Goal: Contribute content: Contribute content

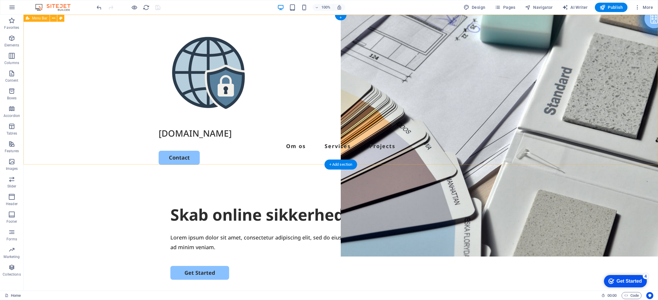
click at [585, 114] on div "[DOMAIN_NAME] Om os Services Projects Contact" at bounding box center [341, 95] width 635 height 160
click at [13, 5] on icon "button" at bounding box center [12, 7] width 7 height 7
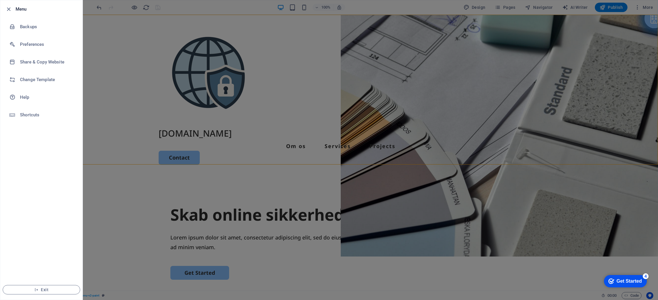
click at [13, 6] on div at bounding box center [10, 9] width 11 height 7
drag, startPoint x: 15, startPoint y: 10, endPoint x: 8, endPoint y: 9, distance: 7.1
click at [14, 10] on div at bounding box center [10, 9] width 11 height 7
click at [8, 9] on icon "button" at bounding box center [8, 9] width 7 height 7
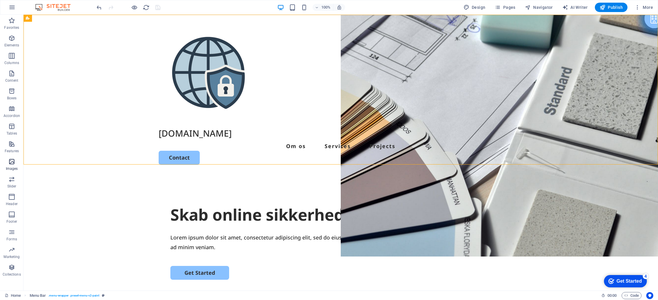
click at [10, 161] on icon "button" at bounding box center [11, 161] width 7 height 7
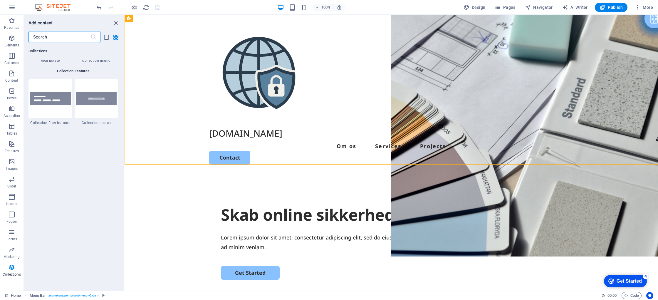
scroll to position [5633, 0]
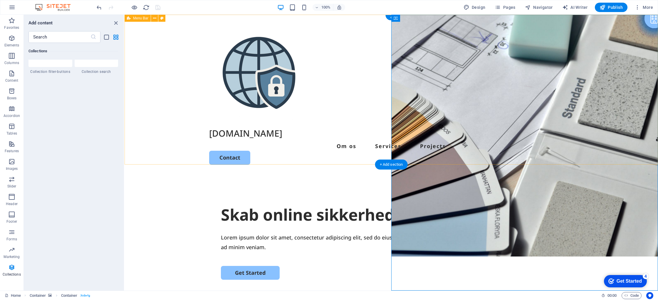
click at [483, 18] on div "[DOMAIN_NAME] Om os Services Projects Contact" at bounding box center [392, 95] width 534 height 160
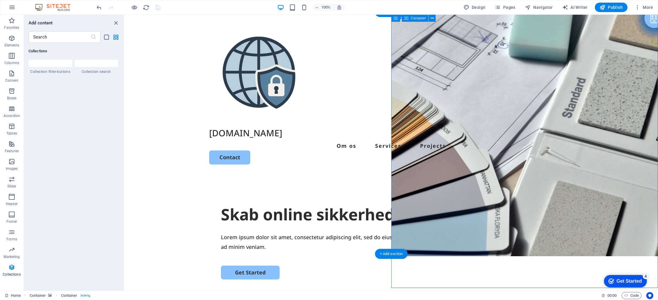
scroll to position [8, 0]
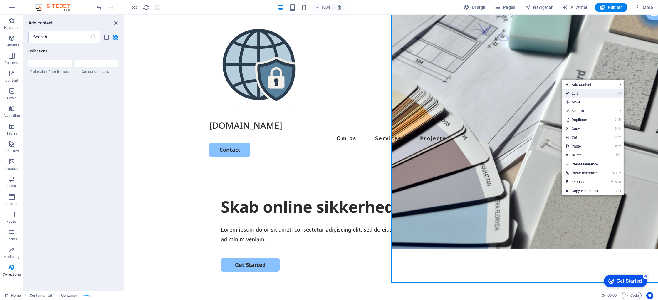
click at [596, 94] on link "⏎ Edit" at bounding box center [582, 93] width 39 height 9
select select "vh"
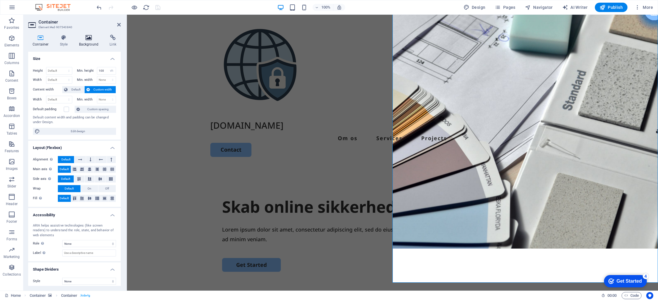
click at [85, 39] on icon at bounding box center [89, 38] width 29 height 6
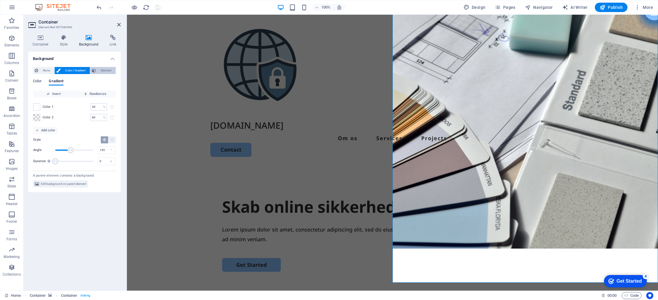
click at [103, 71] on span "Element" at bounding box center [106, 70] width 16 height 7
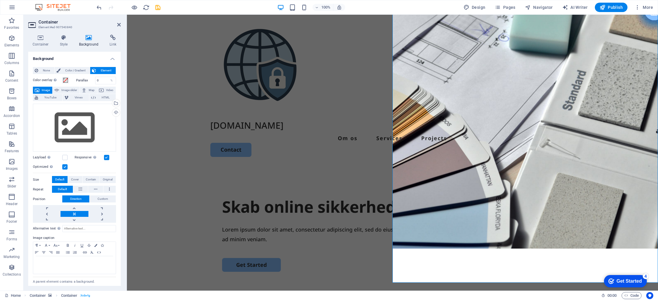
click at [43, 88] on span "Image" at bounding box center [45, 90] width 9 height 7
click at [96, 120] on div "Drag files here, click to choose files or select files from Files or our free s…" at bounding box center [74, 128] width 83 height 48
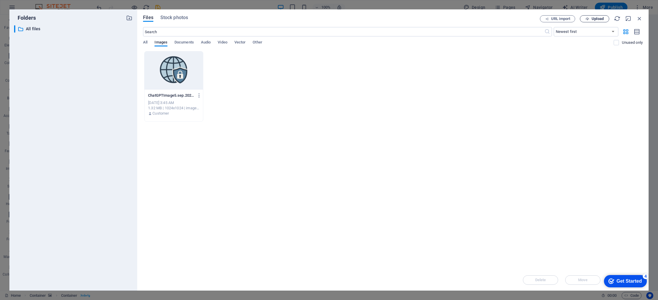
click at [601, 19] on span "Upload" at bounding box center [598, 19] width 12 height 4
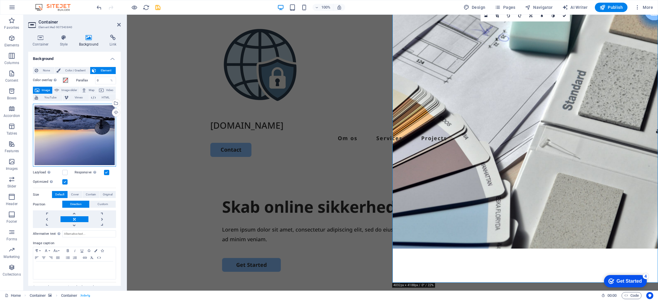
click at [66, 128] on div "Drag files here, click to choose files or select files from Files or our free s…" at bounding box center [74, 135] width 83 height 63
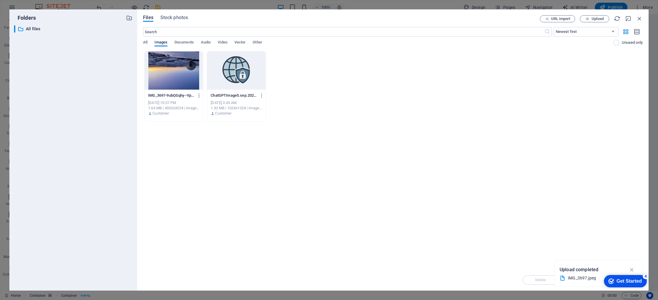
click at [180, 72] on div at bounding box center [174, 70] width 58 height 38
click at [180, 72] on div "1" at bounding box center [174, 70] width 58 height 38
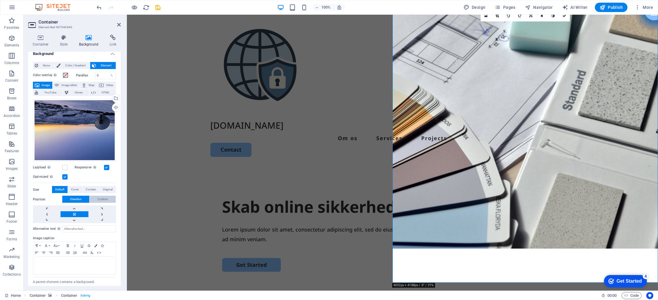
scroll to position [0, 0]
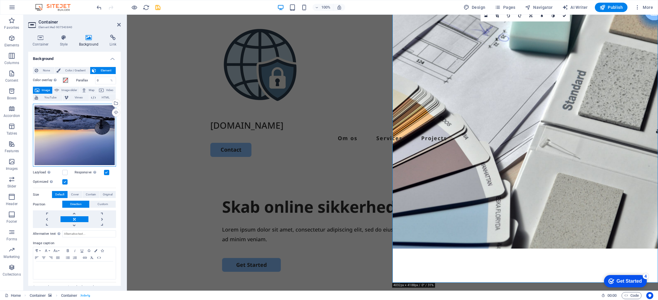
click at [72, 135] on div "Drag files here, click to choose files or select files from Files or our free s…" at bounding box center [74, 135] width 83 height 63
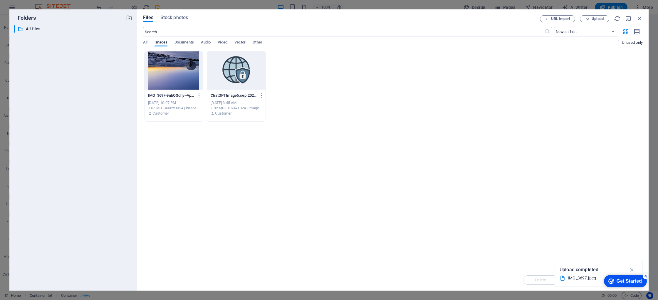
click at [72, 135] on div "​ All files All files" at bounding box center [73, 155] width 118 height 261
click at [175, 90] on div "IMG_3697-9ubQGqhy--Vp5nU9BXbFQw.jpeg IMG_3697-9ubQGqhy--Vp5nU9BXbFQw.jpeg [DATE…" at bounding box center [174, 105] width 58 height 30
click at [199, 95] on icon "button" at bounding box center [200, 95] width 6 height 5
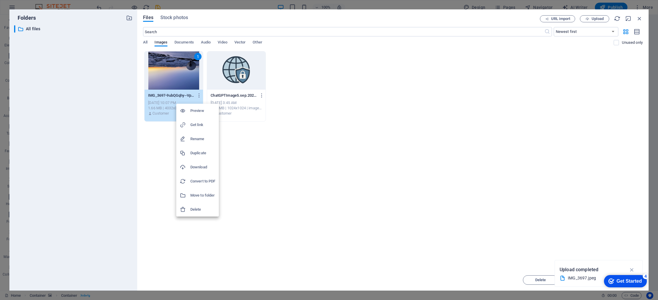
click at [367, 182] on div at bounding box center [329, 150] width 658 height 300
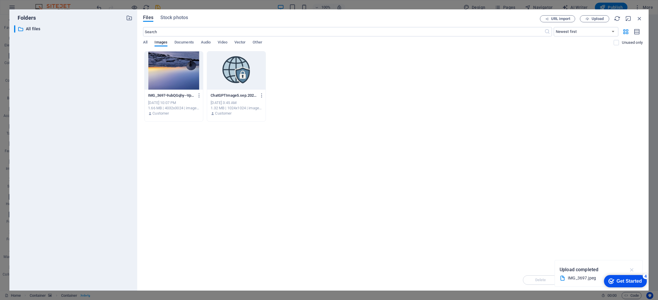
click at [631, 270] on icon "button" at bounding box center [632, 270] width 7 height 6
click at [637, 19] on icon "button" at bounding box center [640, 18] width 6 height 6
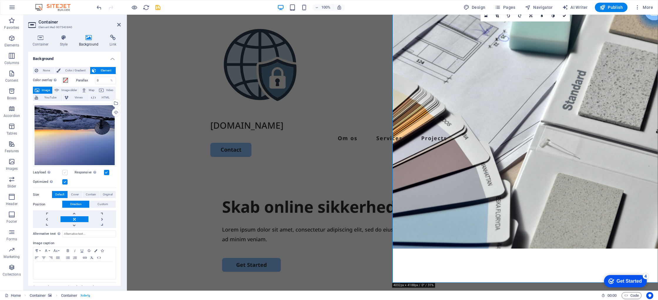
click at [65, 172] on label at bounding box center [64, 172] width 5 height 5
click at [0, 0] on input "Lazyload Loading images after the page loads improves page speed." at bounding box center [0, 0] width 0 height 0
click at [66, 173] on label at bounding box center [64, 172] width 5 height 5
click at [0, 0] on input "Lazyload Loading images after the page loads improves page speed." at bounding box center [0, 0] width 0 height 0
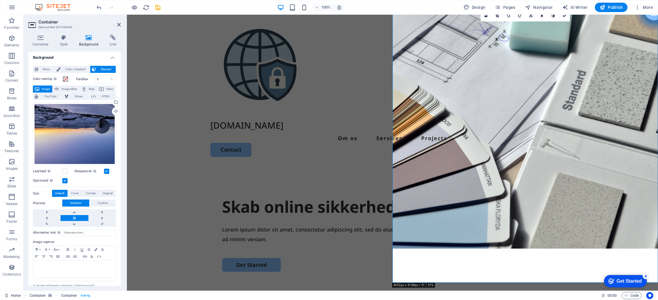
click at [66, 184] on div "Drag files here, click to choose files or select files from Files or our free s…" at bounding box center [74, 163] width 83 height 127
click at [66, 182] on label at bounding box center [64, 180] width 5 height 5
click at [0, 0] on input "Optimized Images are compressed to improve page speed." at bounding box center [0, 0] width 0 height 0
click at [66, 180] on label at bounding box center [64, 180] width 5 height 5
click at [0, 0] on input "Optimized Images are compressed to improve page speed." at bounding box center [0, 0] width 0 height 0
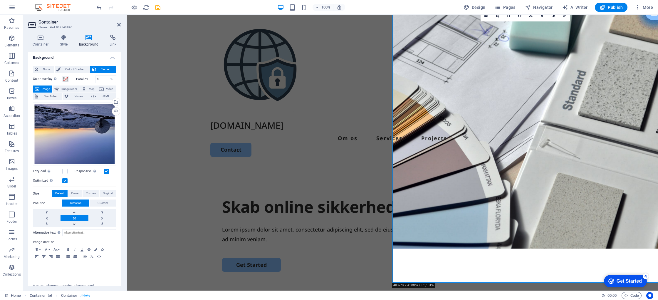
click at [66, 180] on label at bounding box center [64, 180] width 5 height 5
click at [0, 0] on input "Optimized Images are compressed to improve page speed." at bounding box center [0, 0] width 0 height 0
click at [66, 180] on label at bounding box center [64, 180] width 5 height 5
click at [0, 0] on input "Optimized Images are compressed to improve page speed." at bounding box center [0, 0] width 0 height 0
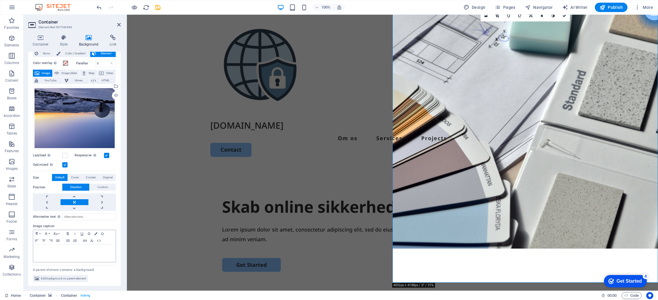
scroll to position [14, 0]
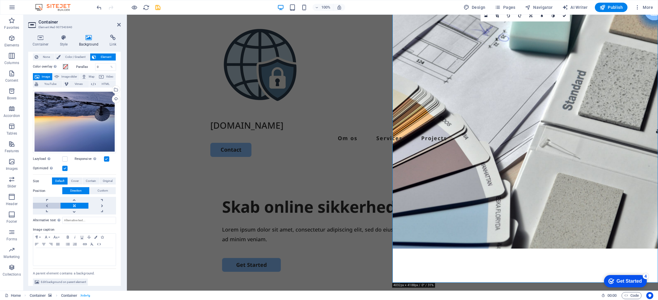
click at [50, 204] on link at bounding box center [47, 206] width 28 height 6
click at [70, 205] on link at bounding box center [75, 206] width 28 height 6
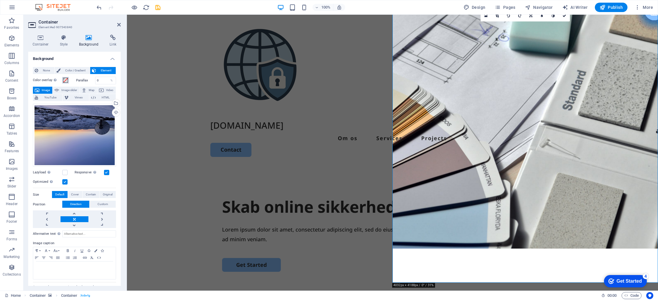
click at [64, 80] on span at bounding box center [65, 80] width 5 height 5
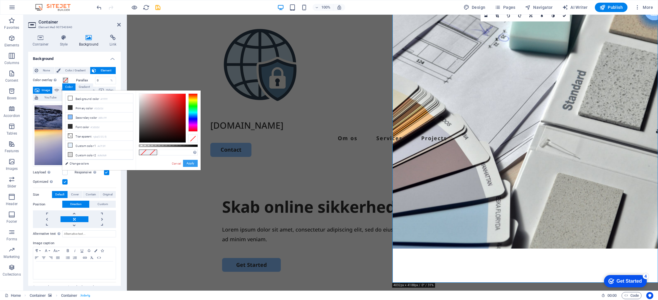
click at [193, 163] on button "Apply" at bounding box center [190, 163] width 15 height 7
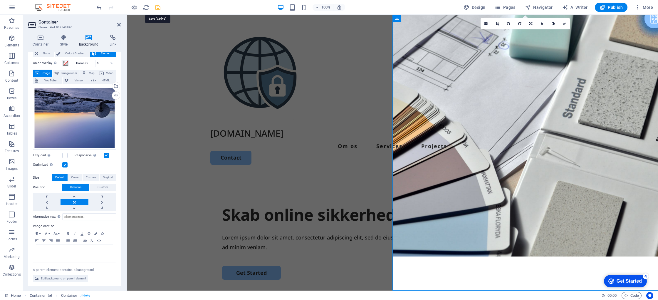
click at [159, 8] on icon "save" at bounding box center [158, 7] width 7 height 7
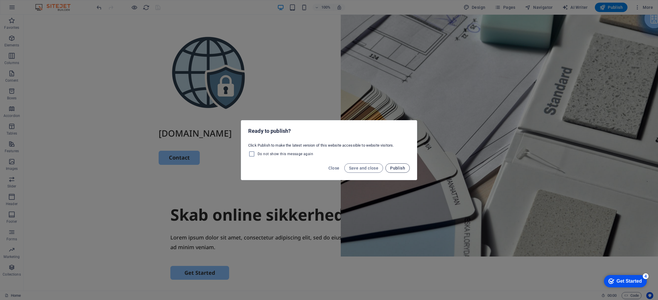
click at [397, 169] on span "Publish" at bounding box center [397, 168] width 15 height 5
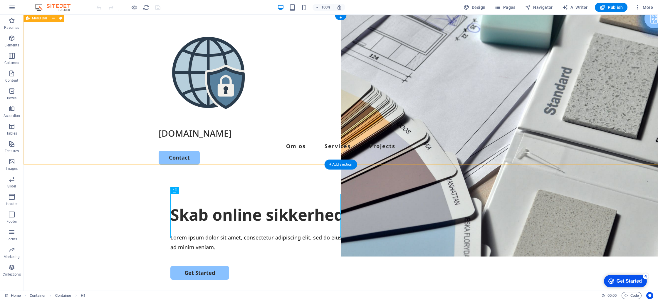
click at [615, 111] on div "[DOMAIN_NAME] Om os Services Projects Contact" at bounding box center [341, 95] width 635 height 160
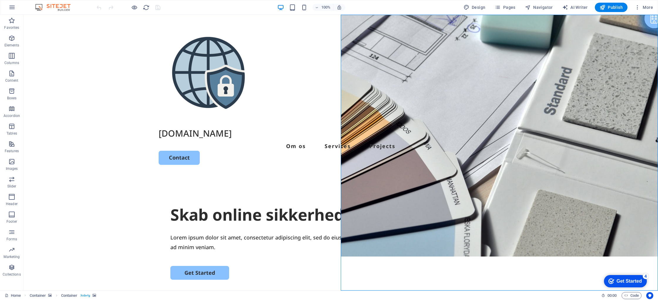
scroll to position [0, 0]
select select "vh"
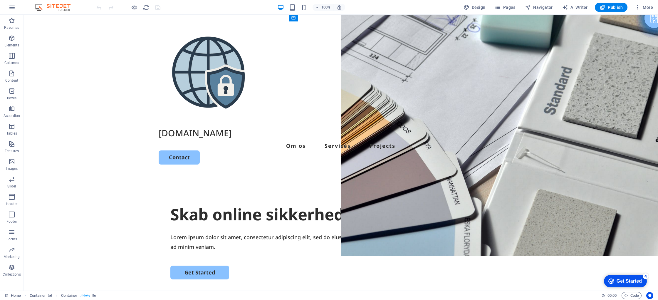
drag, startPoint x: 478, startPoint y: 222, endPoint x: 375, endPoint y: 219, distance: 102.9
select select "vh"
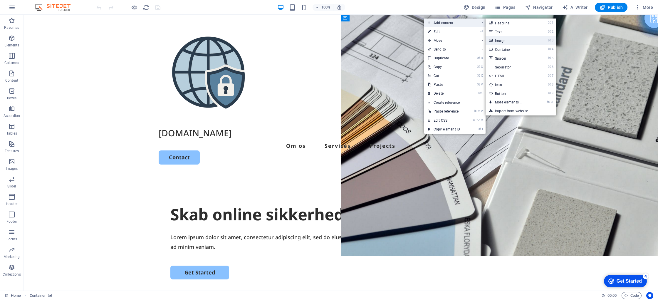
click at [504, 40] on link "⌘ 3 Image" at bounding box center [510, 40] width 48 height 9
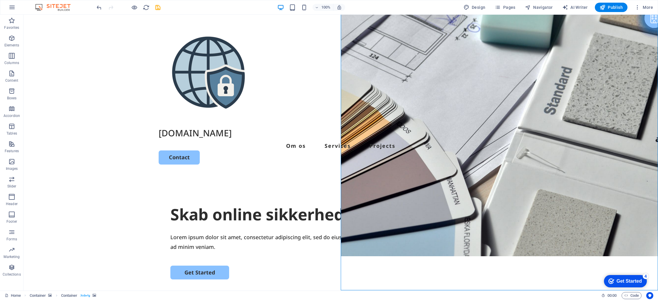
click at [601, 103] on div "[DOMAIN_NAME] Om os Services Projects Contact" at bounding box center [341, 95] width 635 height 160
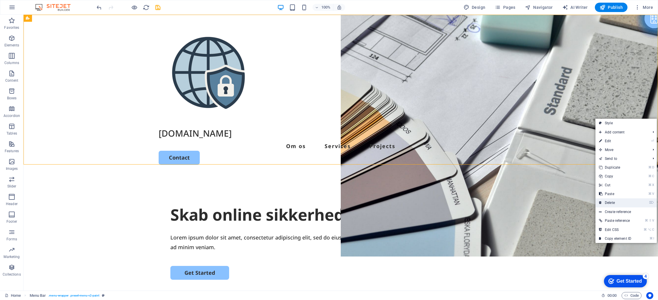
click at [603, 201] on link "⌦ Delete" at bounding box center [615, 202] width 39 height 9
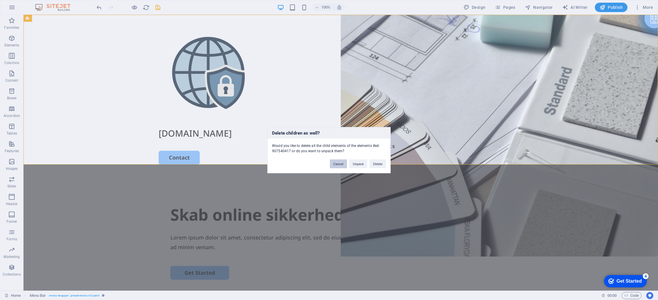
click at [341, 164] on button "Cancel" at bounding box center [338, 163] width 17 height 9
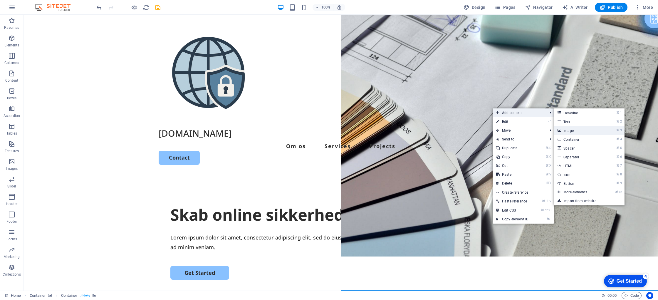
drag, startPoint x: 573, startPoint y: 131, endPoint x: 446, endPoint y: 116, distance: 127.8
click at [573, 131] on link "⌘ 3 Image" at bounding box center [578, 130] width 48 height 9
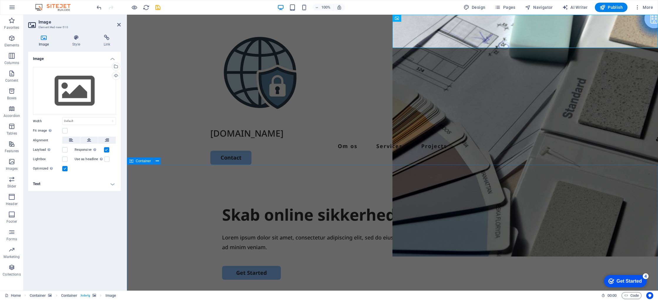
scroll to position [1, 0]
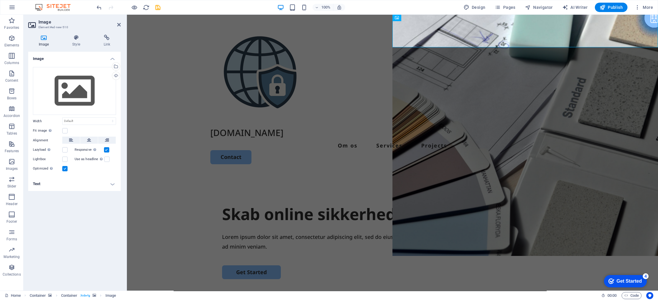
drag, startPoint x: 44, startPoint y: 39, endPoint x: 45, endPoint y: 48, distance: 9.1
click at [44, 39] on icon at bounding box center [43, 38] width 31 height 6
click at [53, 80] on div "Drag files here, click to choose files or select files from Files or our free s…" at bounding box center [74, 91] width 83 height 48
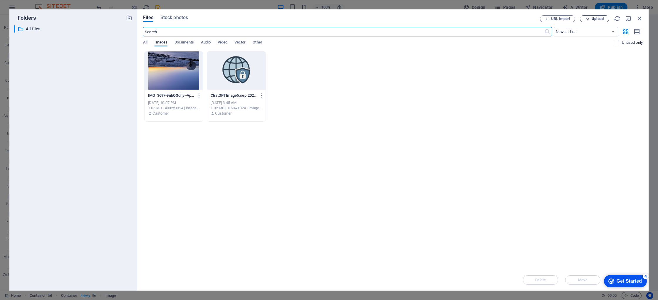
click at [590, 18] on span "Upload" at bounding box center [595, 19] width 24 height 4
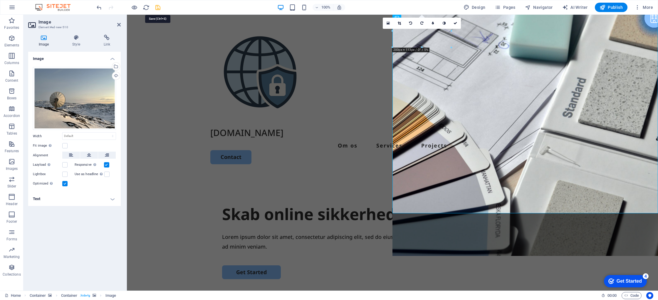
click at [0, 0] on icon "save" at bounding box center [0, 0] width 0 height 0
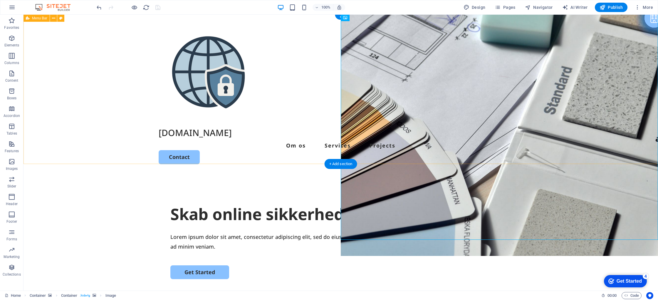
scroll to position [0, 0]
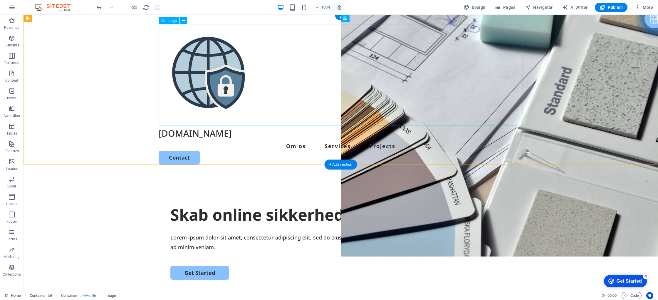
click at [368, 40] on figure at bounding box center [341, 74] width 364 height 101
click at [570, 62] on div "[DOMAIN_NAME] Om os Services Projects Contact" at bounding box center [341, 95] width 635 height 160
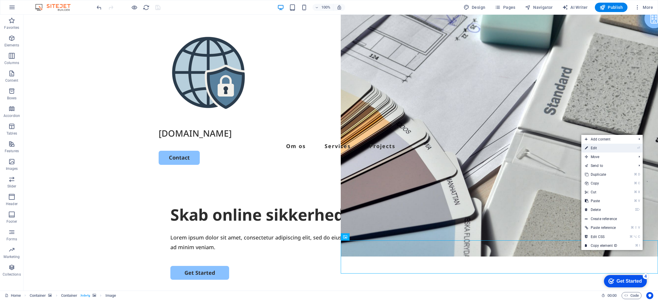
click at [607, 149] on link "⏎ Edit" at bounding box center [601, 148] width 39 height 9
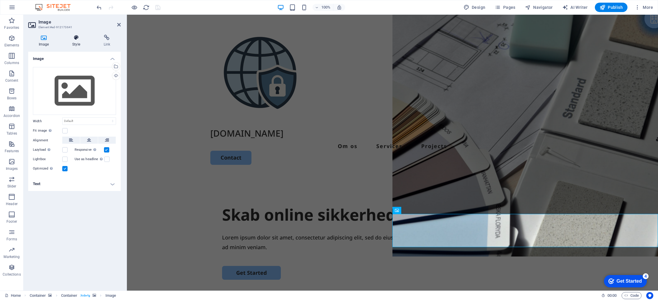
click at [77, 39] on icon at bounding box center [76, 38] width 29 height 6
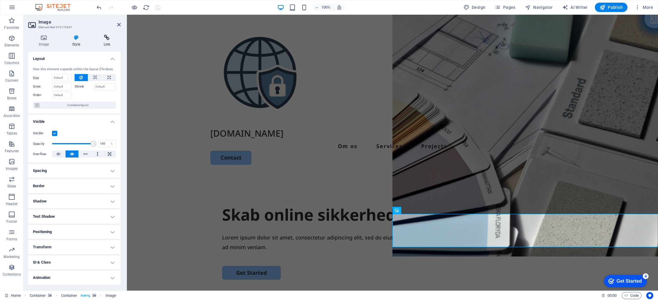
click at [105, 41] on h4 "Link" at bounding box center [107, 41] width 28 height 12
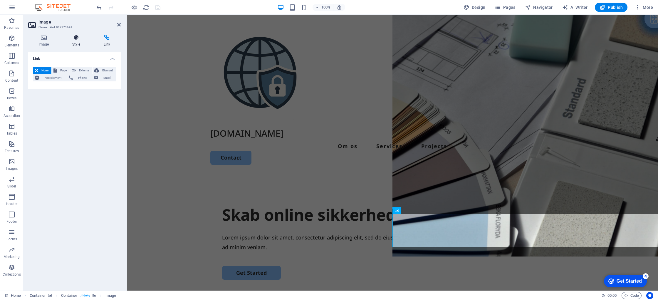
click at [78, 36] on icon at bounding box center [76, 38] width 29 height 6
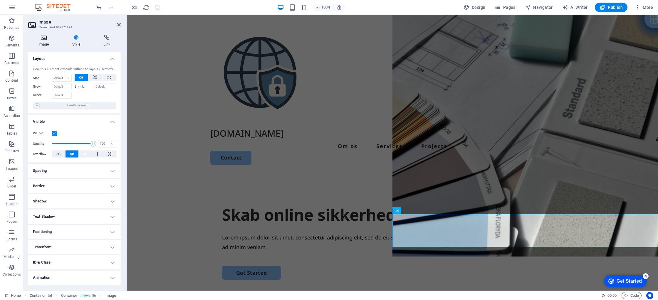
click at [44, 43] on h4 "Image" at bounding box center [45, 41] width 34 height 12
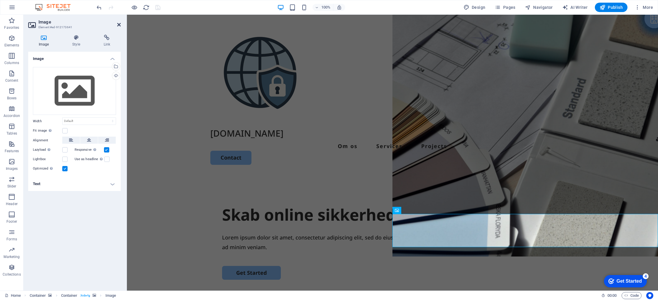
click at [118, 26] on icon at bounding box center [119, 24] width 4 height 5
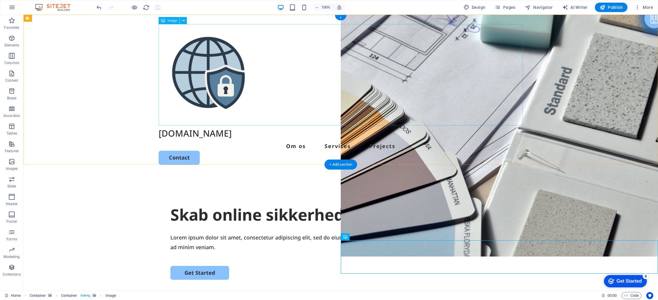
click at [241, 88] on figure at bounding box center [341, 74] width 364 height 101
click at [120, 81] on div "[DOMAIN_NAME] Om os Services Projects Contact" at bounding box center [341, 95] width 635 height 160
click at [366, 130] on div "[DOMAIN_NAME]" at bounding box center [341, 134] width 364 height 16
click at [432, 76] on figure at bounding box center [341, 74] width 364 height 101
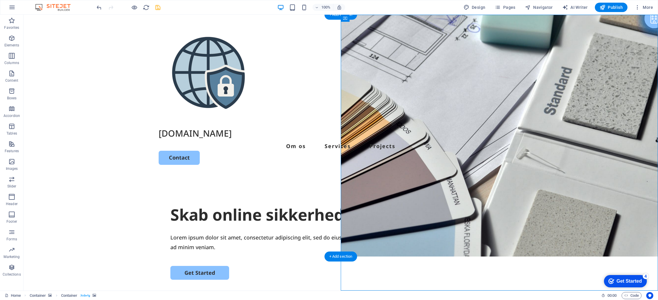
select select "vh"
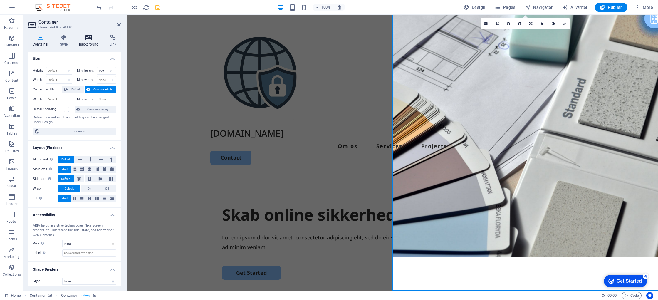
click at [86, 40] on icon at bounding box center [89, 38] width 29 height 6
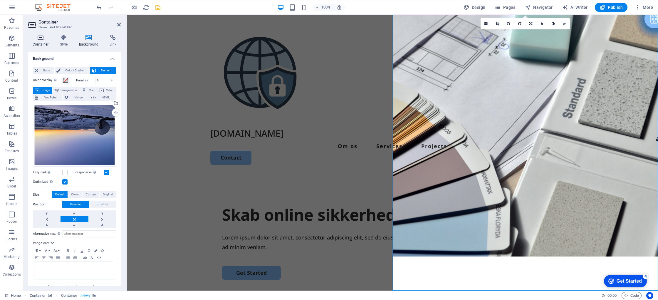
click at [41, 39] on icon at bounding box center [40, 38] width 25 height 6
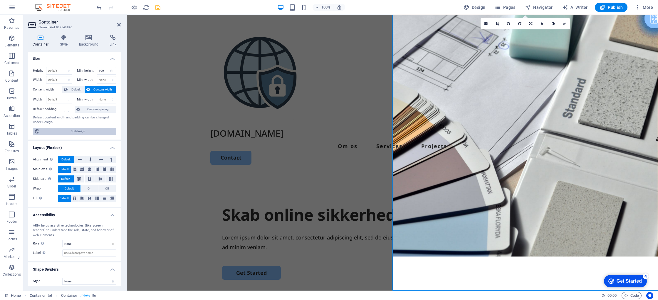
click at [81, 131] on span "Edit design" at bounding box center [78, 131] width 73 height 7
select select "px"
select select "500"
select select "px"
select select "rem"
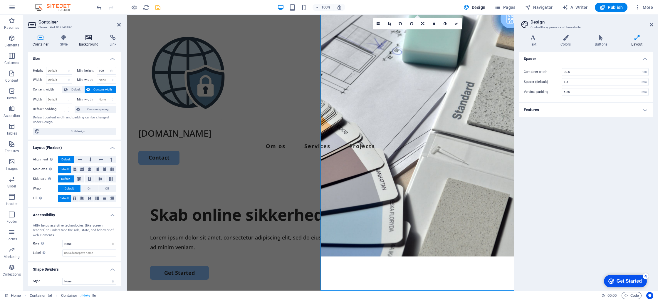
click at [87, 39] on icon at bounding box center [89, 38] width 29 height 6
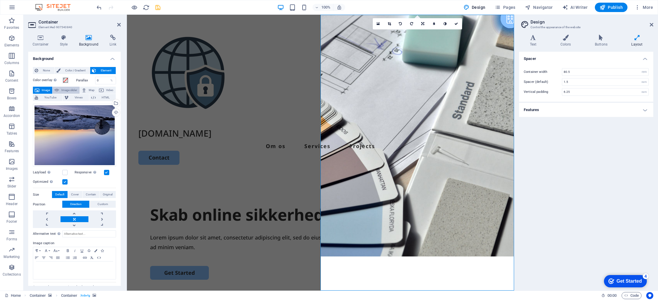
click at [70, 90] on span "Image slider" at bounding box center [69, 90] width 17 height 7
select select "ms"
select select "s"
select select "progressive"
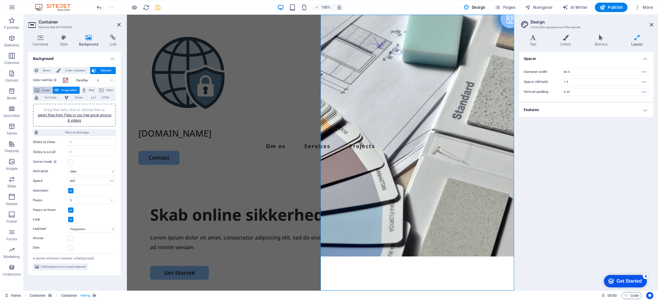
click at [42, 89] on span "Image" at bounding box center [45, 90] width 9 height 7
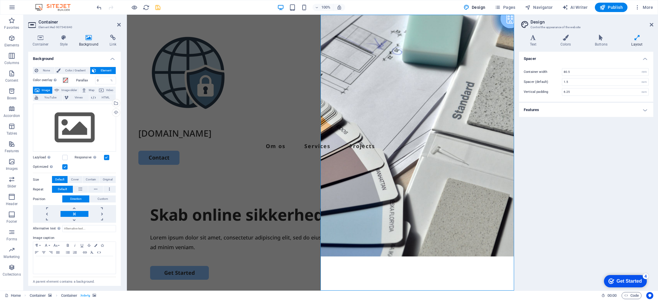
click at [548, 264] on div "Spacer Container width 80.5 rem px Spacer (default) 1.5 rem Vertical padding 6.…" at bounding box center [586, 169] width 134 height 234
click at [120, 24] on icon at bounding box center [119, 24] width 4 height 5
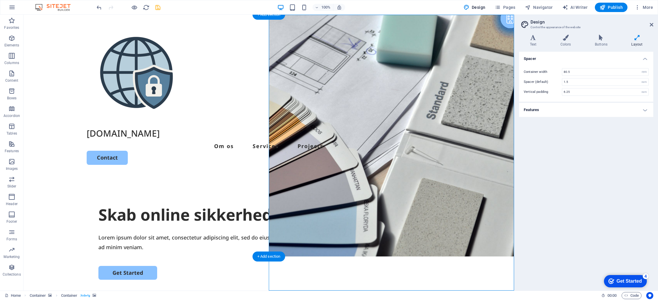
drag, startPoint x: 483, startPoint y: 247, endPoint x: 489, endPoint y: 245, distance: 6.0
click at [286, 19] on div "[DOMAIN_NAME] Om os Services Projects Contact" at bounding box center [269, 95] width 491 height 160
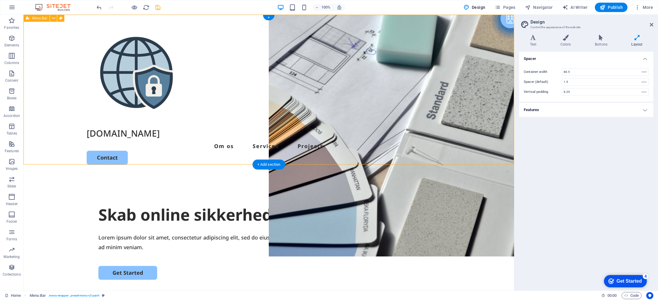
click at [286, 19] on div "[DOMAIN_NAME] Om os Services Projects Contact" at bounding box center [269, 95] width 491 height 160
drag, startPoint x: 286, startPoint y: 19, endPoint x: 183, endPoint y: 19, distance: 103.5
click at [183, 19] on div "[DOMAIN_NAME] Om os Services Projects Contact" at bounding box center [269, 95] width 491 height 160
select select "header"
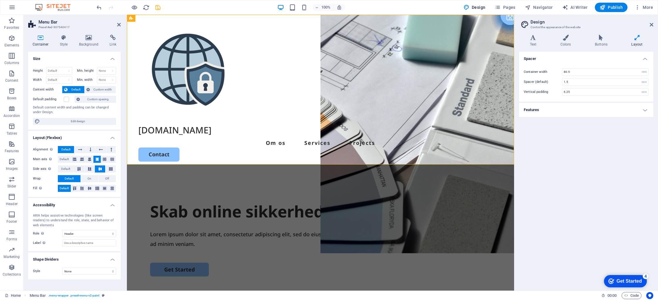
scroll to position [4, 0]
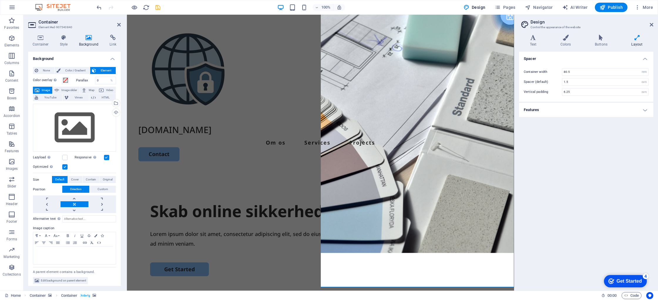
click at [608, 215] on div "Spacer Container width 80.5 rem px Spacer (default) 1.5 rem Vertical padding 6.…" at bounding box center [586, 169] width 134 height 234
click at [546, 198] on div "Spacer Container width 80.5 rem px Spacer (default) 1.5 rem Vertical padding 6.…" at bounding box center [586, 169] width 134 height 234
click at [120, 24] on icon at bounding box center [119, 24] width 4 height 5
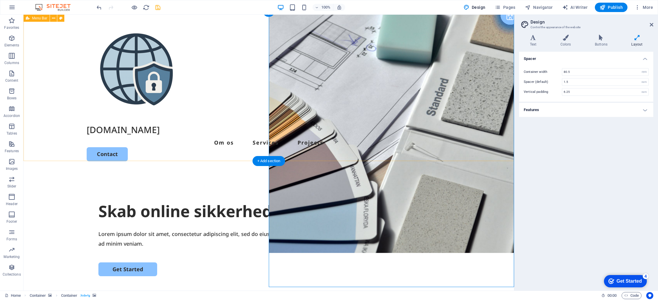
click at [55, 51] on div "[DOMAIN_NAME] Om os Services Projects Contact" at bounding box center [269, 91] width 491 height 160
click at [39, 19] on span "Menu Bar" at bounding box center [39, 18] width 15 height 4
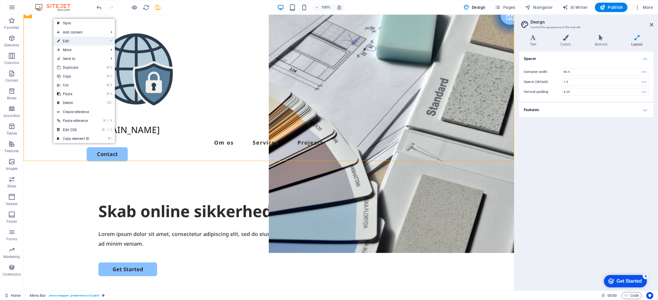
click at [66, 42] on link "⏎ Edit" at bounding box center [72, 41] width 39 height 9
select select "header"
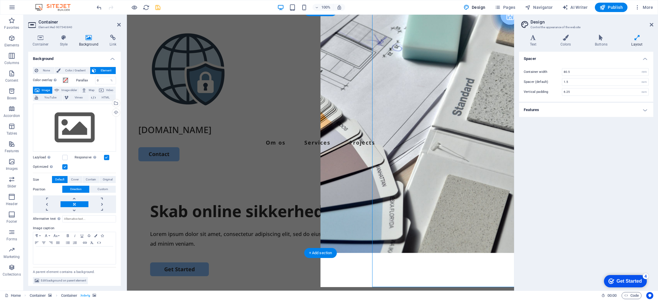
drag, startPoint x: 525, startPoint y: 233, endPoint x: 421, endPoint y: 233, distance: 103.5
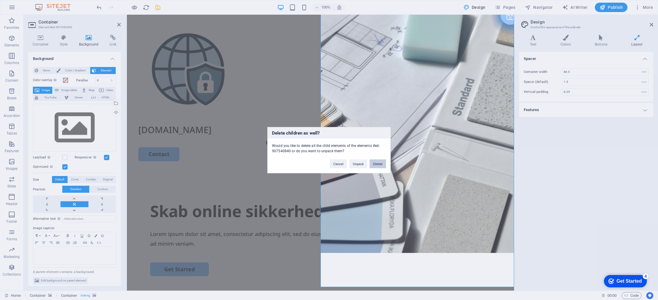
click at [379, 164] on button "Delete" at bounding box center [378, 163] width 16 height 9
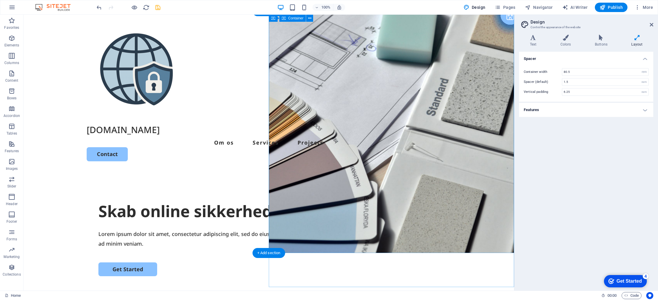
drag, startPoint x: 431, startPoint y: 209, endPoint x: 327, endPoint y: 209, distance: 104.0
select select "vh"
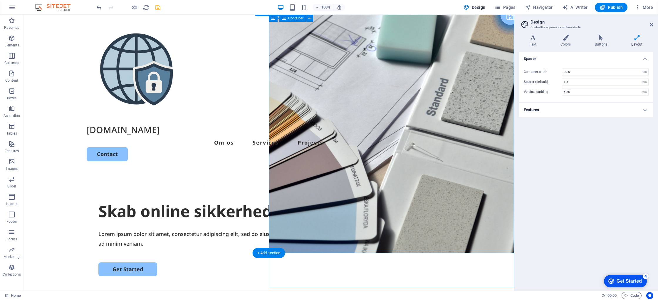
drag, startPoint x: 424, startPoint y: 216, endPoint x: 321, endPoint y: 216, distance: 103.8
select select "vh"
click at [429, 209] on figure at bounding box center [391, 132] width 245 height 242
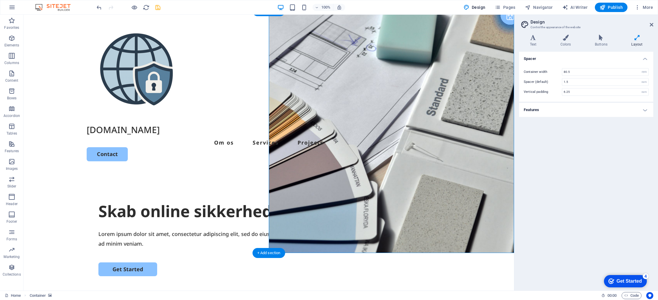
click at [429, 209] on figure at bounding box center [391, 132] width 245 height 242
select select "px"
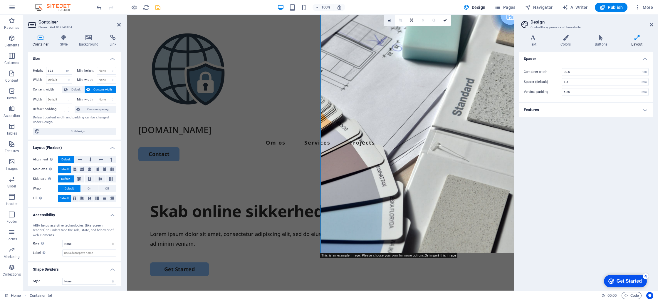
click at [389, 20] on icon at bounding box center [389, 20] width 3 height 4
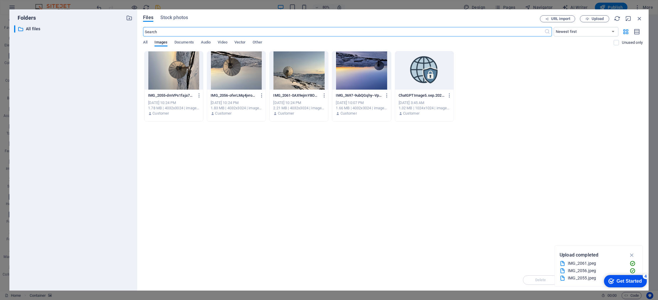
click at [304, 78] on div at bounding box center [299, 70] width 58 height 38
click at [631, 254] on icon "button" at bounding box center [632, 255] width 7 height 6
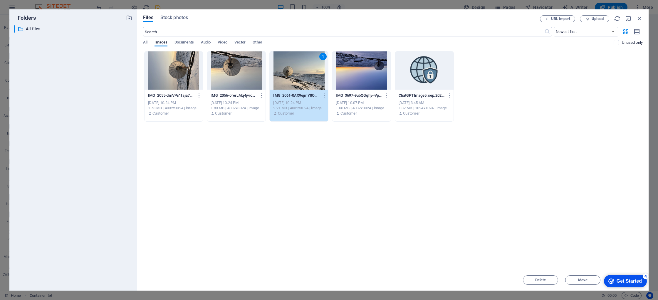
click at [311, 81] on div "1" at bounding box center [299, 70] width 58 height 38
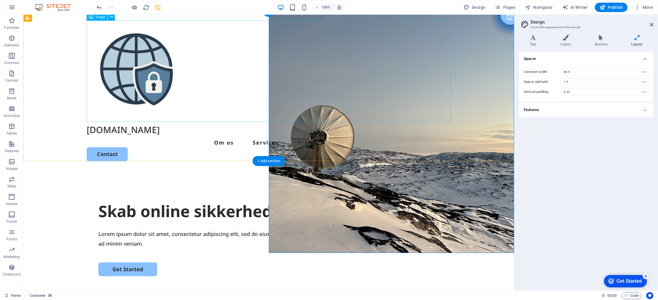
click at [311, 81] on figure at bounding box center [269, 71] width 364 height 101
click at [612, 178] on div "Spacer Container width 80.5 rem px Spacer (default) 1.5 rem Vertical padding 6.…" at bounding box center [586, 169] width 134 height 234
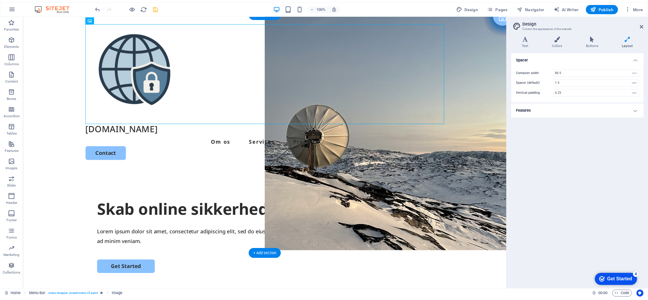
scroll to position [0, 0]
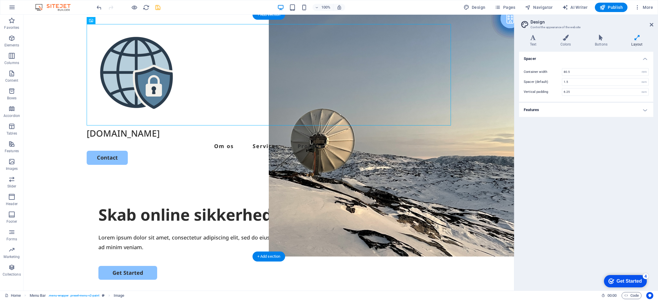
click at [399, 195] on figure at bounding box center [391, 136] width 245 height 242
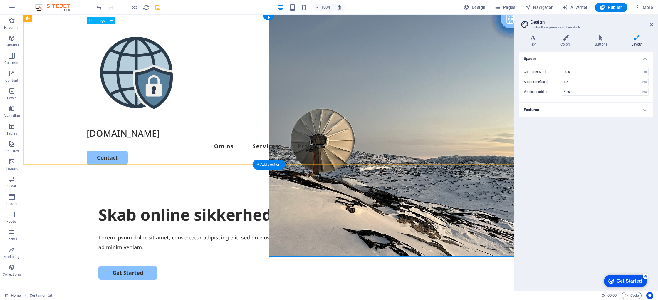
click at [203, 91] on figure at bounding box center [269, 74] width 364 height 101
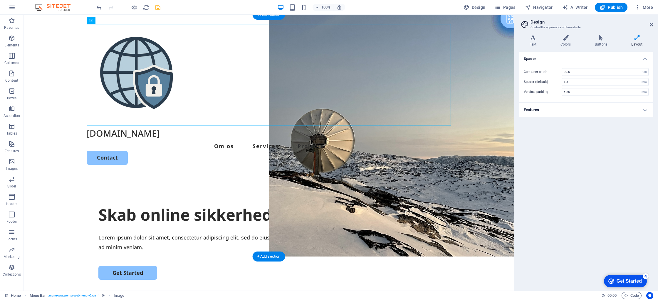
click at [403, 223] on figure at bounding box center [391, 136] width 245 height 242
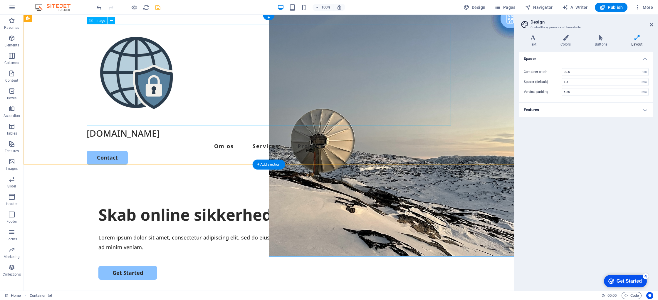
click at [213, 54] on figure at bounding box center [269, 74] width 364 height 101
click at [209, 204] on div "Skab online sikkerhed med VPN" at bounding box center [268, 215] width 341 height 22
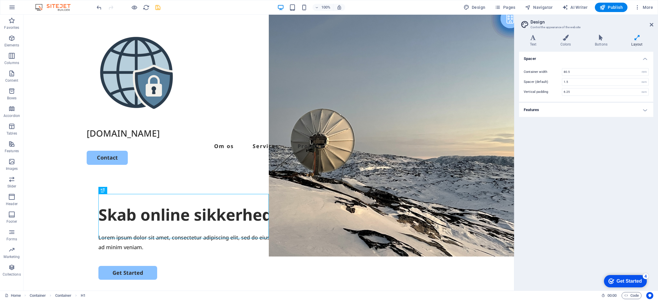
click at [590, 195] on div "Spacer Container width 80.5 rem px Spacer (default) 1.5 rem Vertical padding 6.…" at bounding box center [586, 169] width 134 height 234
click at [157, 5] on icon "save" at bounding box center [158, 7] width 7 height 7
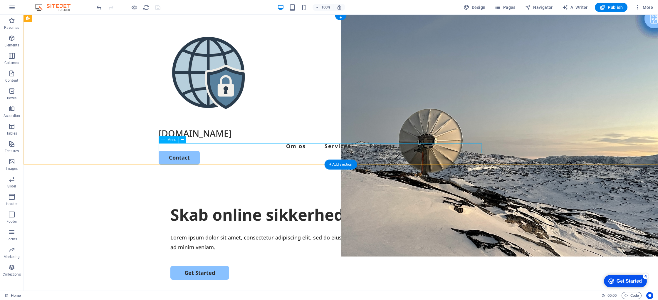
click at [362, 148] on nav "Om os Services Projects" at bounding box center [341, 145] width 364 height 9
click at [268, 147] on nav "Om os Services Projects" at bounding box center [341, 145] width 364 height 9
click at [256, 148] on nav "Om os Services Projects" at bounding box center [341, 145] width 364 height 9
drag, startPoint x: 256, startPoint y: 148, endPoint x: 153, endPoint y: 148, distance: 103.5
click at [256, 148] on nav "Om os Services Projects" at bounding box center [341, 145] width 364 height 9
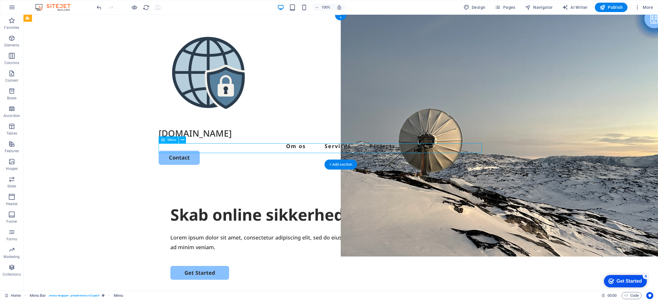
select select
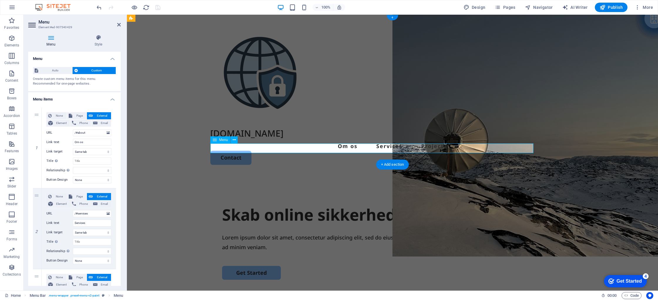
click at [299, 150] on nav "Om os Services Projects" at bounding box center [392, 145] width 364 height 9
click at [298, 150] on nav "Om os Services Projects" at bounding box center [392, 145] width 364 height 9
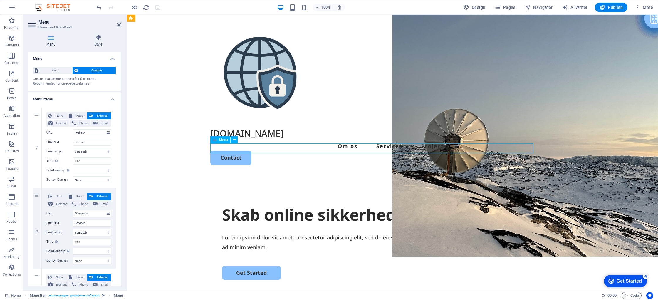
click at [315, 146] on nav "Om os Services Projects" at bounding box center [392, 145] width 364 height 9
click at [327, 191] on div "Skab online sikkerhed med VPN Lorem ipsum dolor sit amet, consectetur adipiscin…" at bounding box center [392, 287] width 531 height 226
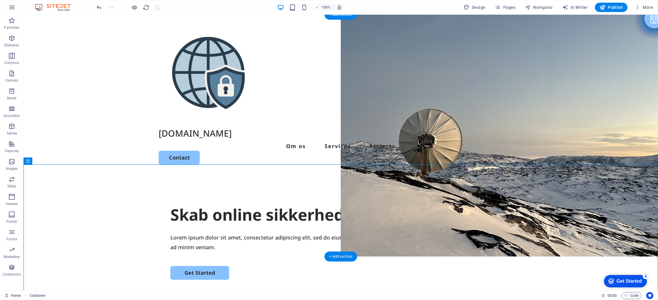
click at [496, 209] on figure at bounding box center [499, 136] width 317 height 242
select select "px"
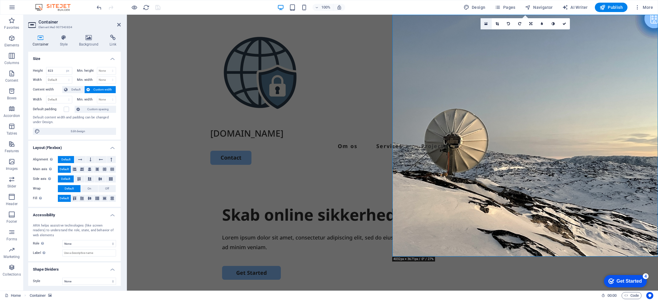
drag, startPoint x: 488, startPoint y: 24, endPoint x: 361, endPoint y: 10, distance: 127.8
click at [488, 24] on link at bounding box center [486, 23] width 11 height 11
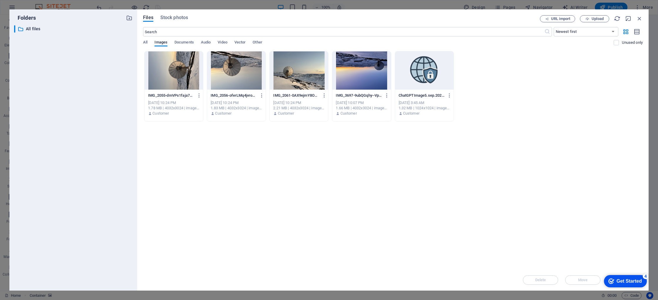
click at [300, 76] on div at bounding box center [299, 70] width 58 height 38
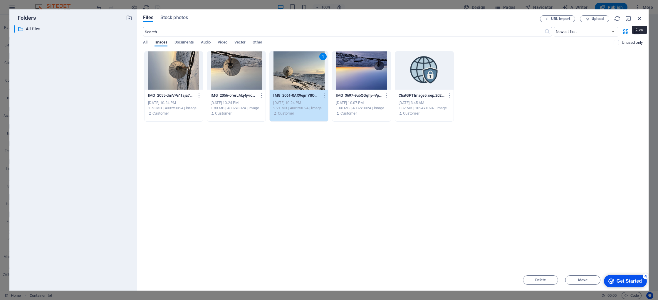
drag, startPoint x: 640, startPoint y: 21, endPoint x: 488, endPoint y: 8, distance: 152.8
click at [640, 21] on icon "button" at bounding box center [640, 18] width 6 height 6
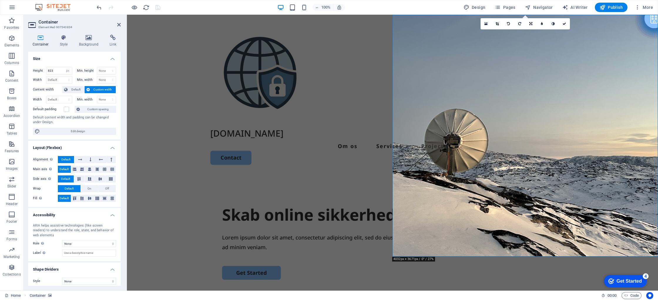
click at [565, 219] on figure at bounding box center [526, 136] width 266 height 242
click at [395, 255] on figure at bounding box center [526, 136] width 266 height 242
drag, startPoint x: 395, startPoint y: 255, endPoint x: 399, endPoint y: 252, distance: 4.8
click at [400, 250] on figure at bounding box center [526, 136] width 266 height 242
click at [394, 258] on div "Skab online sikkerhed med VPN Lorem ipsum dolor sit amet, consectetur adipiscin…" at bounding box center [392, 287] width 531 height 226
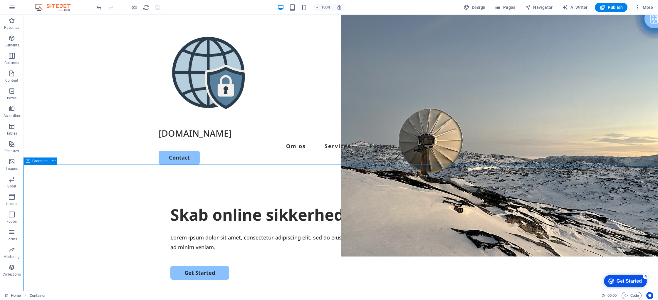
click at [394, 257] on div "Skab online sikkerhed med VPN Lorem ipsum dolor sit amet, consectetur adipiscin…" at bounding box center [341, 287] width 635 height 226
click at [393, 231] on figure at bounding box center [499, 136] width 317 height 242
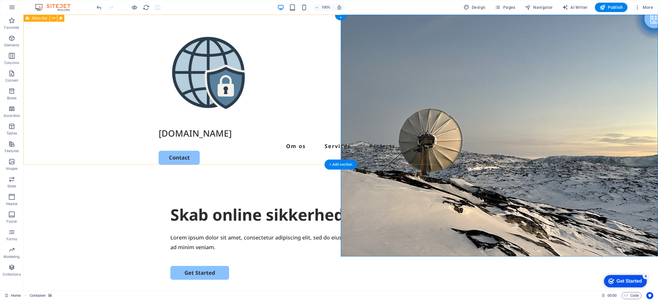
click at [657, 17] on div "[DOMAIN_NAME] Om os Services Projects Contact" at bounding box center [341, 95] width 635 height 160
drag, startPoint x: 657, startPoint y: 16, endPoint x: 654, endPoint y: 17, distance: 3.6
click at [654, 17] on div "[DOMAIN_NAME] Om os Services Projects Contact" at bounding box center [341, 95] width 635 height 160
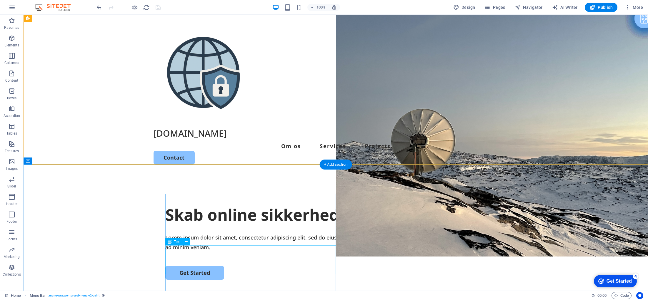
drag, startPoint x: 285, startPoint y: 261, endPoint x: 287, endPoint y: 259, distance: 3.4
click at [285, 252] on div "Lorem ipsum dolor sit amet, consectetur adipiscing elit, sed do eiusmod tempor …" at bounding box center [335, 242] width 341 height 19
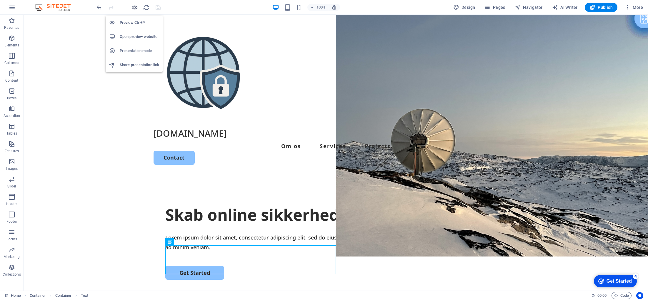
click at [0, 0] on icon "button" at bounding box center [0, 0] width 0 height 0
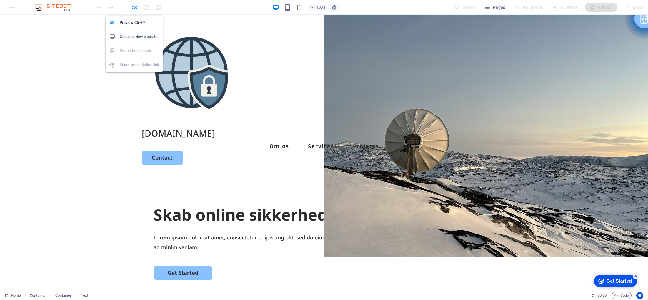
click at [138, 34] on h6 "Open preview website" at bounding box center [139, 36] width 39 height 7
click at [269, 146] on link "Om os" at bounding box center [279, 145] width 20 height 5
click at [269, 145] on link "Om os" at bounding box center [279, 145] width 20 height 5
click at [308, 147] on link "Services" at bounding box center [321, 145] width 26 height 5
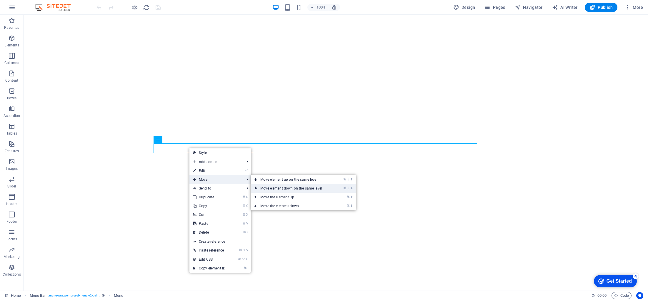
click at [290, 188] on link "⌘ ⇧ ⬇ Move element down on the same level" at bounding box center [292, 188] width 83 height 9
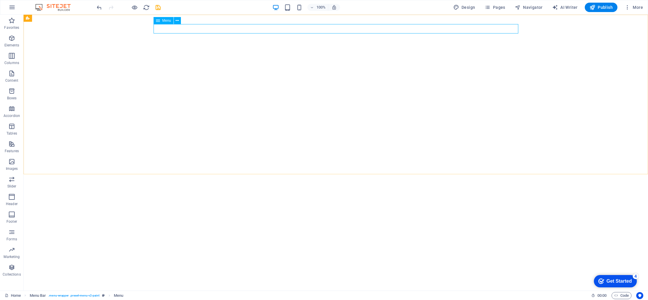
drag, startPoint x: 154, startPoint y: 24, endPoint x: 162, endPoint y: 24, distance: 7.6
click at [163, 24] on div "Menu" at bounding box center [168, 20] width 31 height 7
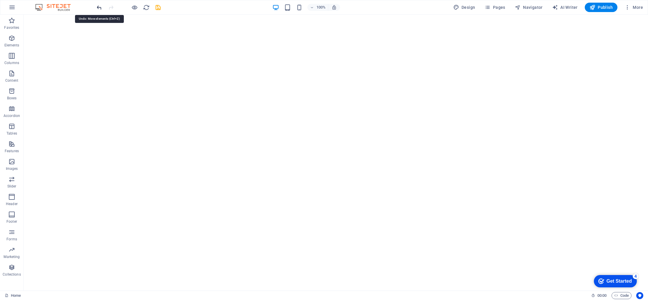
click at [97, 5] on icon "undo" at bounding box center [99, 7] width 7 height 7
click at [99, 7] on icon "undo" at bounding box center [99, 7] width 7 height 7
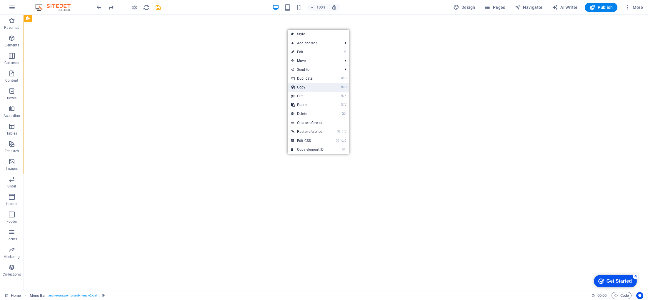
click at [311, 88] on link "⌘ C Copy" at bounding box center [306, 87] width 39 height 9
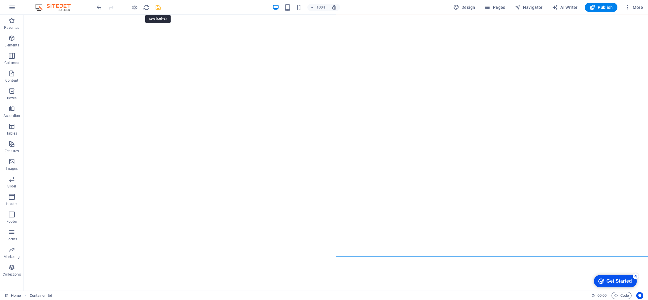
click at [158, 6] on icon "save" at bounding box center [158, 7] width 7 height 7
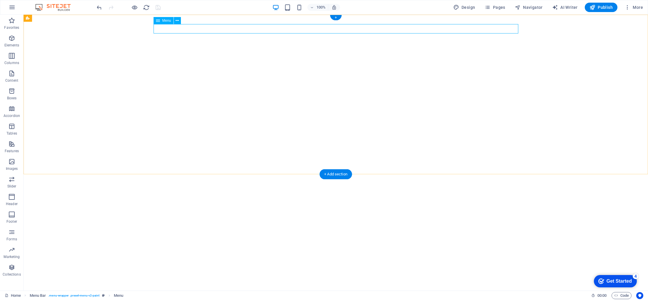
select select
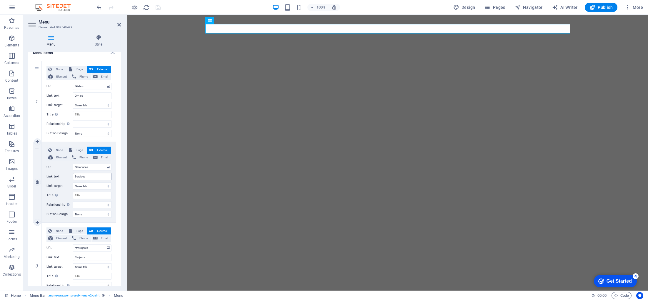
scroll to position [47, 0]
drag, startPoint x: 86, startPoint y: 176, endPoint x: 70, endPoint y: 175, distance: 16.5
click at [70, 175] on div "Link text Services" at bounding box center [78, 176] width 65 height 7
type input "Cybers"
select select
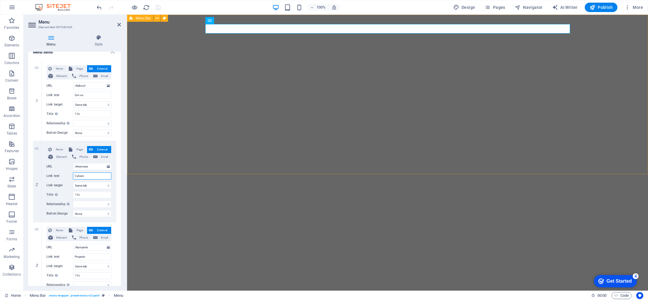
select select
type input "Cybersikkerhed"
select select
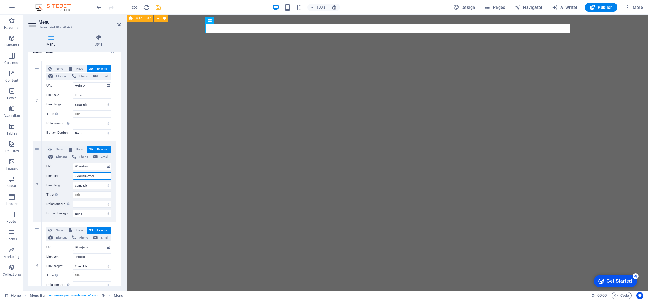
select select
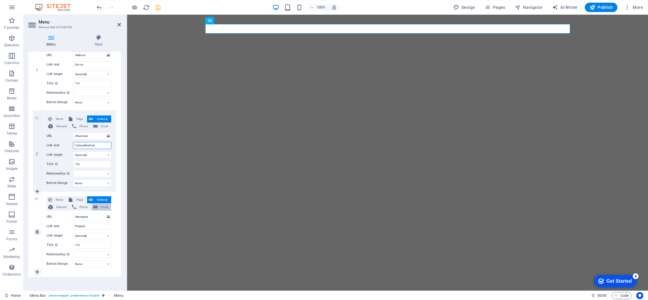
scroll to position [78, 0]
type input "Cybersikkerhed"
drag, startPoint x: 91, startPoint y: 226, endPoint x: 69, endPoint y: 226, distance: 21.2
click at [69, 226] on div "Link text Projects" at bounding box center [78, 225] width 65 height 7
type input "Artikler"
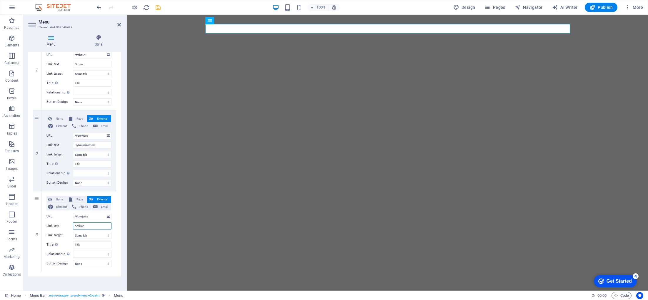
select select
type input "Artikler"
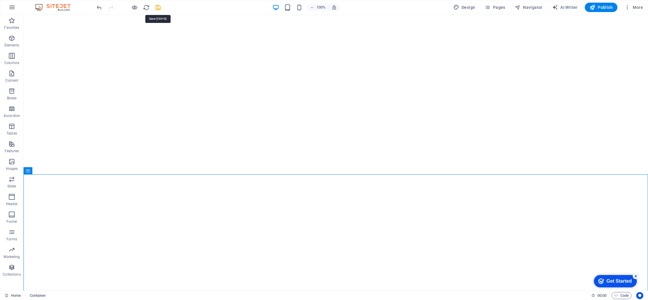
click at [158, 5] on icon "save" at bounding box center [158, 7] width 7 height 7
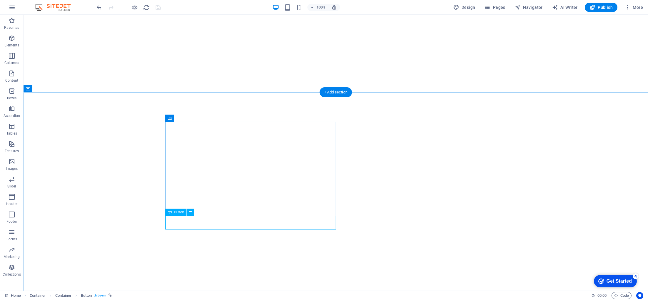
select select "px"
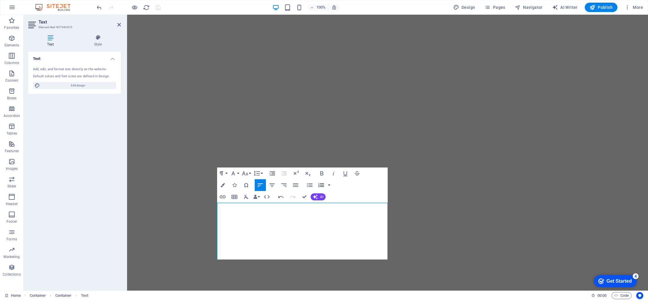
click at [330, 186] on button "button" at bounding box center [329, 185] width 5 height 12
drag, startPoint x: 349, startPoint y: 190, endPoint x: 338, endPoint y: 191, distance: 10.3
click at [349, 190] on div "Paragraph Format Normal Heading 1 Heading 2 Heading 3 Heading 4 Heading 5 Headi…" at bounding box center [302, 185] width 170 height 35
click at [312, 186] on icon "button" at bounding box center [310, 185] width 6 height 4
click at [309, 186] on icon "button" at bounding box center [309, 185] width 7 height 7
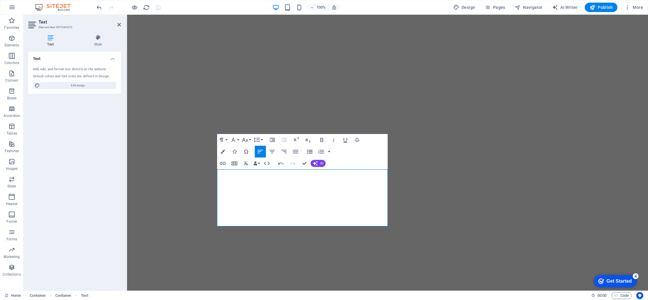
click at [308, 153] on icon "button" at bounding box center [309, 151] width 7 height 7
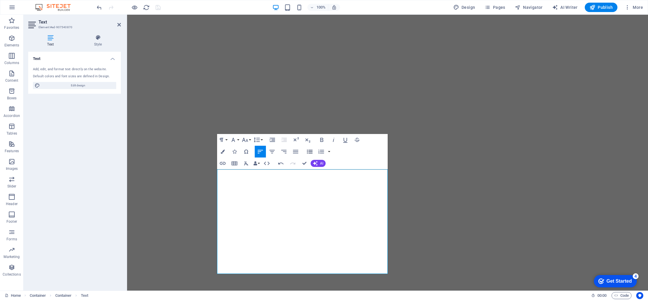
click at [311, 153] on icon "button" at bounding box center [310, 152] width 6 height 4
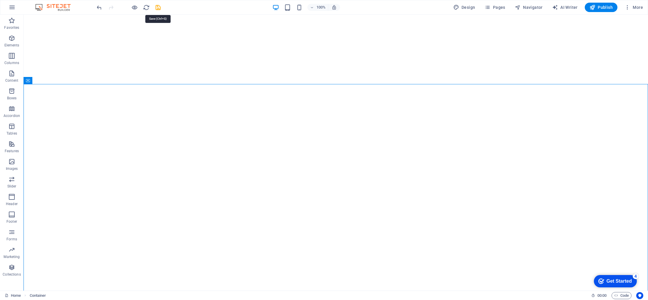
click at [159, 8] on icon "save" at bounding box center [158, 7] width 7 height 7
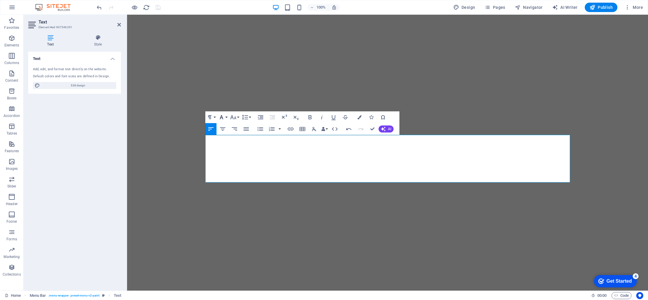
click at [225, 118] on button "Font Family" at bounding box center [222, 117] width 11 height 12
click at [239, 118] on button "Font Size" at bounding box center [234, 117] width 11 height 12
click at [237, 145] on link "10" at bounding box center [239, 143] width 21 height 9
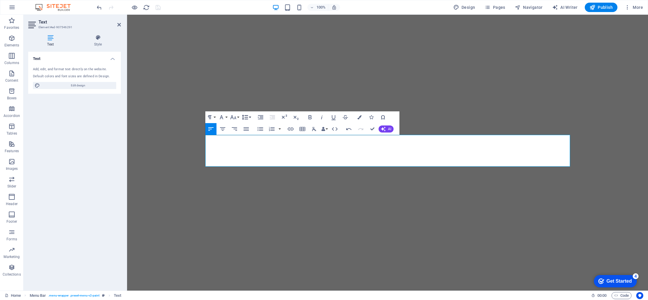
click at [250, 118] on button "Line Height" at bounding box center [245, 117] width 11 height 12
click at [238, 117] on button "Font Size" at bounding box center [234, 117] width 11 height 12
click at [237, 161] on link "18" at bounding box center [239, 157] width 21 height 9
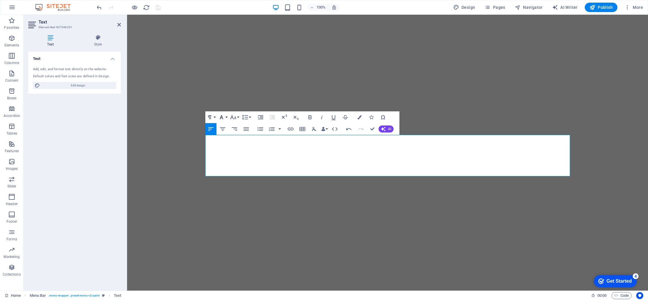
click at [225, 118] on button "Font Family" at bounding box center [222, 117] width 11 height 12
click at [215, 119] on button "Paragraph Format" at bounding box center [210, 117] width 11 height 12
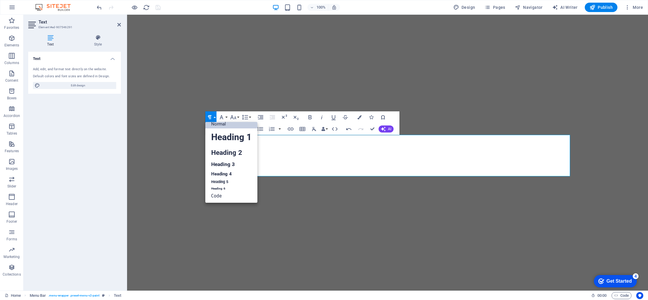
scroll to position [5, 0]
click at [227, 125] on link "Normal" at bounding box center [231, 124] width 52 height 9
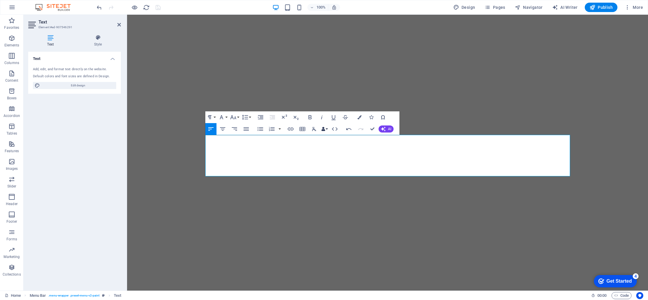
click at [327, 129] on button "Data Bindings" at bounding box center [324, 129] width 8 height 12
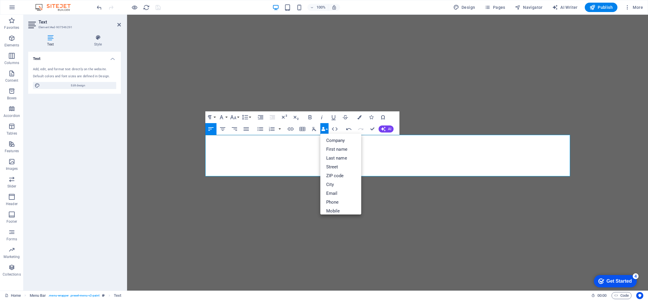
click at [327, 129] on button "Data Bindings" at bounding box center [324, 129] width 8 height 12
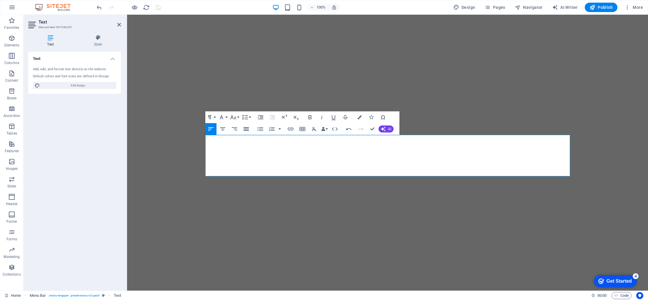
click at [247, 130] on icon "button" at bounding box center [245, 129] width 7 height 7
click at [222, 131] on icon "button" at bounding box center [222, 129] width 7 height 7
click at [212, 130] on icon "button" at bounding box center [210, 129] width 7 height 7
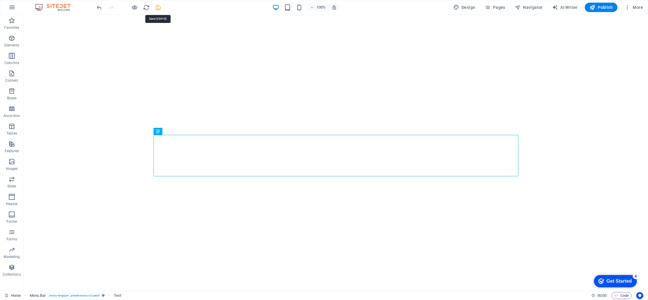
click at [156, 9] on icon "save" at bounding box center [158, 7] width 7 height 7
click at [161, 8] on icon "save" at bounding box center [158, 7] width 7 height 7
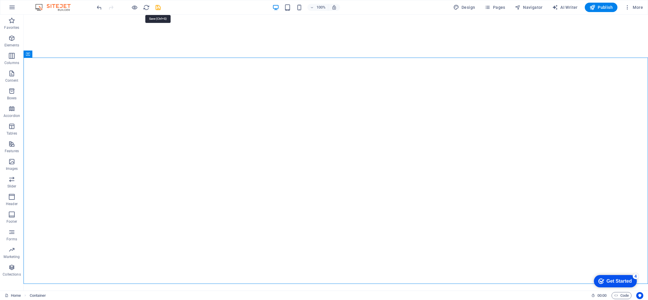
click at [155, 8] on icon "save" at bounding box center [158, 7] width 7 height 7
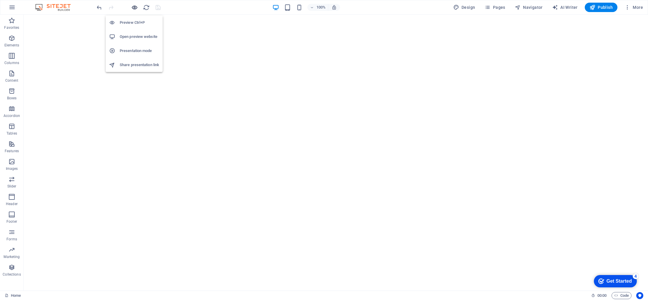
click at [135, 7] on icon "button" at bounding box center [134, 7] width 7 height 7
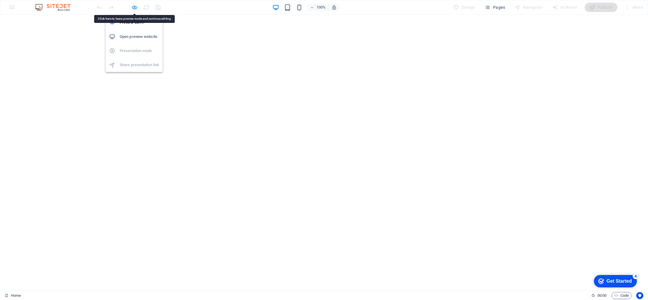
click at [133, 6] on icon "button" at bounding box center [134, 7] width 7 height 7
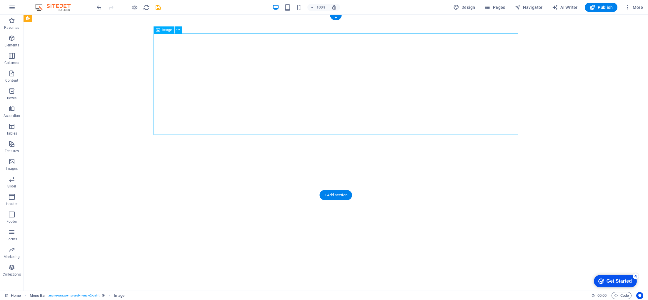
select select "px"
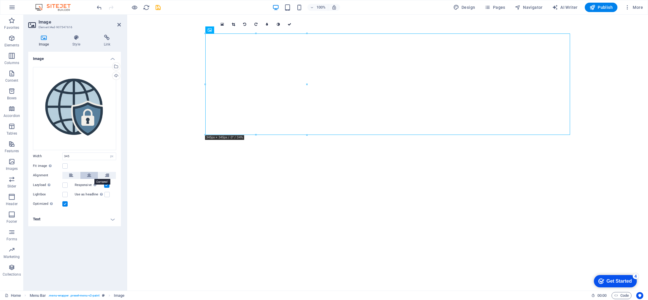
click at [91, 176] on icon at bounding box center [89, 175] width 4 height 7
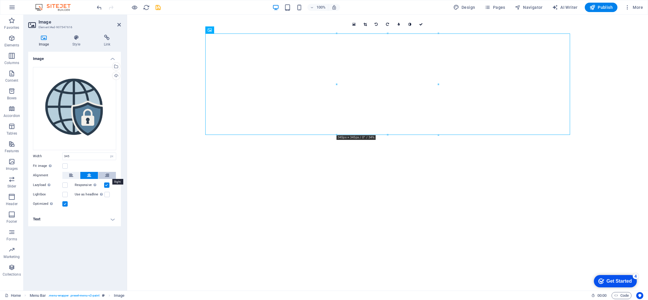
click at [108, 175] on icon at bounding box center [107, 175] width 4 height 7
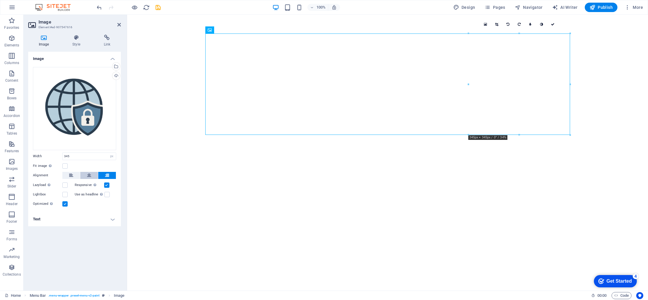
click at [88, 174] on icon at bounding box center [89, 175] width 4 height 7
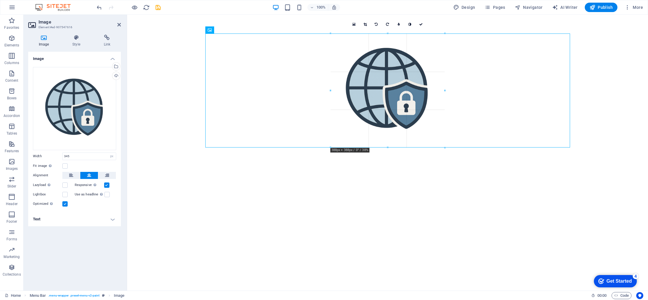
drag, startPoint x: 337, startPoint y: 84, endPoint x: 325, endPoint y: 56, distance: 30.0
type input "388"
drag, startPoint x: 329, startPoint y: 91, endPoint x: 331, endPoint y: 81, distance: 9.2
click at [331, 79] on div at bounding box center [330, 91] width 2 height 114
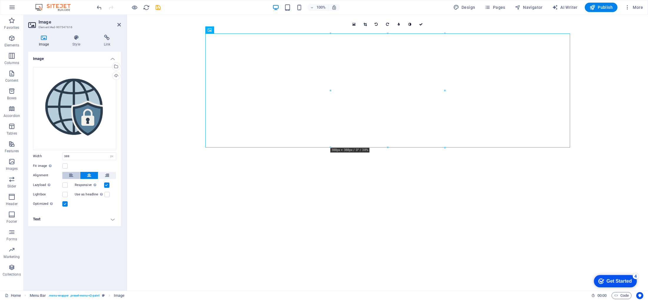
click at [70, 174] on icon at bounding box center [71, 175] width 4 height 7
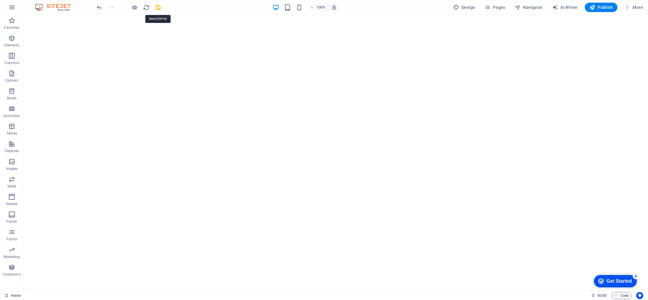
click at [157, 7] on icon "save" at bounding box center [158, 7] width 7 height 7
click at [134, 6] on icon "button" at bounding box center [134, 7] width 7 height 7
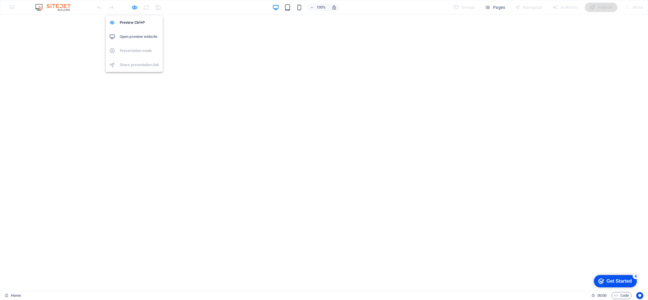
click at [140, 39] on h6 "Open preview website" at bounding box center [139, 36] width 39 height 7
click at [136, 7] on icon "button" at bounding box center [134, 7] width 7 height 7
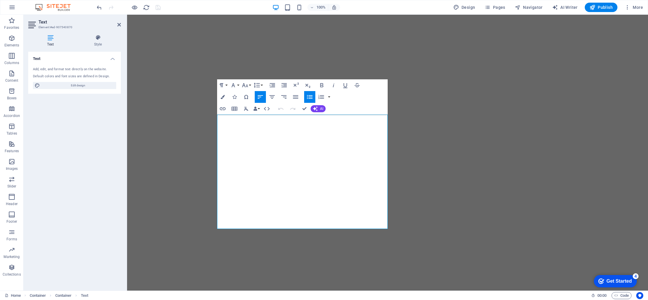
click at [310, 98] on icon "button" at bounding box center [309, 96] width 7 height 7
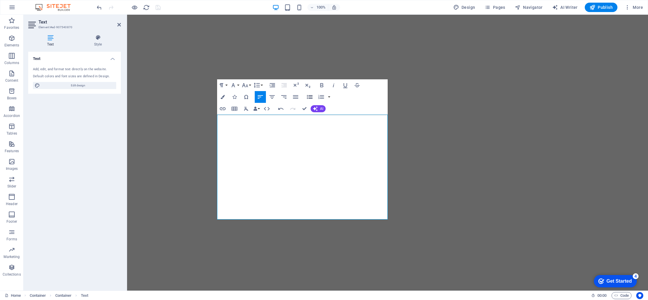
click at [310, 98] on icon "button" at bounding box center [309, 96] width 7 height 7
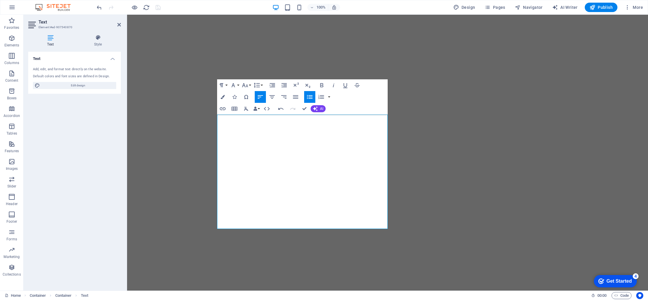
click at [308, 98] on icon "button" at bounding box center [309, 96] width 7 height 7
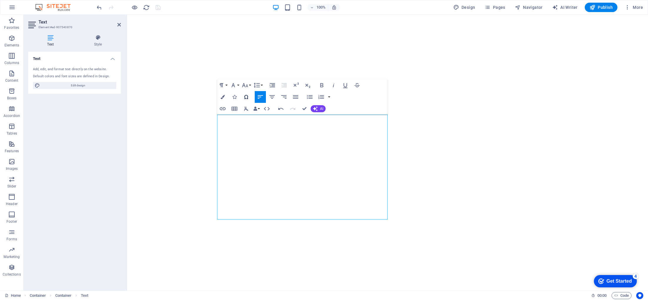
click at [246, 95] on icon "button" at bounding box center [246, 97] width 4 height 4
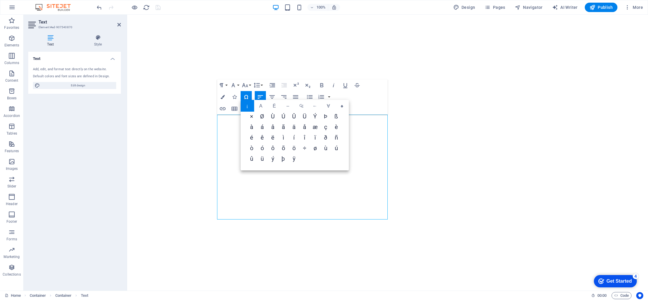
scroll to position [0, 0]
click at [235, 96] on icon "button" at bounding box center [234, 97] width 4 height 4
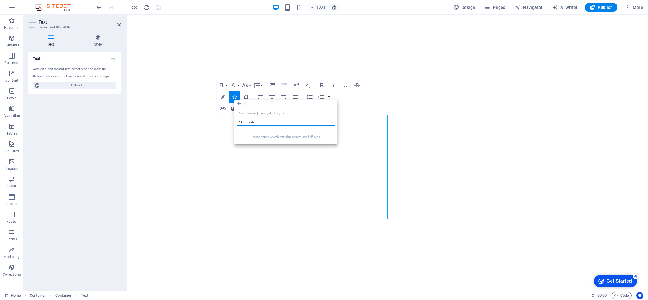
click at [257, 122] on select "All icon sets... IcoFont Ionicons FontAwesome Brands FontAwesome Duotone FontAw…" at bounding box center [286, 122] width 98 height 7
click at [259, 113] on input "search" at bounding box center [286, 113] width 98 height 7
click at [224, 103] on button "Colors" at bounding box center [222, 97] width 11 height 12
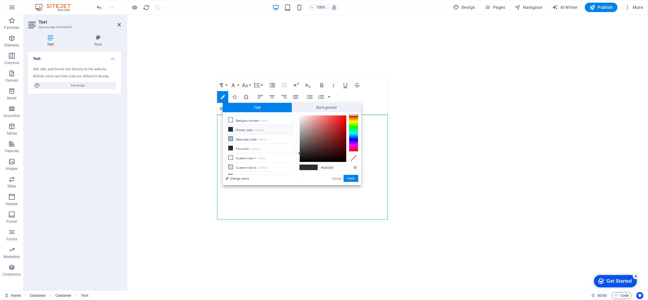
click at [369, 97] on div "Paragraph Format Normal Heading 1 Heading 2 Heading 3 Heading 4 Heading 5 Headi…" at bounding box center [302, 96] width 170 height 35
click at [350, 93] on div "Paragraph Format Normal Heading 1 Heading 2 Heading 3 Heading 4 Heading 5 Headi…" at bounding box center [302, 96] width 170 height 35
click at [225, 95] on button "Colors" at bounding box center [222, 97] width 11 height 12
click at [223, 97] on icon "button" at bounding box center [222, 97] width 4 height 4
click at [340, 179] on link "Cancel" at bounding box center [337, 178] width 10 height 4
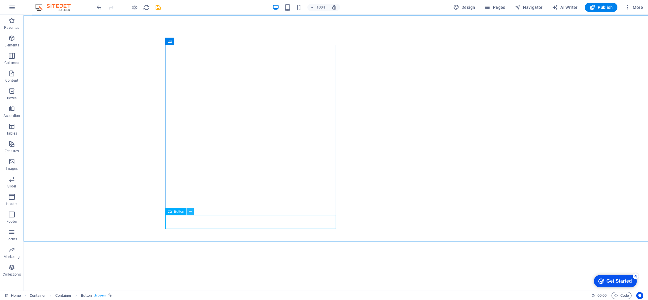
click at [189, 211] on icon at bounding box center [190, 211] width 3 height 6
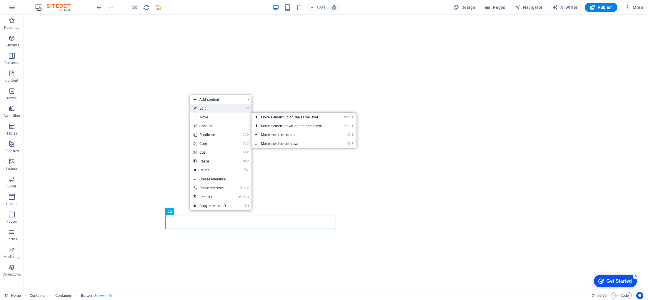
click at [208, 107] on link "⏎ Edit" at bounding box center [209, 108] width 39 height 9
select select "px"
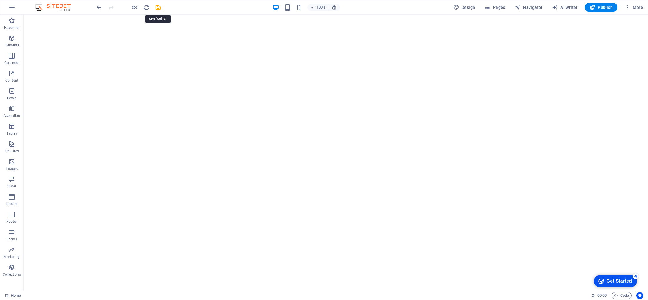
click at [157, 9] on icon "save" at bounding box center [158, 7] width 7 height 7
click at [156, 6] on icon "save" at bounding box center [158, 7] width 7 height 7
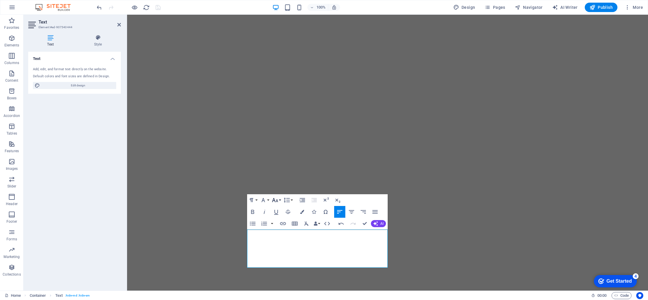
click at [279, 200] on button "Font Size" at bounding box center [275, 200] width 11 height 12
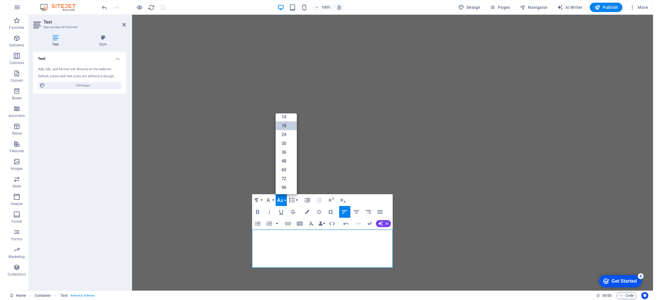
scroll to position [47, 0]
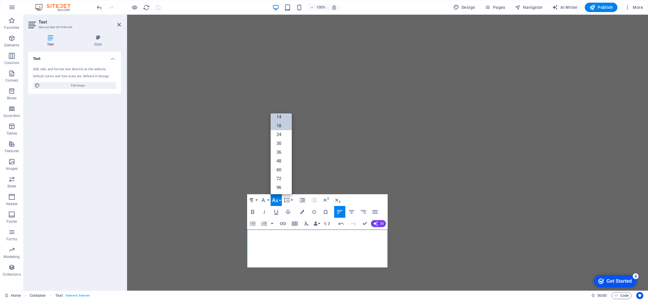
click at [282, 116] on link "14" at bounding box center [280, 117] width 21 height 9
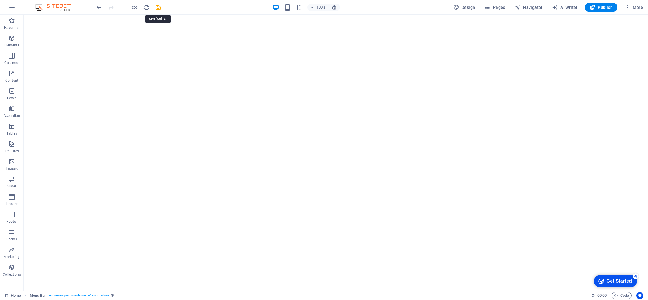
click at [158, 6] on icon "save" at bounding box center [158, 7] width 7 height 7
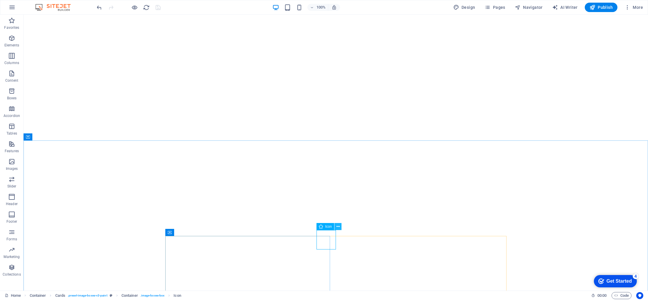
click at [338, 226] on icon at bounding box center [337, 227] width 3 height 6
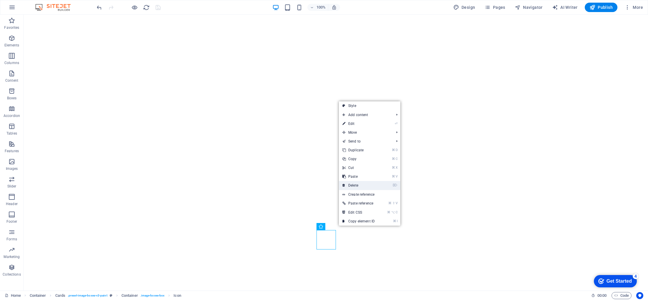
click at [355, 183] on link "⌦ Delete" at bounding box center [358, 185] width 39 height 9
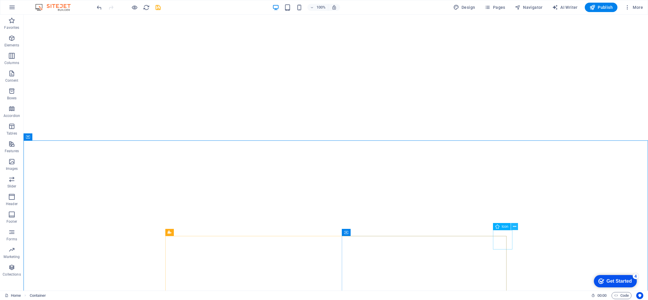
click at [513, 227] on icon at bounding box center [514, 227] width 3 height 6
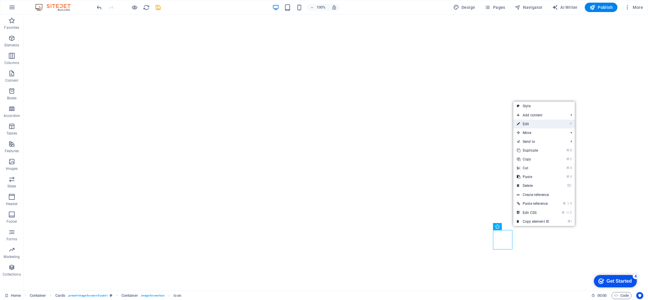
click at [531, 125] on link "⏎ Edit" at bounding box center [532, 124] width 39 height 9
select select "xMidYMid"
select select "px"
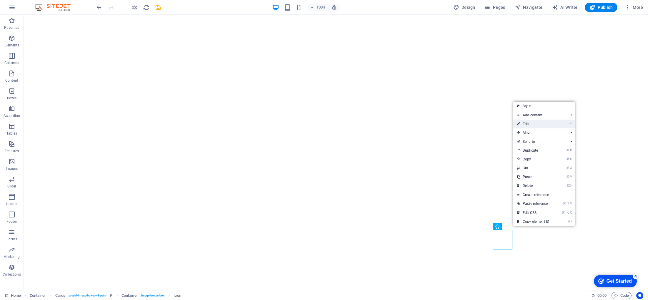
select select "px"
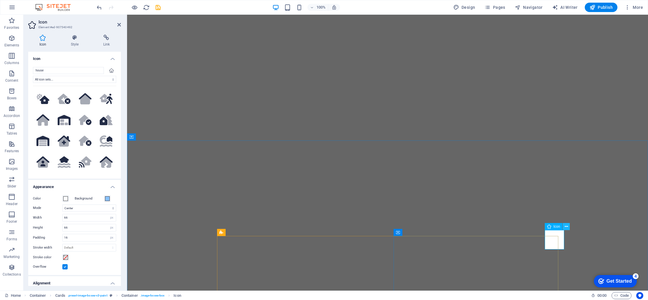
click at [566, 226] on icon at bounding box center [565, 227] width 3 height 6
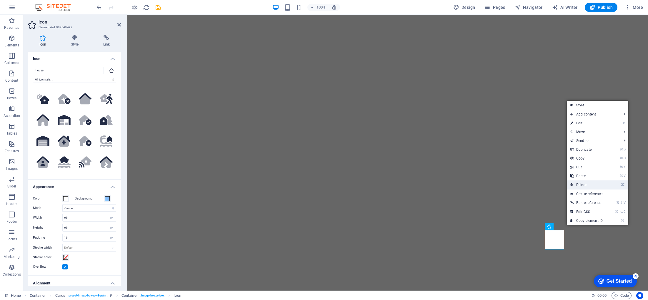
click at [581, 185] on link "⌦ Delete" at bounding box center [585, 184] width 39 height 9
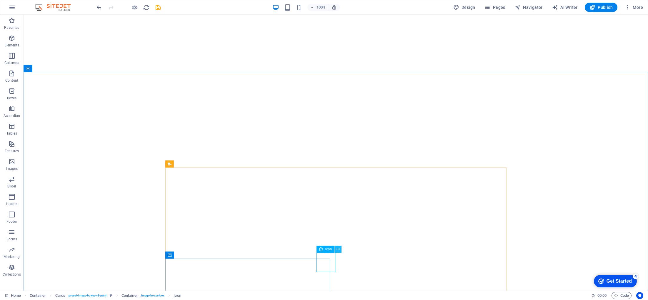
click at [337, 250] on icon at bounding box center [337, 249] width 3 height 6
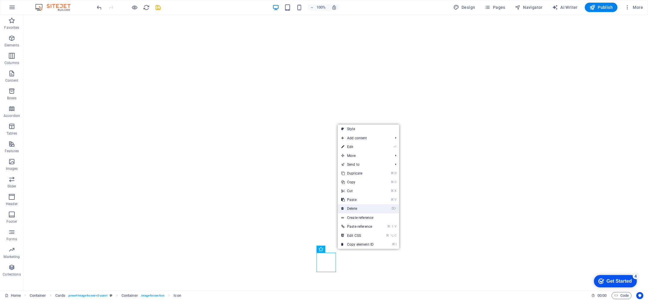
click at [363, 209] on link "⌦ Delete" at bounding box center [356, 208] width 39 height 9
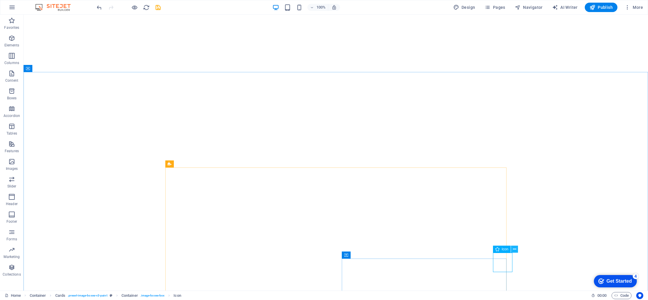
click at [515, 249] on icon at bounding box center [514, 249] width 3 height 6
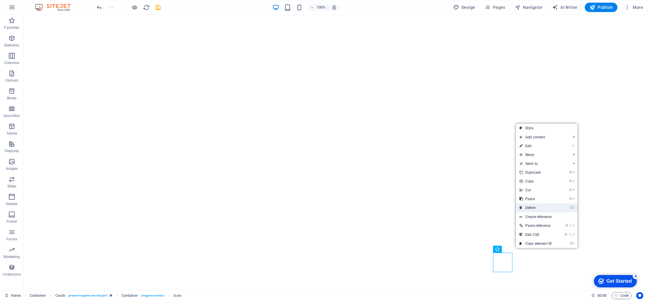
click at [533, 206] on link "⌦ Delete" at bounding box center [535, 207] width 39 height 9
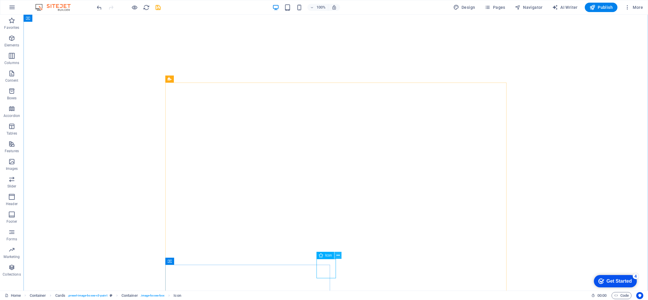
click at [339, 256] on button at bounding box center [337, 255] width 7 height 7
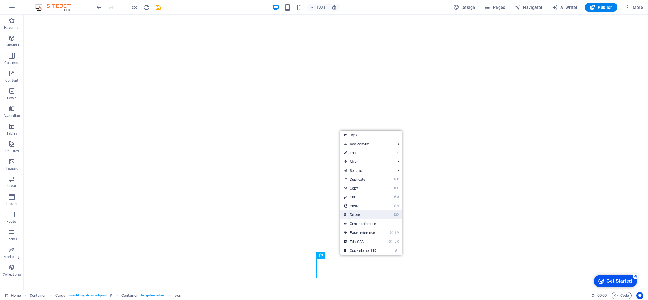
click at [364, 213] on link "⌦ Delete" at bounding box center [359, 214] width 39 height 9
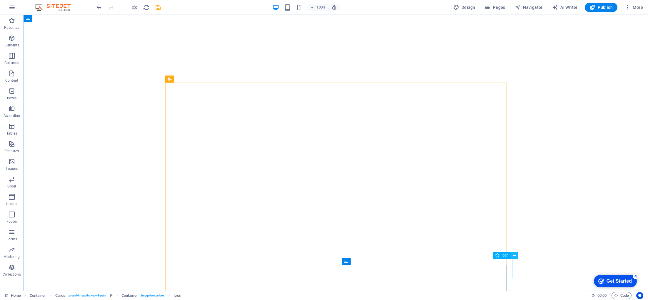
click at [516, 256] on button at bounding box center [514, 255] width 7 height 7
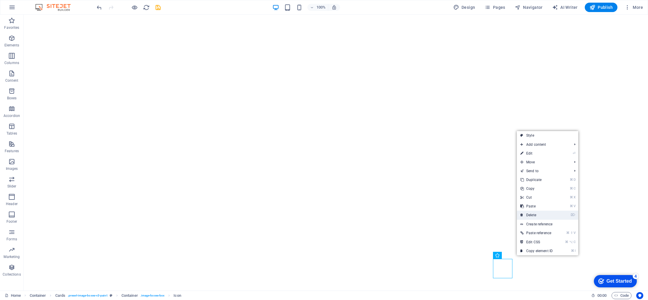
click at [538, 213] on link "⌦ Delete" at bounding box center [535, 215] width 39 height 9
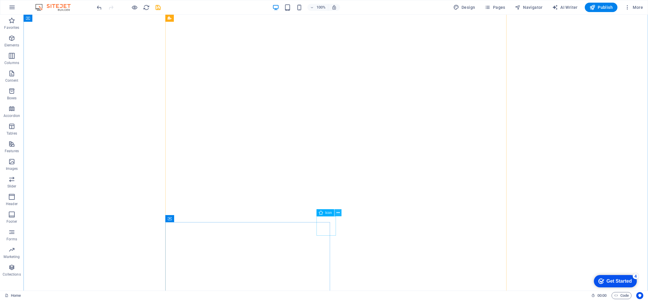
click at [337, 213] on icon at bounding box center [337, 213] width 3 height 6
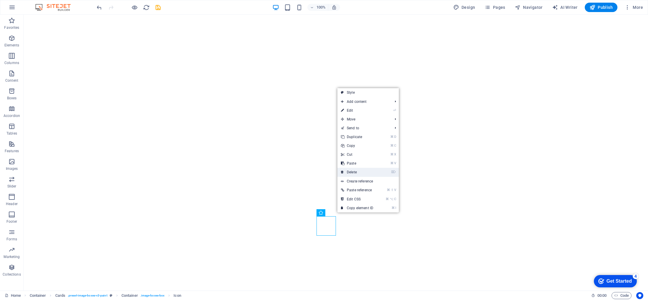
click at [358, 170] on link "⌦ Delete" at bounding box center [356, 172] width 39 height 9
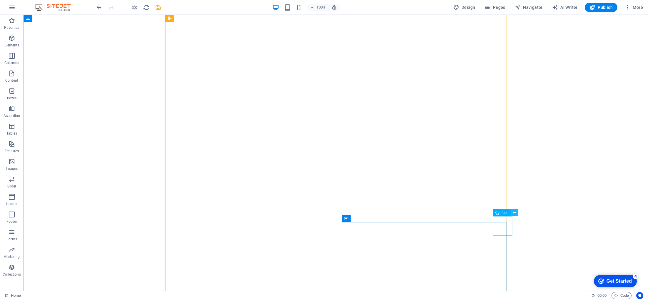
click at [515, 214] on icon at bounding box center [514, 213] width 3 height 6
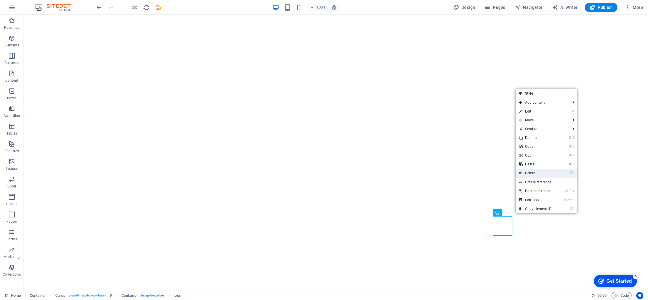
click at [538, 173] on link "⌦ Delete" at bounding box center [534, 173] width 39 height 9
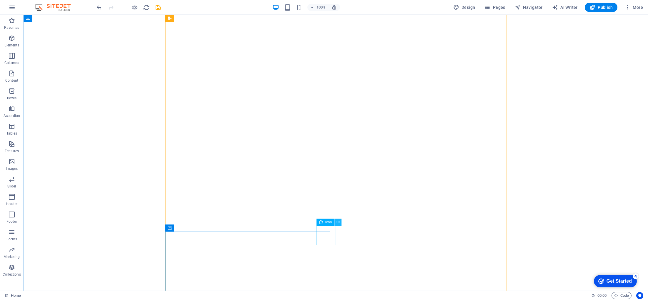
click at [337, 221] on icon at bounding box center [337, 222] width 3 height 6
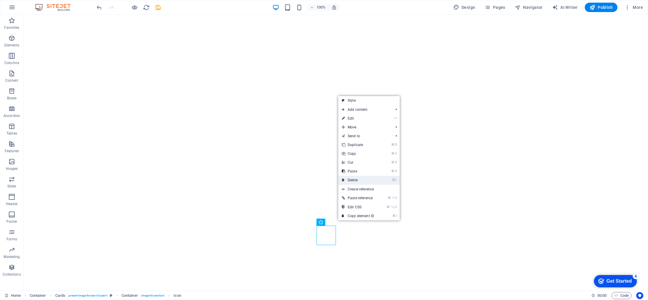
click at [359, 179] on link "⌦ Delete" at bounding box center [357, 180] width 39 height 9
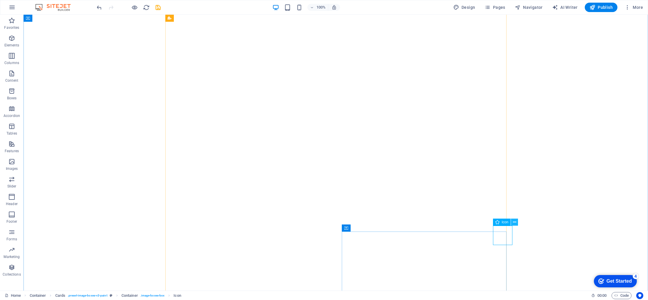
click at [514, 222] on icon at bounding box center [514, 222] width 3 height 6
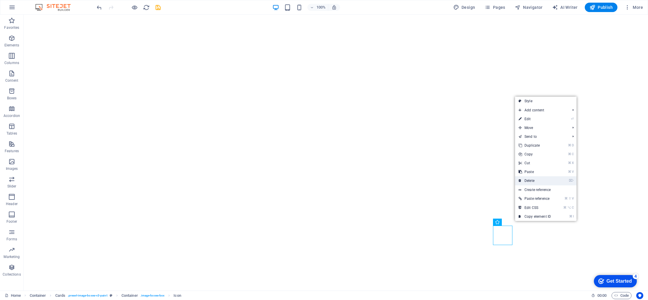
click at [534, 180] on link "⌦ Delete" at bounding box center [534, 180] width 39 height 9
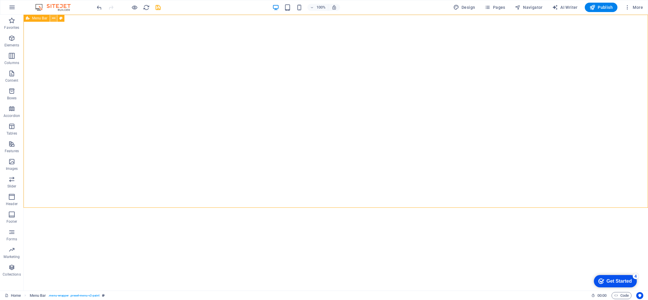
click at [53, 19] on icon at bounding box center [53, 18] width 3 height 6
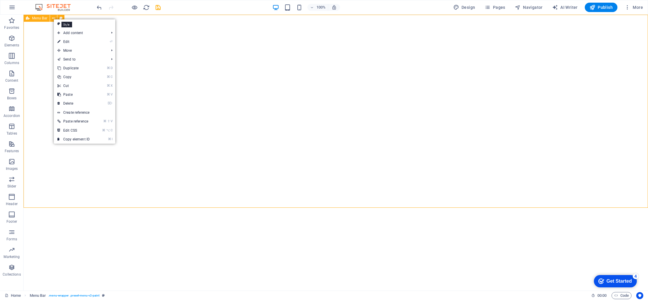
click at [60, 17] on icon at bounding box center [60, 18] width 3 height 6
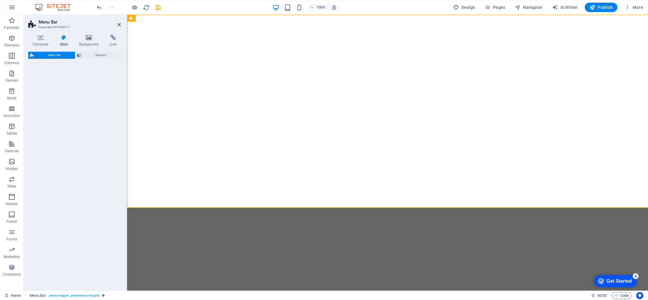
select select "rem"
select select "px"
select select "rem"
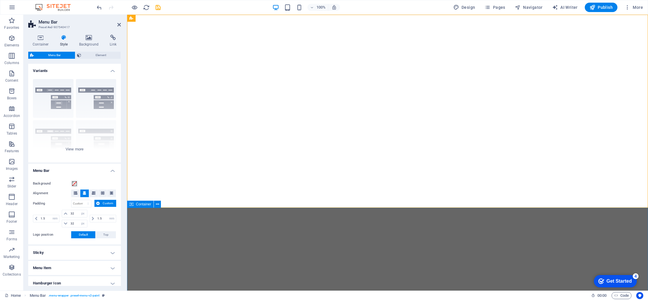
click at [139, 206] on div "Container" at bounding box center [140, 204] width 26 height 7
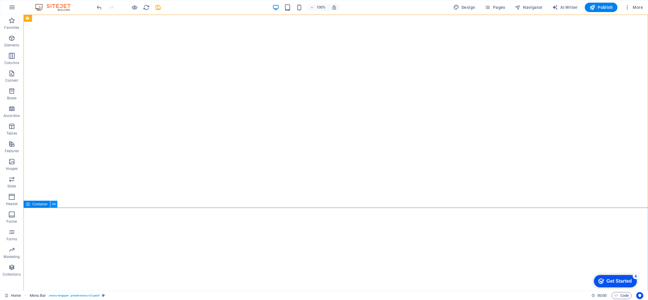
click at [52, 205] on icon at bounding box center [53, 204] width 3 height 6
click at [40, 19] on span "Menu Bar" at bounding box center [39, 18] width 15 height 4
click at [39, 19] on span "Menu Bar" at bounding box center [39, 18] width 15 height 4
click at [53, 18] on icon at bounding box center [53, 18] width 3 height 6
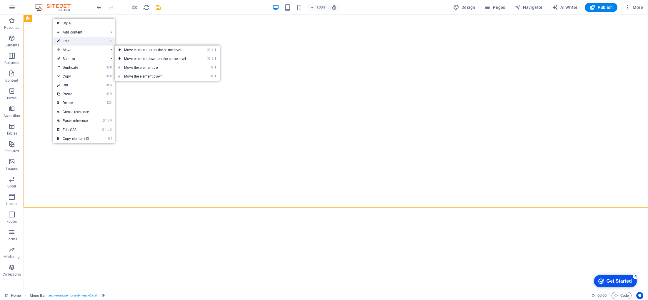
click at [76, 43] on link "⏎ Edit" at bounding box center [72, 41] width 39 height 9
select select "rem"
select select "px"
select select "rem"
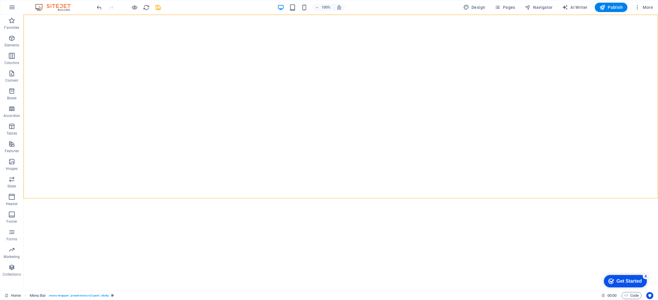
select select "rem"
select select "px"
select select "rem"
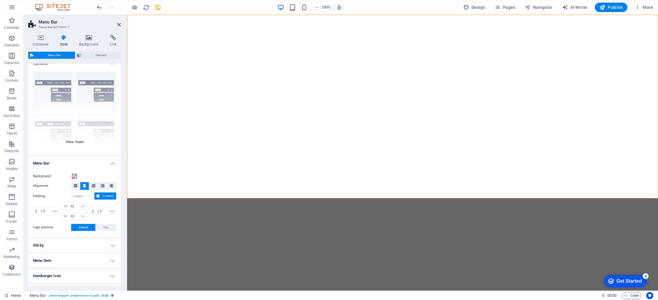
scroll to position [9, 0]
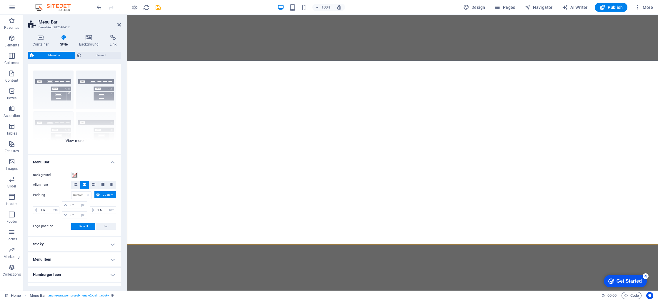
click at [71, 142] on div "Border Centered Default Fixed Loki Trigger Wide XXL" at bounding box center [74, 110] width 93 height 88
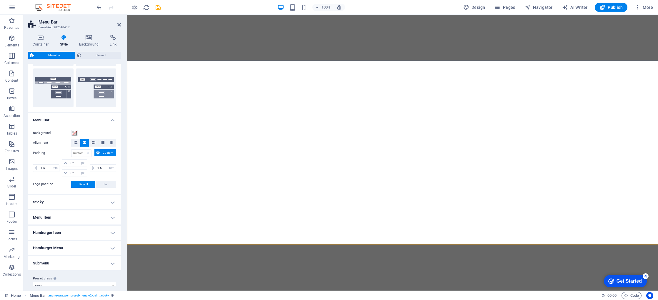
scroll to position [142, 0]
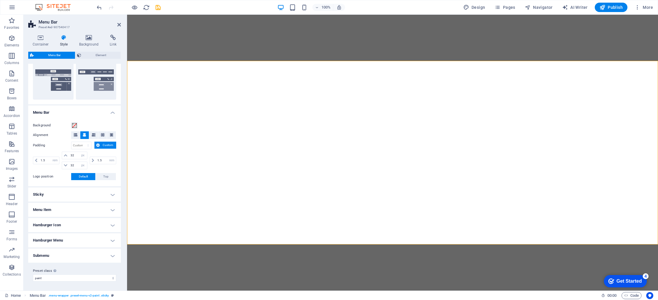
click at [110, 195] on h4 "Sticky" at bounding box center [74, 195] width 93 height 14
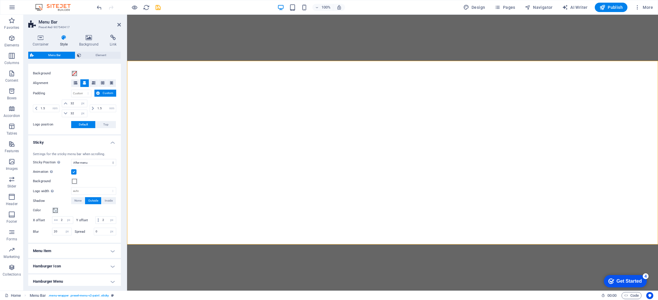
scroll to position [242, 0]
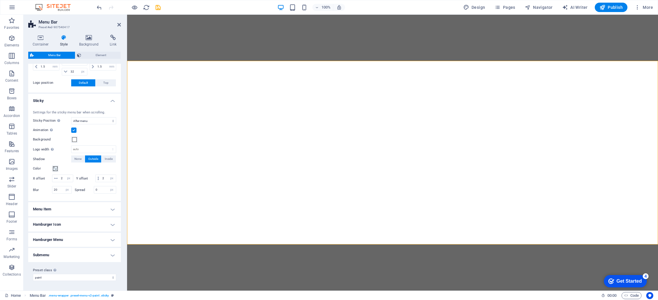
click at [111, 210] on h4 "Menu Item" at bounding box center [74, 209] width 93 height 14
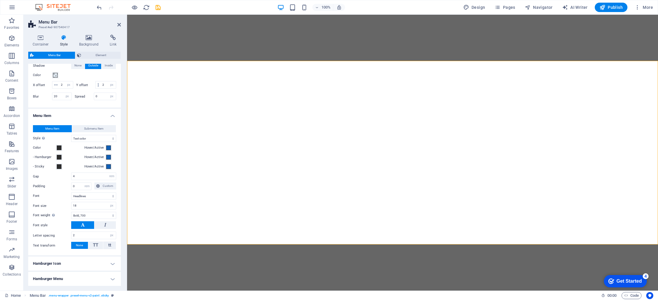
scroll to position [333, 0]
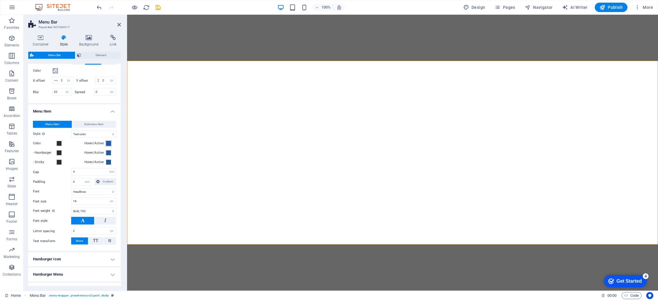
drag, startPoint x: 108, startPoint y: 152, endPoint x: 110, endPoint y: 156, distance: 4.6
click at [108, 146] on span at bounding box center [108, 143] width 5 height 5
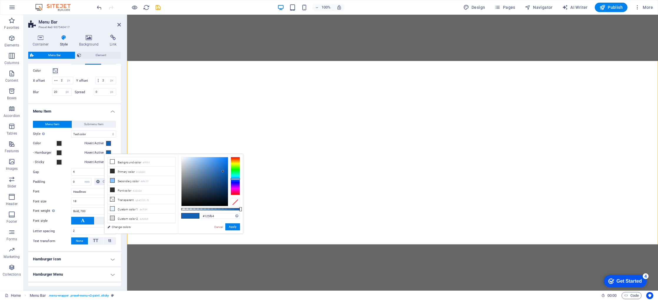
click at [71, 147] on div "Color" at bounding box center [57, 143] width 49 height 7
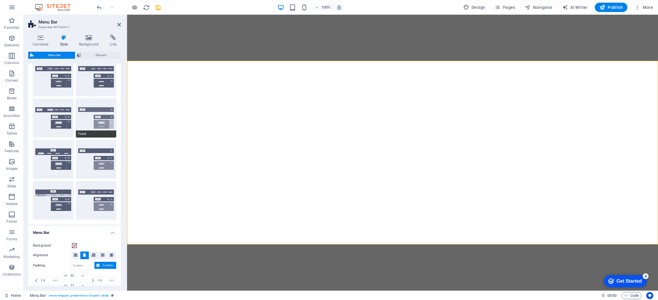
scroll to position [0, 0]
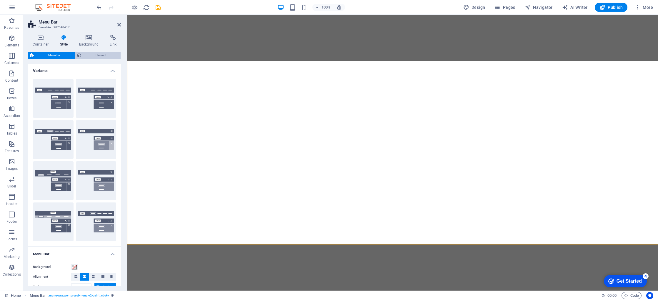
click at [106, 56] on span "Element" at bounding box center [101, 55] width 36 height 7
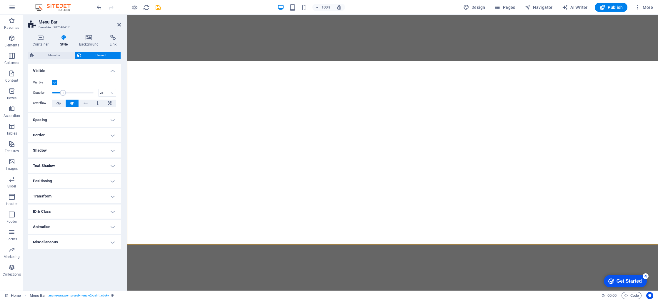
drag, startPoint x: 91, startPoint y: 93, endPoint x: 63, endPoint y: 94, distance: 28.8
click at [62, 94] on span at bounding box center [63, 93] width 6 height 6
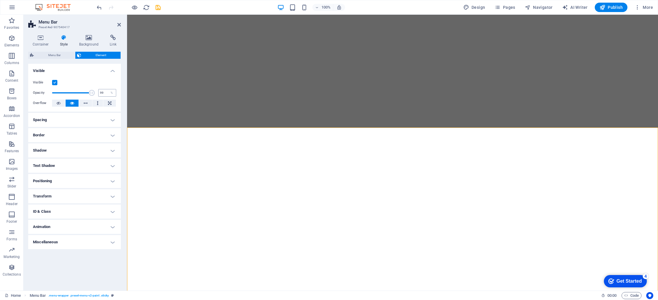
type input "100"
drag, startPoint x: 78, startPoint y: 93, endPoint x: 100, endPoint y: 93, distance: 21.8
click at [100, 93] on div "Opacity 100 %" at bounding box center [74, 92] width 83 height 9
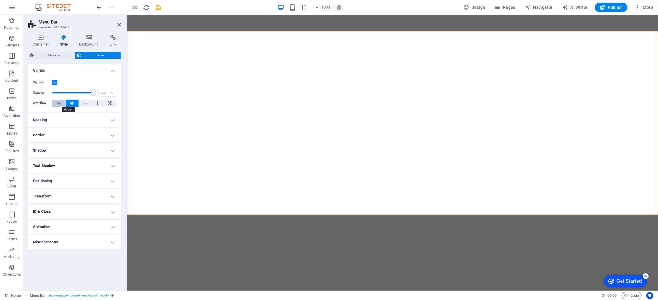
click at [59, 101] on icon at bounding box center [58, 103] width 4 height 7
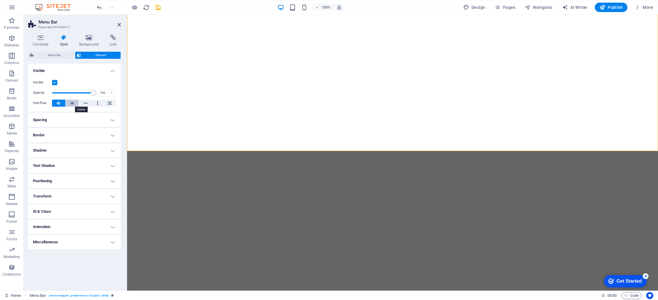
click at [72, 103] on icon at bounding box center [72, 103] width 4 height 7
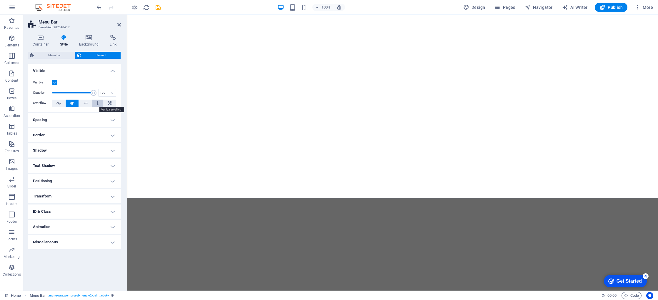
click at [99, 103] on button at bounding box center [97, 103] width 11 height 7
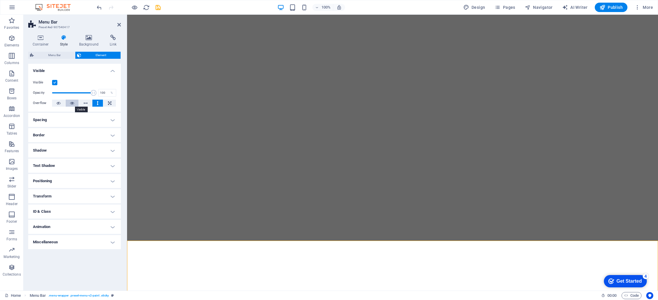
click at [71, 103] on icon at bounding box center [72, 103] width 4 height 7
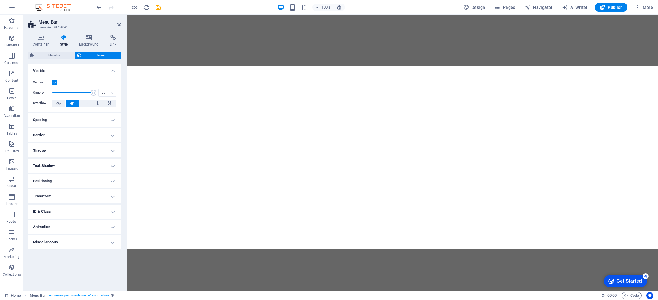
click at [56, 83] on label at bounding box center [54, 82] width 5 height 5
click at [0, 0] on input "Visible" at bounding box center [0, 0] width 0 height 0
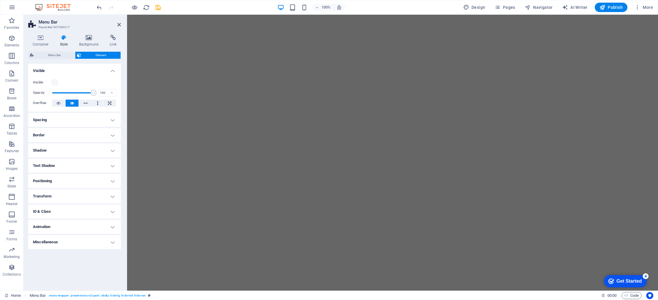
click at [55, 83] on label at bounding box center [54, 82] width 5 height 5
click at [0, 0] on input "Visible" at bounding box center [0, 0] width 0 height 0
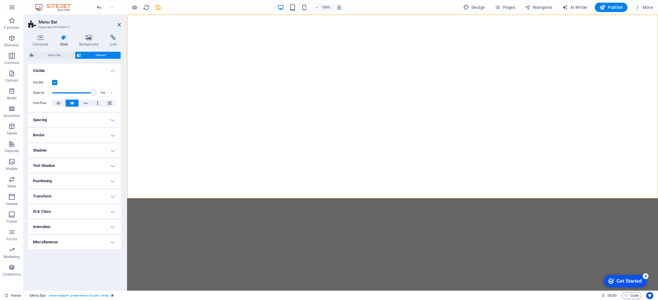
click at [114, 121] on h4 "Spacing" at bounding box center [74, 120] width 93 height 14
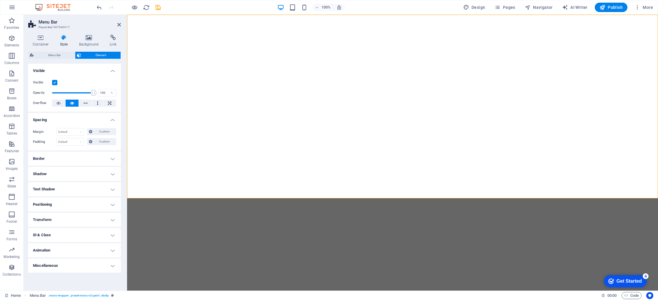
click at [113, 201] on h4 "Positioning" at bounding box center [74, 205] width 93 height 14
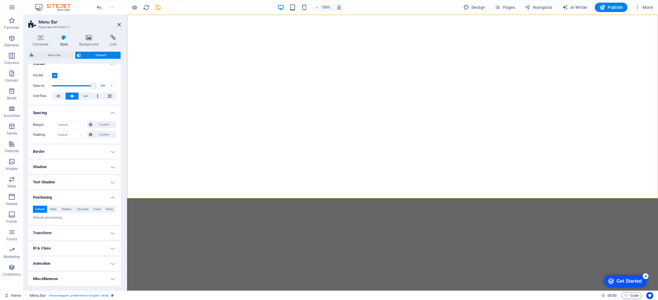
click at [93, 230] on h4 "Transform" at bounding box center [74, 233] width 93 height 14
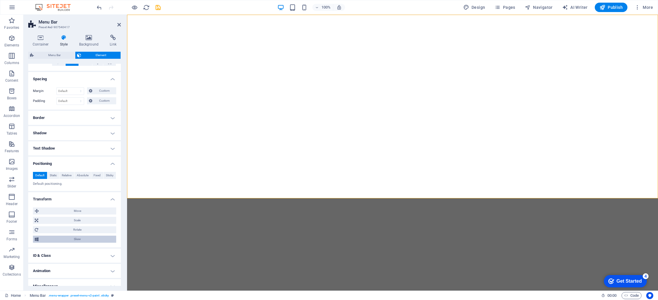
scroll to position [48, 0]
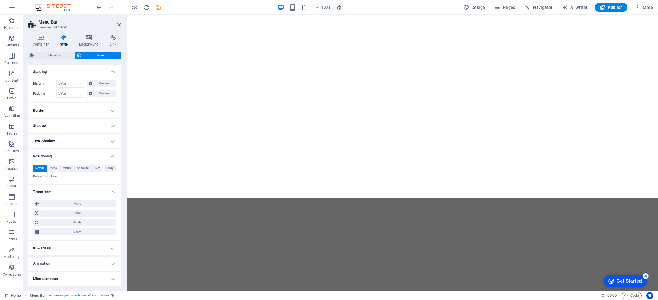
click at [110, 260] on h4 "Animation" at bounding box center [74, 264] width 93 height 14
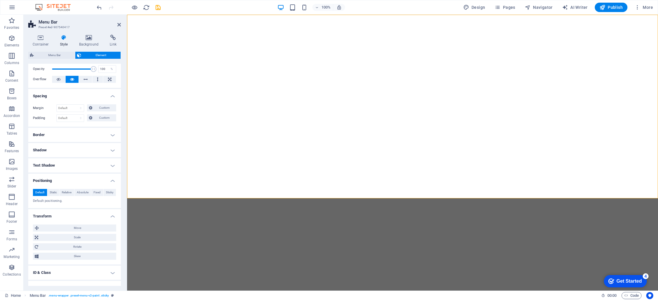
scroll to position [0, 0]
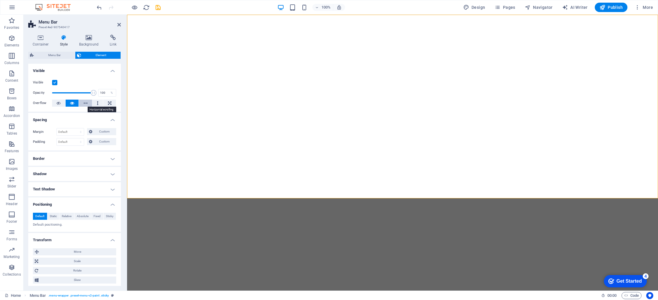
click at [83, 103] on icon at bounding box center [85, 103] width 4 height 7
click at [71, 104] on icon at bounding box center [72, 103] width 4 height 7
click at [88, 38] on icon at bounding box center [89, 38] width 29 height 6
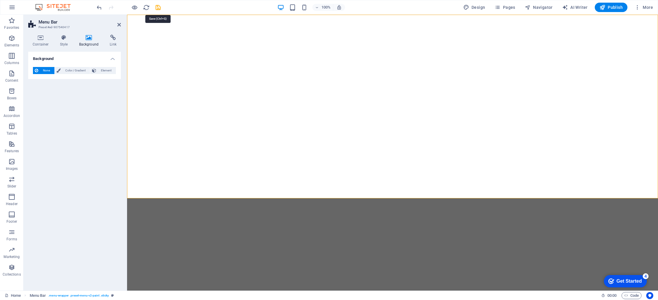
click at [158, 9] on icon "save" at bounding box center [158, 7] width 7 height 7
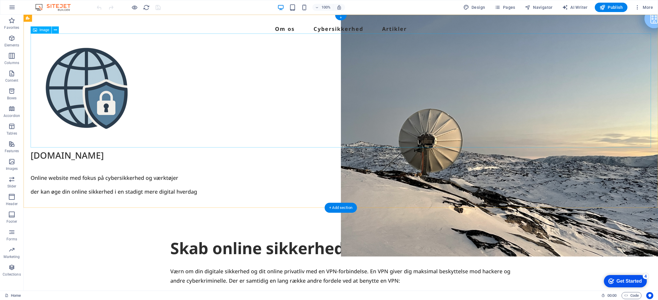
click at [97, 96] on figure at bounding box center [341, 91] width 620 height 114
drag, startPoint x: 69, startPoint y: 90, endPoint x: 104, endPoint y: 90, distance: 34.7
click at [108, 90] on figure at bounding box center [341, 91] width 620 height 114
click at [80, 92] on figure at bounding box center [341, 91] width 620 height 114
click at [79, 92] on figure at bounding box center [341, 91] width 620 height 114
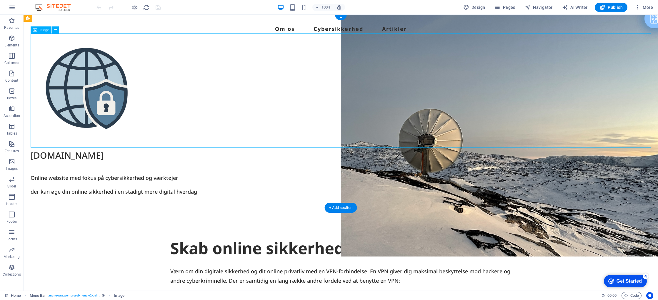
select select "px"
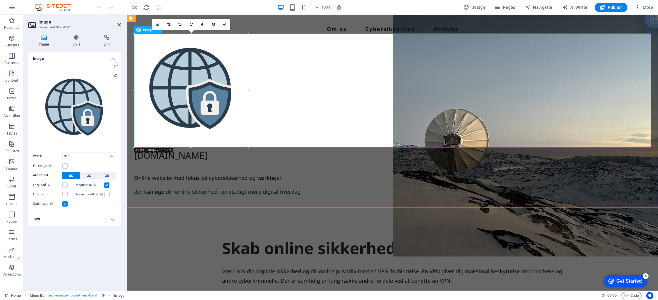
click at [144, 103] on figure at bounding box center [392, 91] width 516 height 114
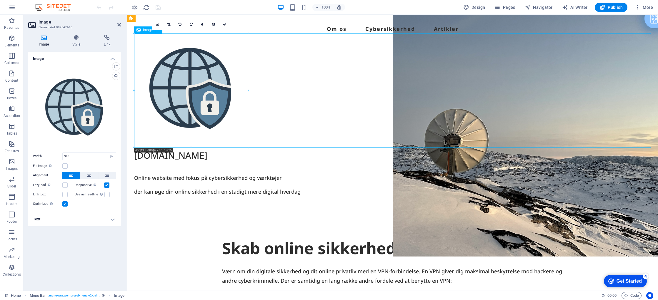
drag, startPoint x: 169, startPoint y: 96, endPoint x: 227, endPoint y: 96, distance: 57.6
click at [227, 96] on figure at bounding box center [392, 91] width 516 height 114
drag, startPoint x: 202, startPoint y: 91, endPoint x: 236, endPoint y: 92, distance: 33.5
click at [237, 92] on figure at bounding box center [392, 91] width 516 height 114
click at [89, 177] on icon at bounding box center [89, 175] width 4 height 7
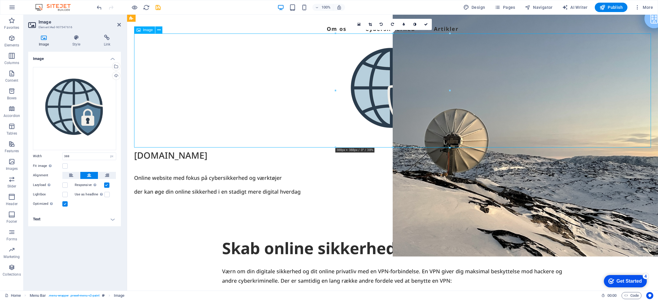
drag, startPoint x: 381, startPoint y: 93, endPoint x: 371, endPoint y: 93, distance: 9.7
click at [367, 93] on figure at bounding box center [392, 91] width 516 height 114
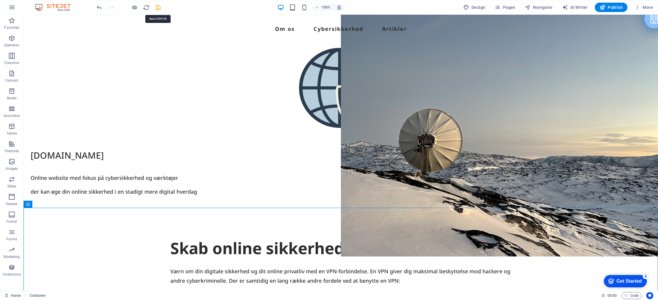
click at [160, 7] on icon "save" at bounding box center [158, 7] width 7 height 7
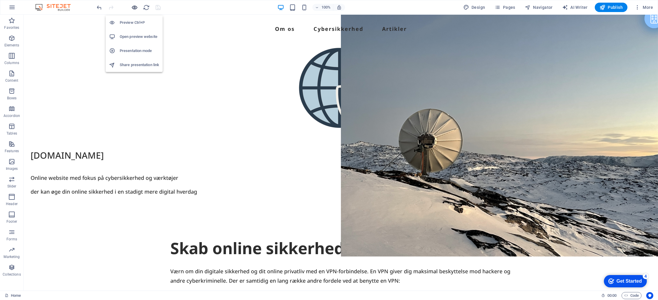
click at [0, 0] on icon "button" at bounding box center [0, 0] width 0 height 0
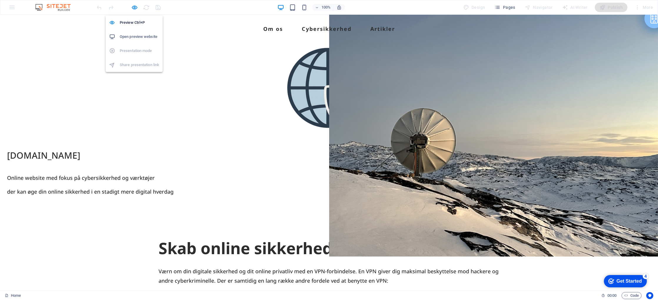
click at [138, 38] on h6 "Open preview website" at bounding box center [139, 36] width 39 height 7
click at [131, 194] on span "der kan øge din online sikkerhed i en stadigt mere digital hverdag" at bounding box center [90, 191] width 166 height 7
click at [132, 194] on span "der kan øge din online sikkerhed i en stadigt mere digital hverdag" at bounding box center [90, 191] width 166 height 7
click at [0, 0] on icon "button" at bounding box center [0, 0] width 0 height 0
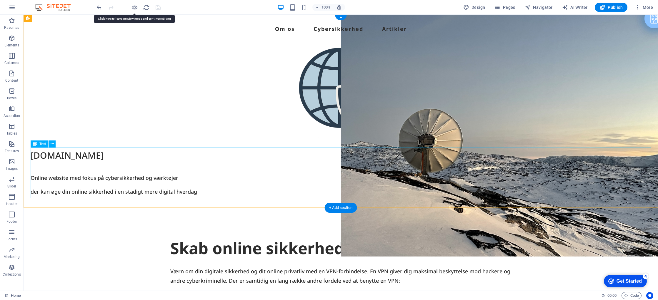
click at [91, 170] on div "Websikker.dk Online website med fokus på cybersikkerhed og værktøjer der kan øg…" at bounding box center [341, 173] width 620 height 51
drag, startPoint x: 91, startPoint y: 170, endPoint x: 115, endPoint y: 184, distance: 27.7
click at [91, 170] on div "Websikker.dk Online website med fokus på cybersikkerhed og værktøjer der kan øg…" at bounding box center [341, 173] width 620 height 51
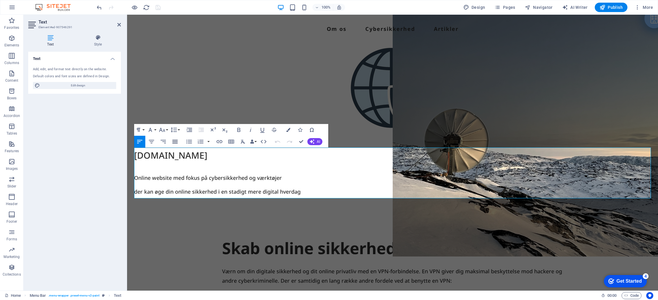
click at [175, 142] on icon "button" at bounding box center [174, 141] width 7 height 7
click at [142, 143] on icon "button" at bounding box center [139, 141] width 7 height 7
click at [170, 169] on p "Websikker.dk Online website med fokus på cybersikkerhed og værktøjer der kan øg…" at bounding box center [392, 173] width 516 height 51
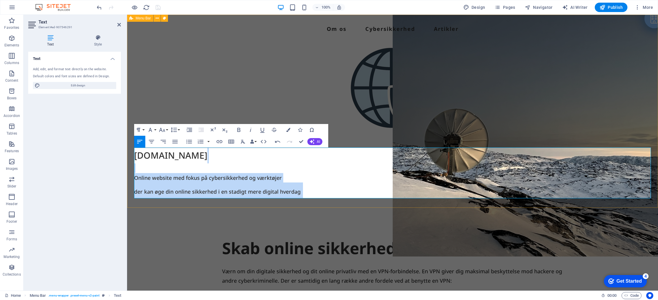
drag, startPoint x: 181, startPoint y: 163, endPoint x: 299, endPoint y: 196, distance: 121.8
click at [314, 199] on div "Om os Cybersikkerhed Artikler Websikker.dk Online website med fokus på cybersik…" at bounding box center [392, 111] width 531 height 193
click at [148, 144] on icon "button" at bounding box center [151, 141] width 7 height 7
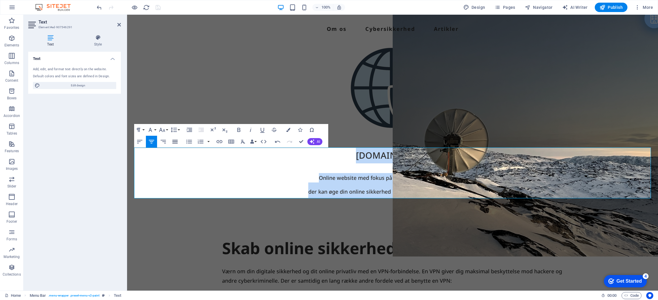
click at [176, 142] on icon "button" at bounding box center [174, 142] width 5 height 4
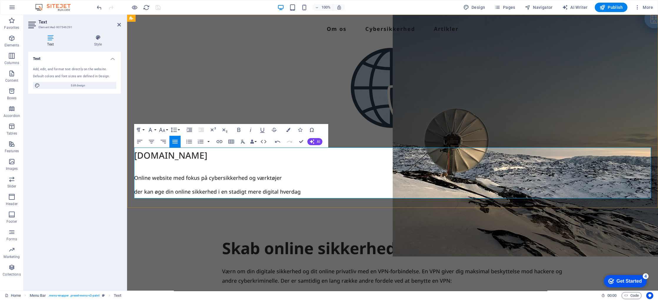
click at [160, 163] on p "Websikker.dk Online website med fokus på cybersikkerhed og værktøjer der kan øg…" at bounding box center [392, 173] width 516 height 51
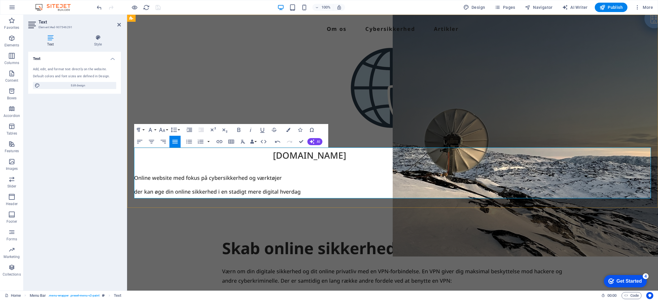
click at [143, 178] on span "Online website med fokus på cybersikkerhed og værktøjer" at bounding box center [208, 177] width 148 height 7
click at [143, 193] on span "der kan øge din online sikkerhed i en stadigt mere digital hverdag" at bounding box center [217, 191] width 166 height 7
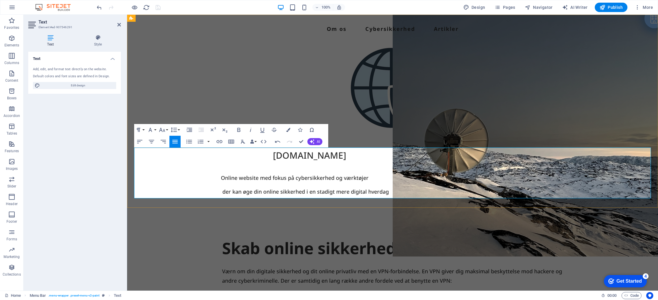
click at [272, 156] on span "[DOMAIN_NAME]" at bounding box center [240, 155] width 212 height 12
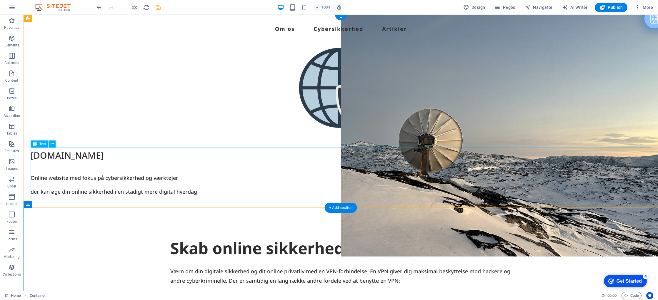
click at [188, 160] on div "Websikker.dk Online website med fokus på cybersikkerhed og værktøjer der kan øg…" at bounding box center [341, 173] width 620 height 51
drag, startPoint x: 188, startPoint y: 160, endPoint x: 85, endPoint y: 160, distance: 103.5
click at [188, 160] on div "Websikker.dk Online website med fokus på cybersikkerhed og værktøjer der kan øg…" at bounding box center [341, 173] width 620 height 51
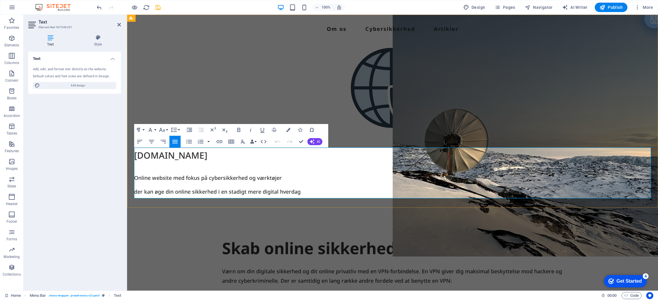
click at [207, 156] on span "[DOMAIN_NAME]" at bounding box center [170, 155] width 73 height 12
click at [208, 176] on span "Online website med fokus på cybersikkerhed og værktøjer" at bounding box center [208, 177] width 148 height 7
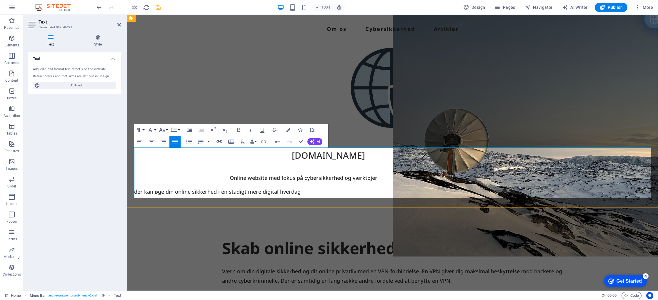
click at [220, 192] on span "der kan øge din online sikkerhed i en stadigt mere digital hverdag" at bounding box center [217, 191] width 166 height 7
click at [219, 193] on span "der kan øge din online sikkerhed i en stadigt mere digital hverdag" at bounding box center [217, 191] width 166 height 7
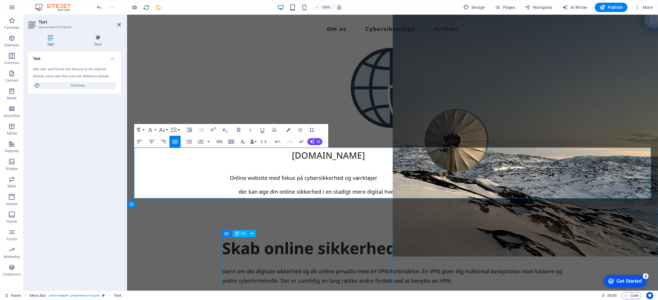
click at [384, 260] on div "Skab online sikkerhed med VPN" at bounding box center [392, 248] width 341 height 22
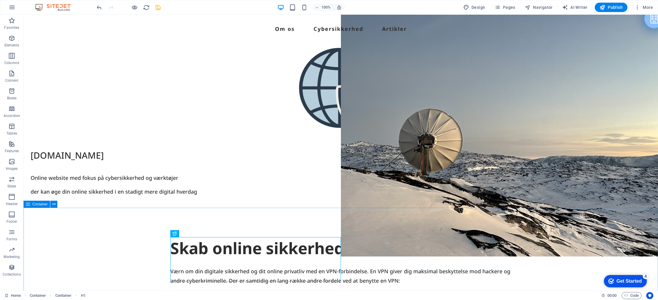
click at [229, 165] on div "Websikker.dk Online website med fokus på cybersikkerhed og værktøjer der kan øg…" at bounding box center [341, 173] width 620 height 51
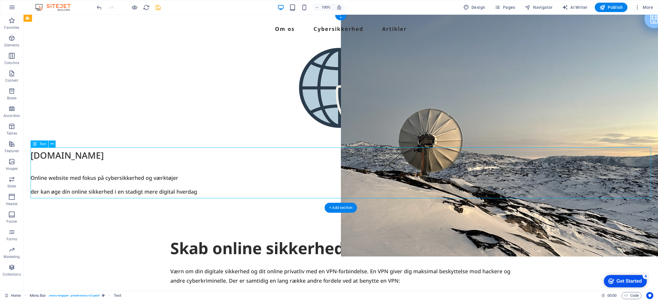
drag, startPoint x: 229, startPoint y: 165, endPoint x: 125, endPoint y: 165, distance: 103.5
click at [229, 165] on div "Websikker.dk Online website med fokus på cybersikkerhed og værktøjer der kan øg…" at bounding box center [341, 173] width 620 height 51
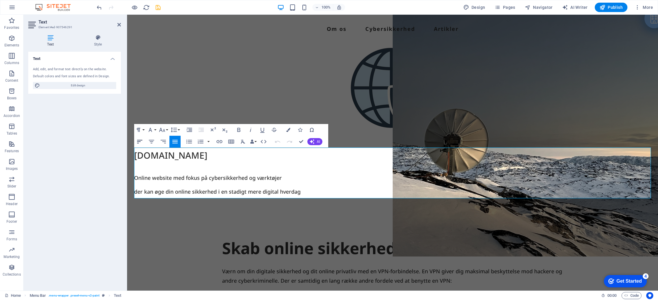
drag, startPoint x: 140, startPoint y: 141, endPoint x: 149, endPoint y: 144, distance: 9.3
click at [140, 141] on icon "button" at bounding box center [139, 142] width 5 height 4
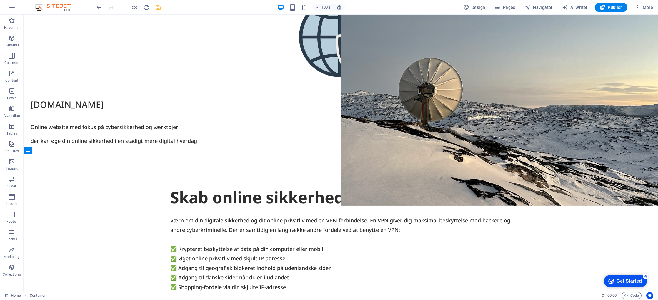
scroll to position [59, 0]
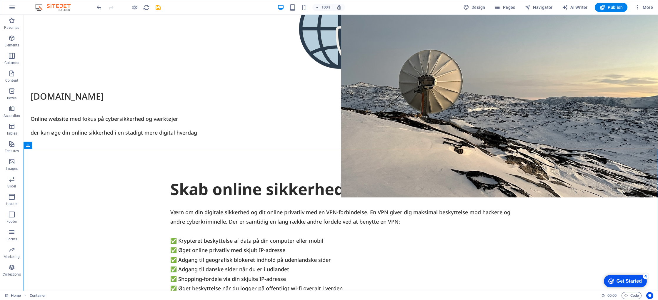
click at [156, 8] on icon "save" at bounding box center [158, 7] width 7 height 7
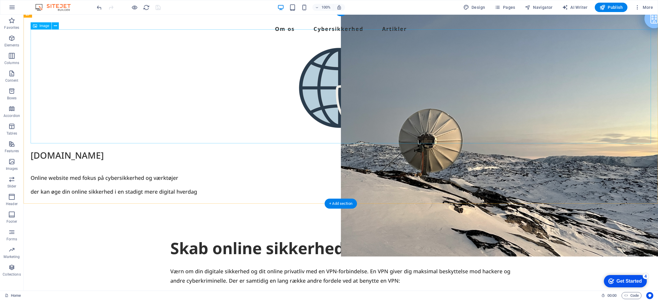
scroll to position [6, 0]
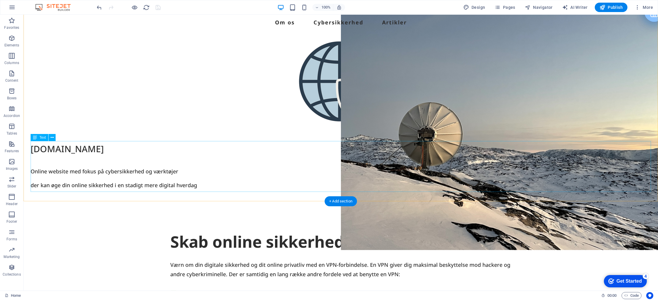
click at [216, 175] on div "Websikker.dk Online website med fokus på cybersikkerhed og værktøjer der kan øg…" at bounding box center [341, 166] width 620 height 51
drag, startPoint x: 216, startPoint y: 175, endPoint x: 113, endPoint y: 175, distance: 103.5
click at [216, 175] on div "Websikker.dk Online website med fokus på cybersikkerhed og værktøjer der kan øg…" at bounding box center [341, 166] width 620 height 51
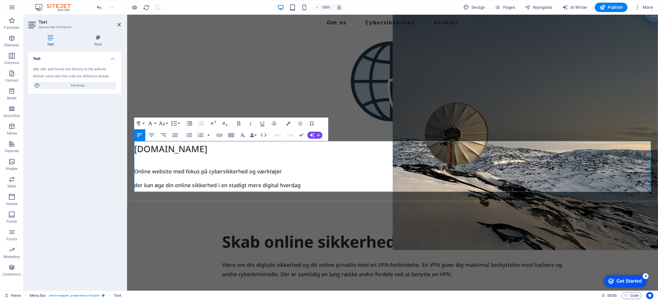
click at [207, 152] on span "[DOMAIN_NAME]" at bounding box center [170, 149] width 73 height 12
click at [234, 173] on span "Online website med fokus på cybersikkerhed og værktøjer" at bounding box center [208, 171] width 148 height 7
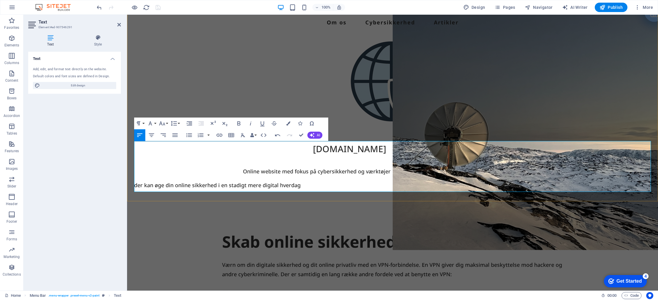
drag, startPoint x: 236, startPoint y: 172, endPoint x: 397, endPoint y: 180, distance: 161.3
click at [398, 180] on p "Websikker.dk Online website med fokus på cybersikkerhed og værktøjer der kan øg…" at bounding box center [392, 166] width 516 height 51
click at [169, 124] on div "Paragraph Format Normal Heading 1 Heading 2 Heading 3 Heading 4 Heading 5 Headi…" at bounding box center [157, 124] width 47 height 12
click at [167, 124] on button "Font Size" at bounding box center [163, 124] width 11 height 12
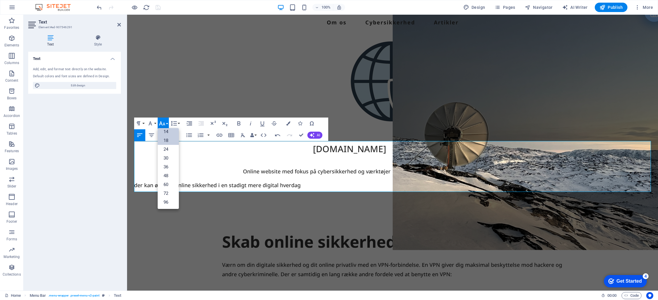
click at [167, 131] on link "14" at bounding box center [168, 131] width 21 height 9
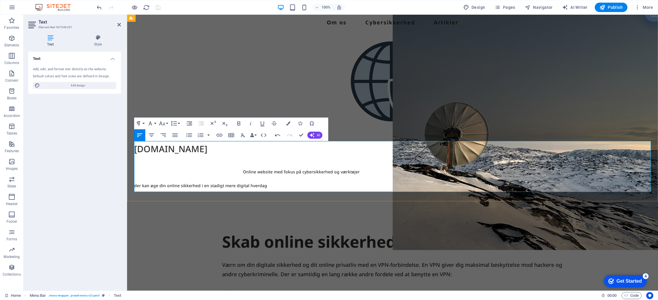
click at [242, 175] on p "Websikker.dk Online website med fokus på cybersikkerhed og værktøjer der kan øg…" at bounding box center [392, 166] width 516 height 51
click at [236, 173] on span "Online website med fokus på cybersikkerhed og værktøjer der kan øge din online …" at bounding box center [246, 178] width 225 height 19
click at [209, 188] on span "Online website med fokus på cybersikkerhed og værktøjer der kan øge din online …" at bounding box center [267, 178] width 267 height 19
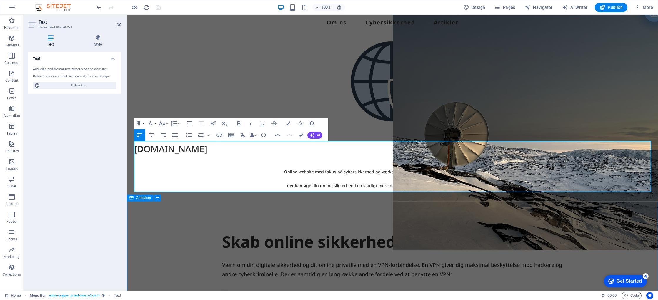
drag, startPoint x: 473, startPoint y: 276, endPoint x: 470, endPoint y: 277, distance: 3.0
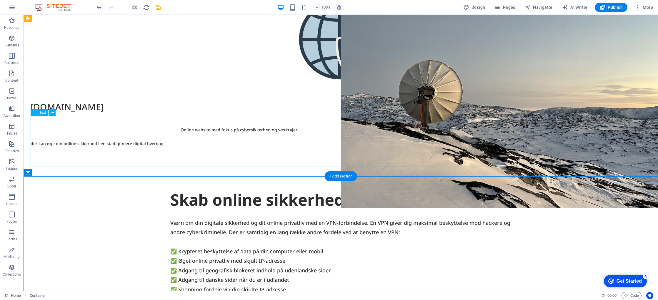
scroll to position [50, 0]
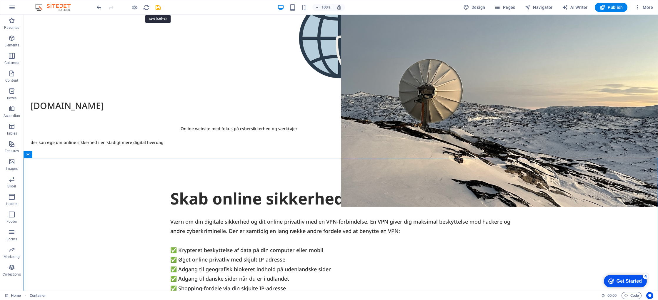
click at [156, 7] on icon "save" at bounding box center [158, 7] width 7 height 7
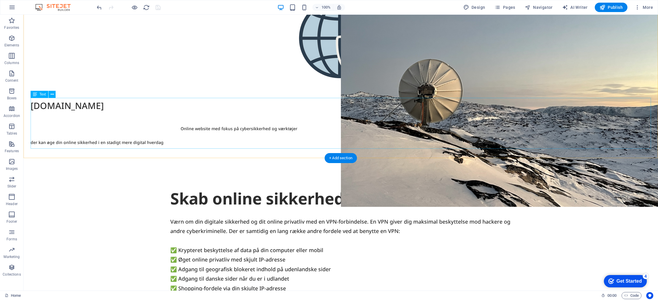
click at [246, 106] on div "Websikker.dk Online website med fokus på cybersikkerhed og værktøjer der kan øg…" at bounding box center [341, 123] width 620 height 51
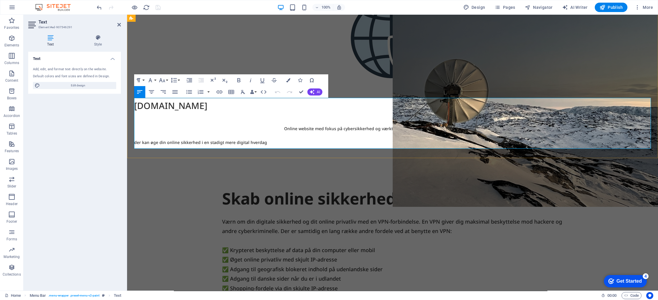
click at [207, 104] on span "[DOMAIN_NAME]" at bounding box center [170, 106] width 73 height 12
click at [207, 105] on span "[DOMAIN_NAME]" at bounding box center [170, 106] width 73 height 12
drag, startPoint x: 354, startPoint y: 108, endPoint x: 312, endPoint y: 108, distance: 41.7
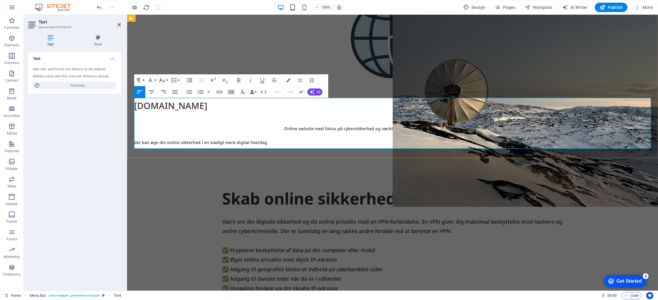
click at [312, 108] on p "Websikker.dk Online website med fokus på cybersikkerhed og værktøjer der kan øg…" at bounding box center [392, 123] width 516 height 51
click at [166, 81] on button "Font Size" at bounding box center [163, 80] width 11 height 12
click at [172, 131] on link "48" at bounding box center [168, 132] width 21 height 9
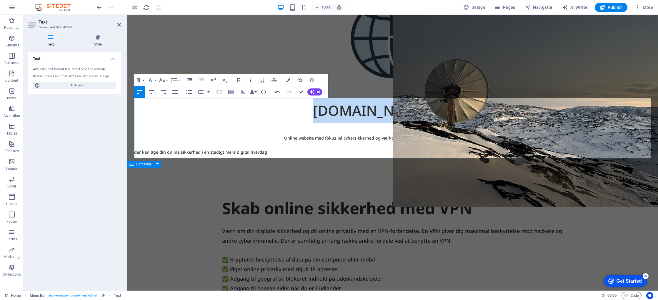
drag, startPoint x: 498, startPoint y: 260, endPoint x: 601, endPoint y: 260, distance: 102.6
click at [603, 261] on div "Skab online sikkerhed med VPN Værn om din digitale sikkerhed og dit online priv…" at bounding box center [392, 281] width 531 height 226
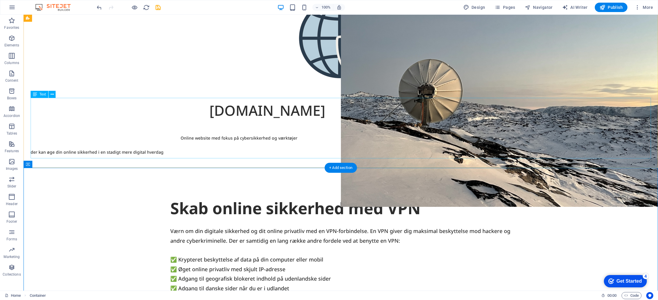
click at [264, 113] on div "Websikker.dk Online website med fokus på cybersikkerhed og værktøjer der kan øg…" at bounding box center [341, 128] width 620 height 60
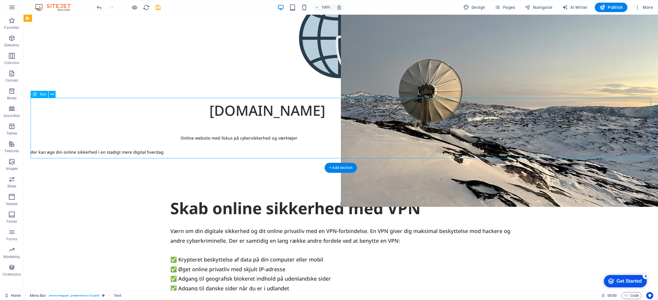
click at [265, 113] on div "Websikker.dk Online website med fokus på cybersikkerhed og værktøjer der kan øg…" at bounding box center [341, 128] width 620 height 60
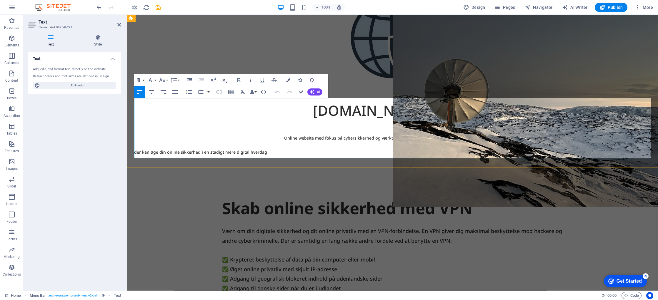
click at [313, 110] on span "[DOMAIN_NAME]" at bounding box center [371, 110] width 116 height 19
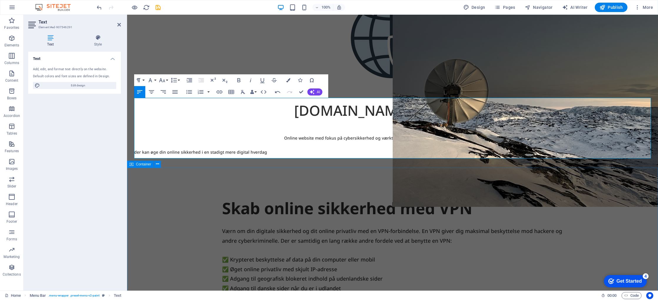
click at [513, 239] on div "Skab online sikkerhed med VPN Værn om din digitale sikkerhed og dit online priv…" at bounding box center [392, 281] width 531 height 226
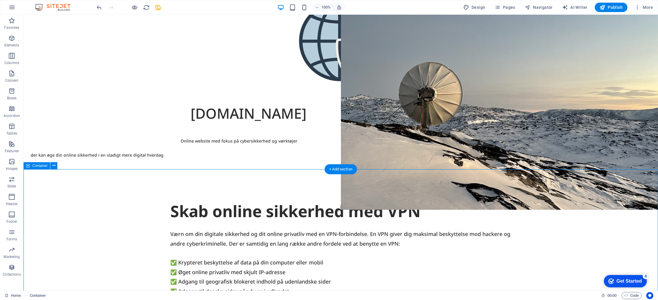
scroll to position [48, 0]
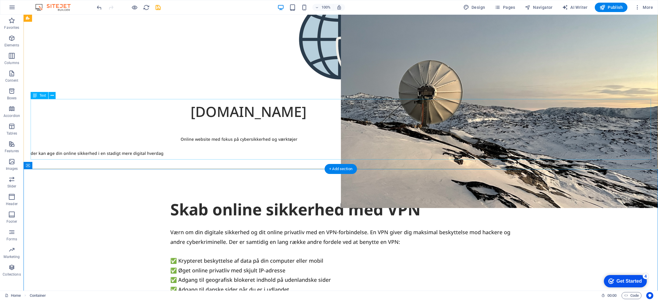
click at [189, 112] on div "Websikker.dk Online website med fokus på cybersikkerhed og værktøjer der kan øg…" at bounding box center [341, 129] width 620 height 60
drag, startPoint x: 189, startPoint y: 112, endPoint x: 85, endPoint y: 112, distance: 103.8
click at [189, 112] on div "Websikker.dk Online website med fokus på cybersikkerhed og værktøjer der kan øg…" at bounding box center [341, 129] width 620 height 60
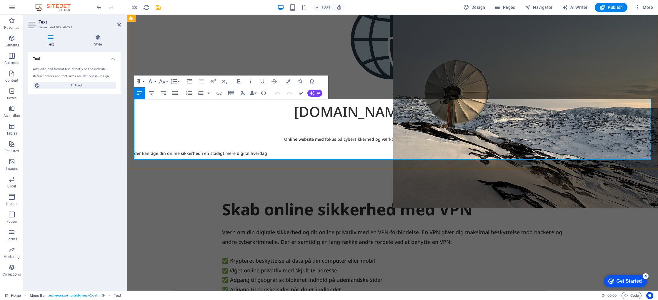
drag, startPoint x: 294, startPoint y: 109, endPoint x: 291, endPoint y: 112, distance: 3.5
click at [294, 111] on span "[DOMAIN_NAME]" at bounding box center [352, 111] width 116 height 19
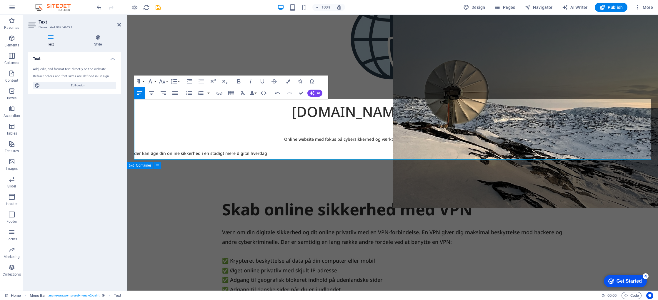
click at [459, 265] on div "Skab online sikkerhed med VPN Værn om din digitale sikkerhed og dit online priv…" at bounding box center [392, 282] width 531 height 226
click at [460, 264] on div "Skab online sikkerhed med VPN Værn om din digitale sikkerhed og dit online priv…" at bounding box center [392, 282] width 531 height 226
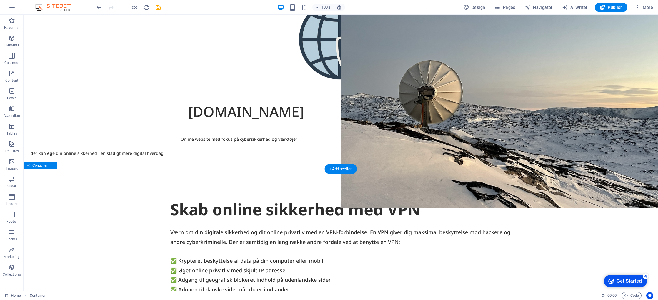
scroll to position [49, 0]
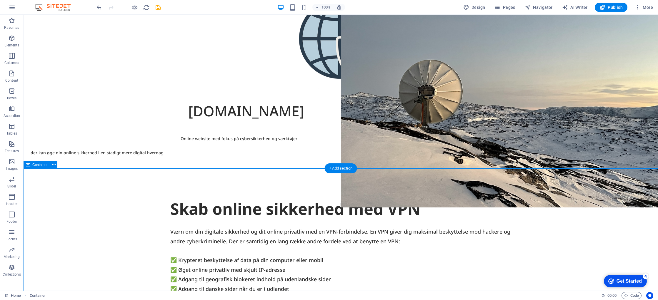
click at [409, 269] on div "Skab online sikkerhed med VPN Værn om din digitale sikkerhed og dit online priv…" at bounding box center [341, 281] width 634 height 226
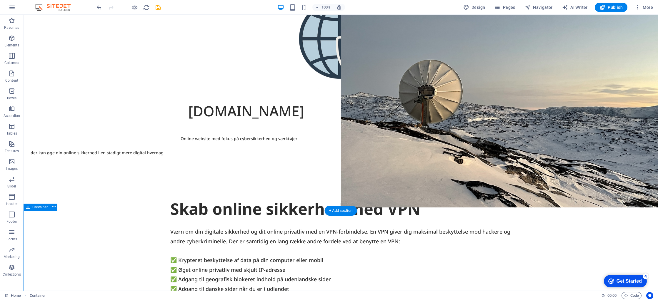
scroll to position [0, 0]
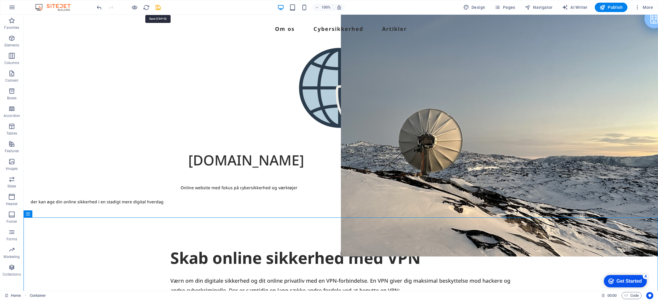
click at [159, 9] on icon "save" at bounding box center [158, 7] width 7 height 7
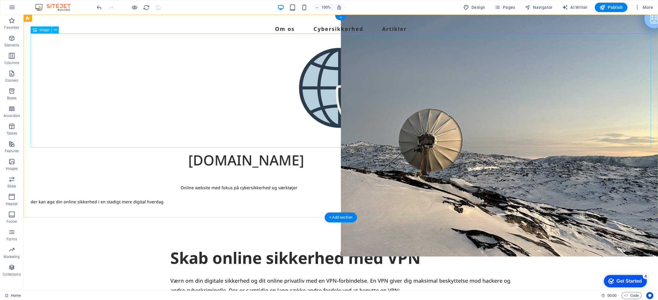
click at [342, 99] on figure at bounding box center [341, 91] width 620 height 114
select select "px"
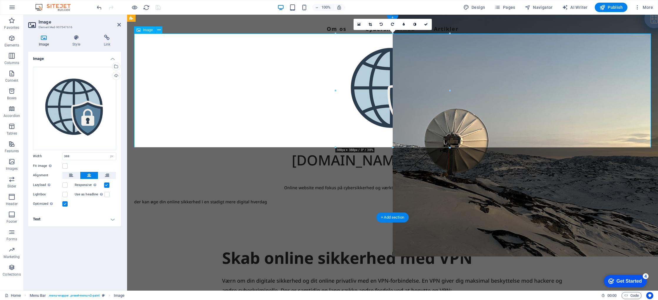
click at [342, 99] on figure at bounding box center [392, 91] width 516 height 114
click at [71, 174] on icon at bounding box center [71, 175] width 4 height 7
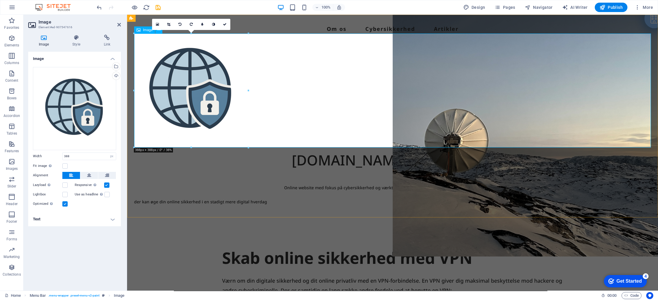
click at [144, 106] on figure at bounding box center [392, 91] width 516 height 114
click at [148, 97] on figure at bounding box center [392, 91] width 516 height 114
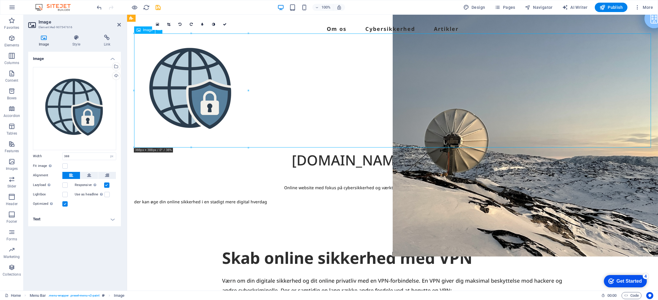
drag, startPoint x: 200, startPoint y: 94, endPoint x: 225, endPoint y: 93, distance: 25.3
click at [225, 93] on figure at bounding box center [392, 91] width 516 height 114
drag, startPoint x: 207, startPoint y: 93, endPoint x: 218, endPoint y: 89, distance: 11.6
click at [236, 92] on figure at bounding box center [392, 91] width 516 height 114
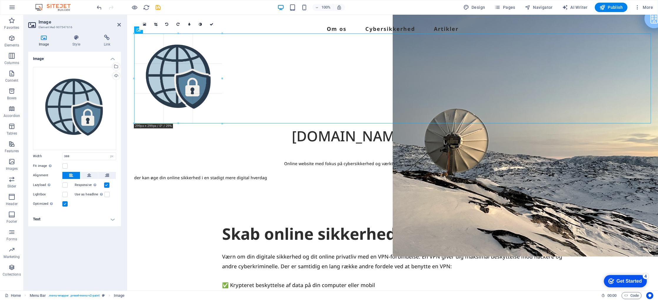
drag, startPoint x: 247, startPoint y: 90, endPoint x: 223, endPoint y: 89, distance: 24.1
type input "306"
drag, startPoint x: 162, startPoint y: 81, endPoint x: 183, endPoint y: 81, distance: 20.3
click at [187, 82] on figure at bounding box center [392, 79] width 516 height 90
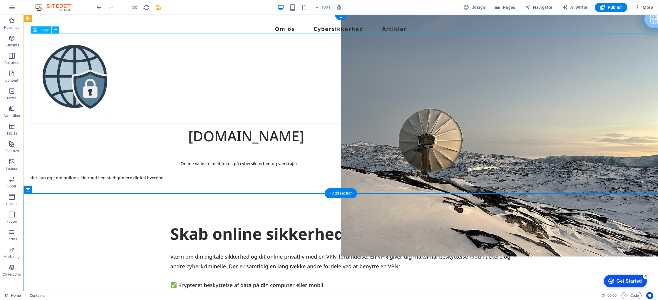
click at [83, 89] on figure at bounding box center [341, 79] width 620 height 90
click at [84, 88] on figure at bounding box center [341, 79] width 620 height 90
select select "px"
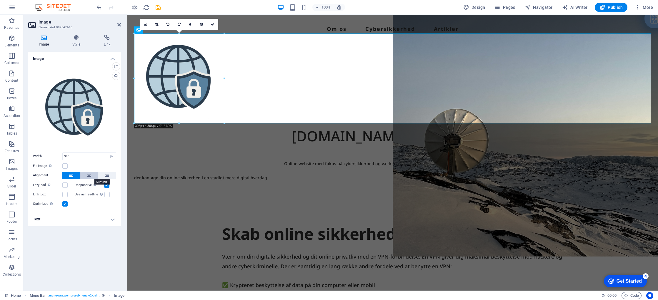
click at [90, 177] on icon at bounding box center [89, 175] width 4 height 7
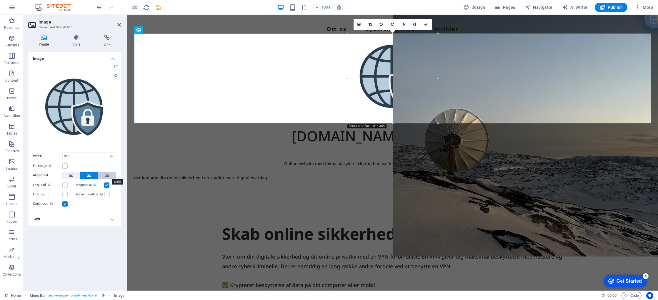
drag, startPoint x: 109, startPoint y: 175, endPoint x: 106, endPoint y: 176, distance: 3.0
click at [108, 175] on icon at bounding box center [107, 175] width 4 height 7
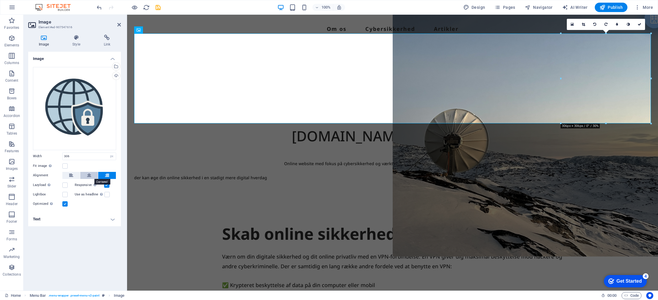
click at [92, 175] on button at bounding box center [89, 175] width 18 height 7
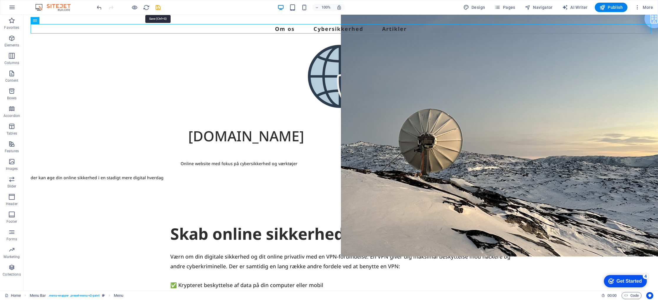
click at [160, 9] on icon "save" at bounding box center [158, 7] width 7 height 7
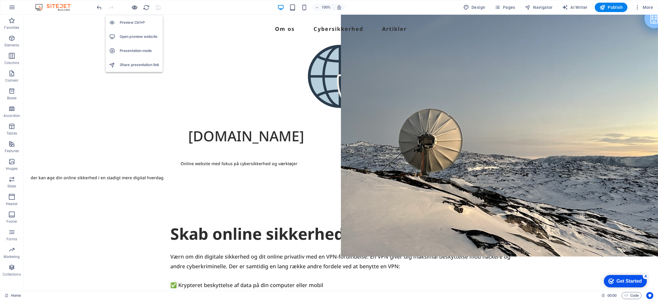
click at [0, 0] on icon "button" at bounding box center [0, 0] width 0 height 0
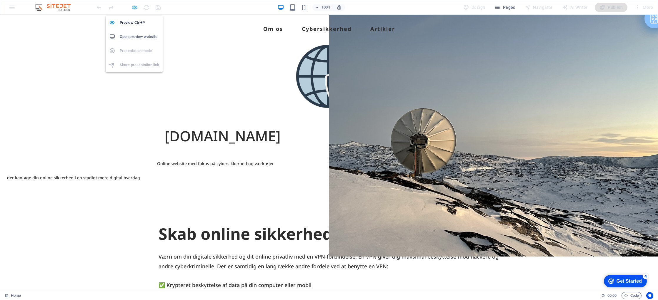
click at [0, 0] on icon "button" at bounding box center [0, 0] width 0 height 0
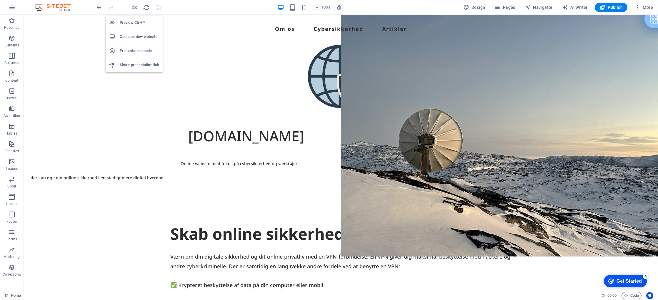
click at [138, 35] on h6 "Open preview website" at bounding box center [139, 36] width 39 height 7
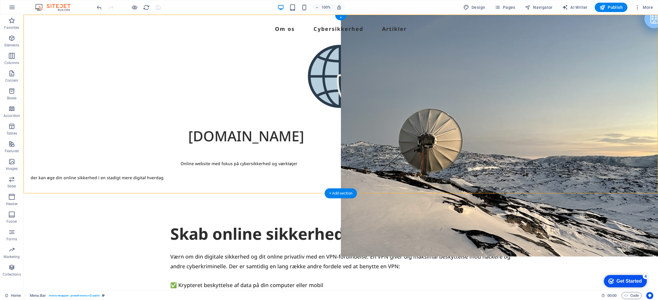
drag, startPoint x: 234, startPoint y: 137, endPoint x: 235, endPoint y: 130, distance: 6.6
click at [233, 124] on div "Websikker.dk Online website med fokus på cybersikkerhed og værktøjer der kan øg…" at bounding box center [341, 153] width 620 height 60
click at [229, 135] on div "Websikker.dk Online website med fokus på cybersikkerhed og værktøjer der kan øg…" at bounding box center [341, 153] width 620 height 60
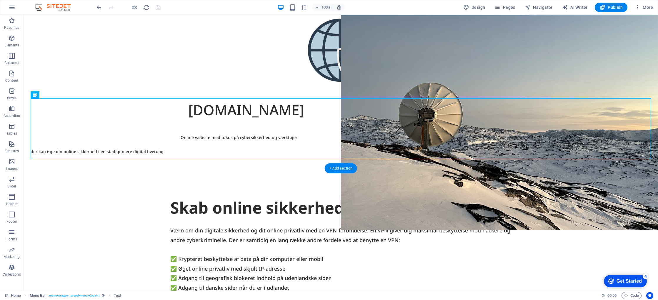
scroll to position [24, 0]
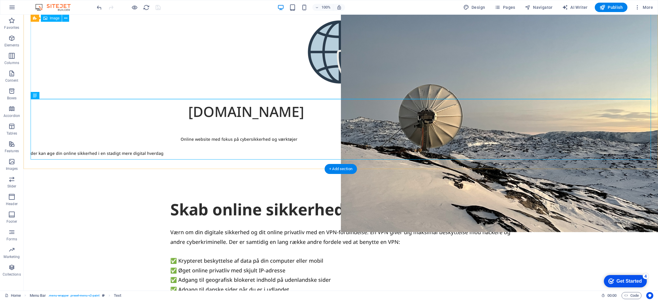
click at [334, 54] on figure at bounding box center [341, 54] width 620 height 90
click at [249, 106] on div "Websikker.dk Online website med fokus på cybersikkerhed og værktøjer der kan øg…" at bounding box center [341, 129] width 620 height 60
click at [312, 63] on figure at bounding box center [341, 54] width 620 height 90
drag, startPoint x: 307, startPoint y: 58, endPoint x: 297, endPoint y: 58, distance: 9.4
click at [295, 58] on figure at bounding box center [341, 54] width 620 height 90
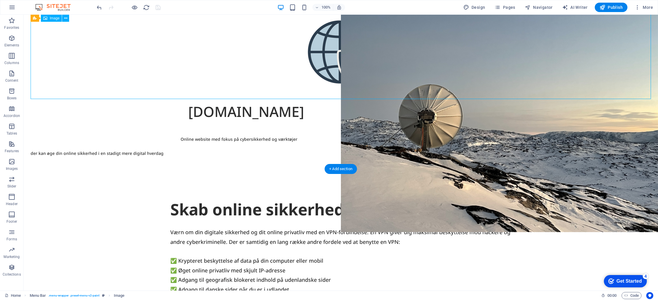
click at [323, 53] on figure at bounding box center [341, 54] width 620 height 90
select select "px"
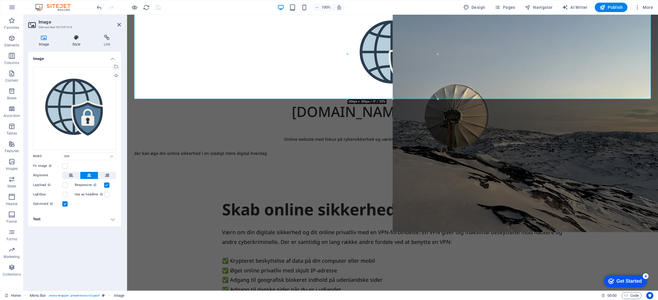
click at [73, 39] on icon at bounding box center [76, 38] width 29 height 6
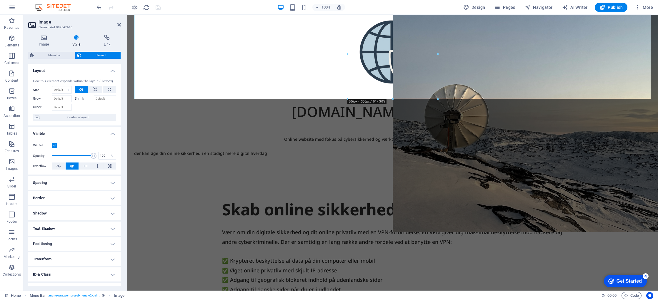
click at [54, 145] on label at bounding box center [54, 145] width 5 height 5
click at [0, 0] on input "Visible" at bounding box center [0, 0] width 0 height 0
click at [54, 145] on label at bounding box center [54, 145] width 5 height 5
click at [0, 0] on input "Visible" at bounding box center [0, 0] width 0 height 0
drag, startPoint x: 92, startPoint y: 156, endPoint x: 49, endPoint y: 155, distance: 42.9
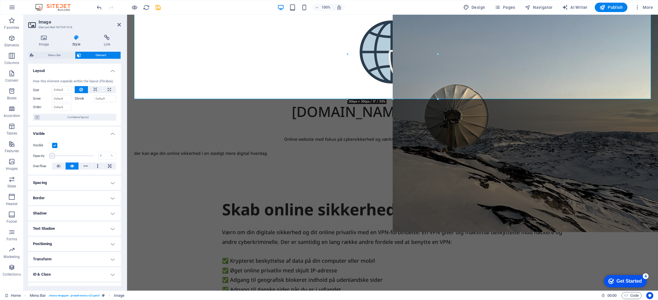
click at [49, 155] on span at bounding box center [52, 156] width 6 height 6
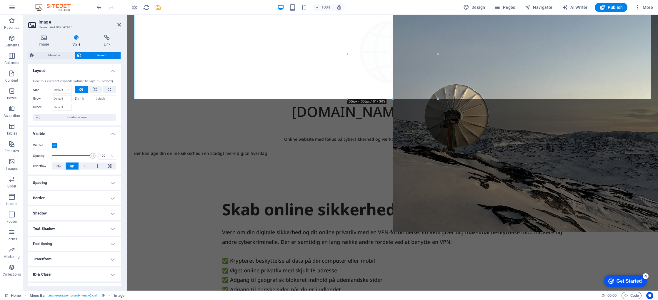
drag, startPoint x: 54, startPoint y: 154, endPoint x: 95, endPoint y: 158, distance: 40.7
click at [95, 157] on span at bounding box center [93, 156] width 6 height 6
type input "100"
drag, startPoint x: 92, startPoint y: 157, endPoint x: 92, endPoint y: 162, distance: 5.6
click at [99, 157] on div "Opacity 100 %" at bounding box center [74, 155] width 83 height 9
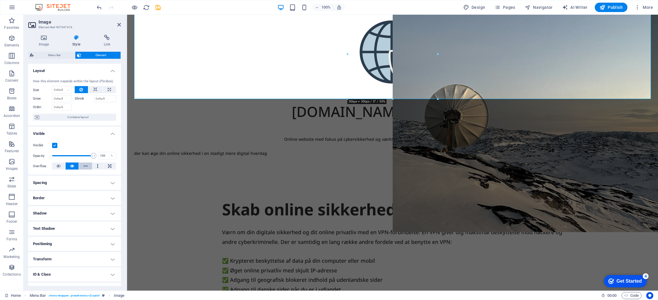
click at [83, 166] on icon at bounding box center [85, 166] width 4 height 7
click at [73, 166] on icon at bounding box center [72, 166] width 4 height 7
click at [94, 90] on icon at bounding box center [95, 89] width 4 height 7
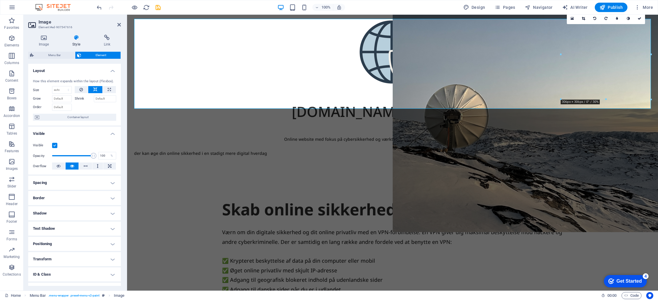
scroll to position [15, 0]
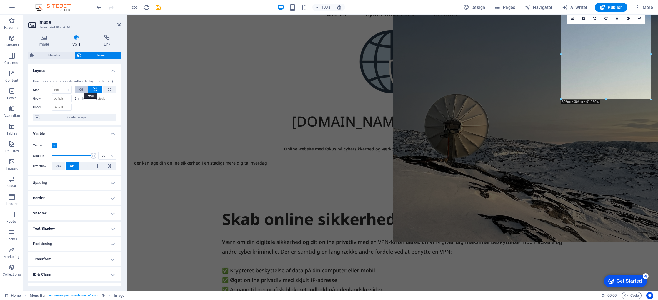
click at [83, 90] on button at bounding box center [82, 89] width 14 height 7
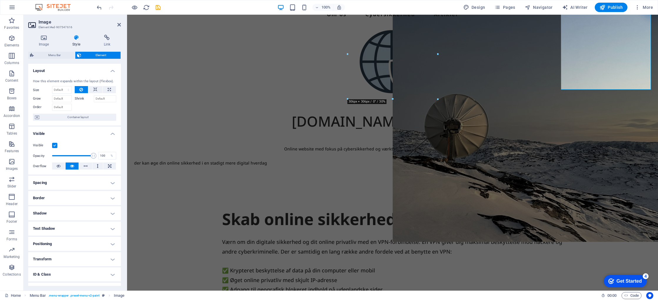
scroll to position [24, 0]
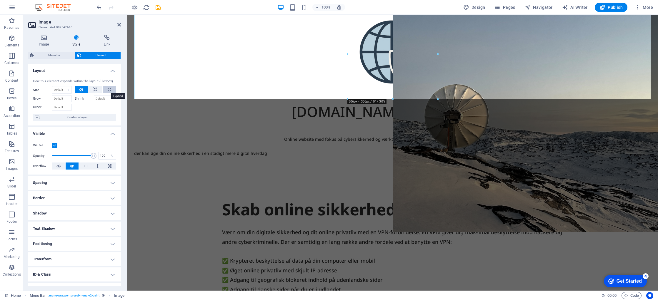
click at [108, 90] on icon at bounding box center [109, 89] width 3 height 7
type input "100"
select select "%"
click at [80, 88] on icon at bounding box center [81, 89] width 4 height 7
select select "DISABLED_OPTION_VALUE"
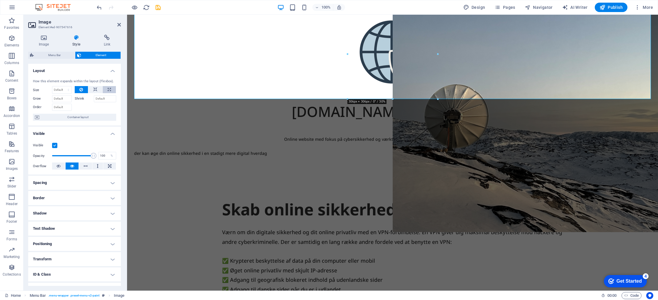
click at [108, 90] on icon at bounding box center [109, 89] width 3 height 7
type input "100"
select select "%"
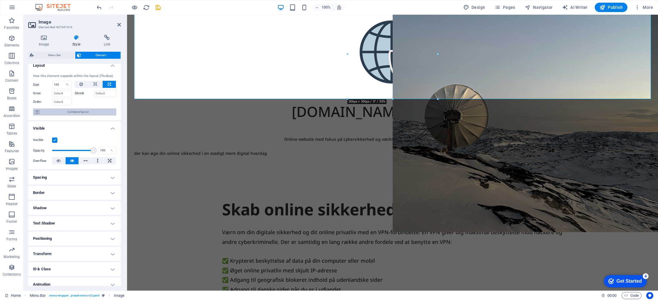
scroll to position [6, 0]
click at [91, 112] on span "Container layout" at bounding box center [77, 111] width 73 height 7
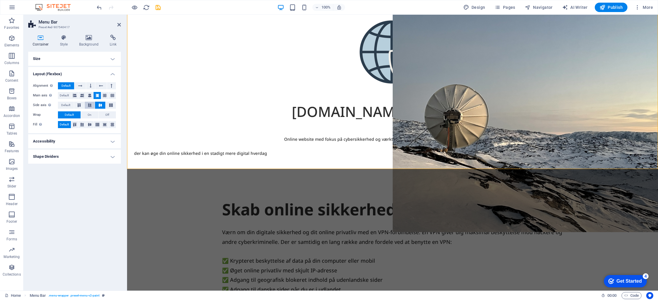
click at [91, 105] on icon at bounding box center [89, 105] width 7 height 4
click at [101, 106] on icon at bounding box center [100, 105] width 7 height 4
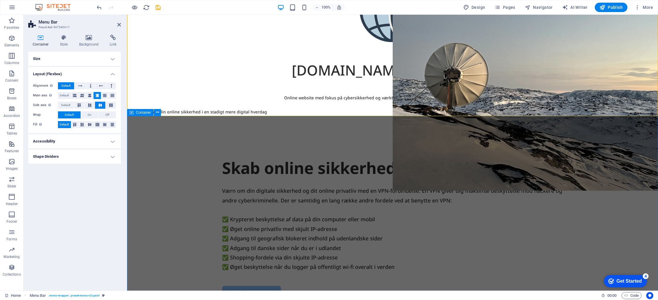
scroll to position [98, 0]
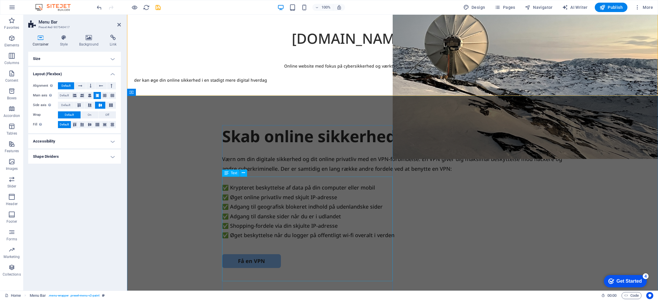
drag, startPoint x: 317, startPoint y: 180, endPoint x: 309, endPoint y: 179, distance: 8.9
click at [317, 180] on div "Værn om din digitale sikkerhed og dit online privatliv med en VPN-forbindelse. …" at bounding box center [392, 197] width 341 height 86
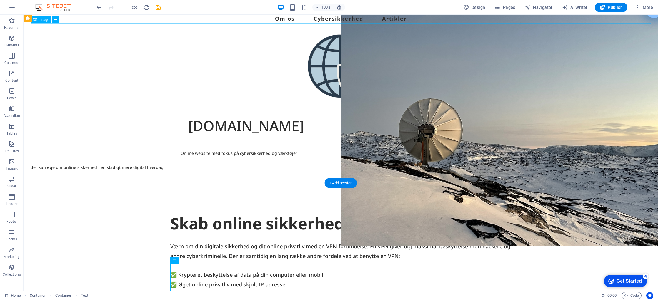
scroll to position [0, 0]
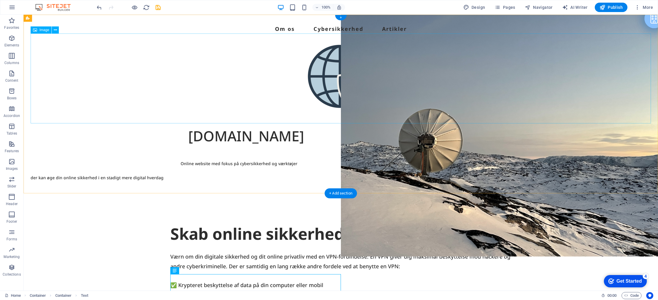
click at [450, 101] on figure at bounding box center [341, 79] width 620 height 90
click at [356, 76] on figure at bounding box center [341, 79] width 620 height 90
drag, startPoint x: 320, startPoint y: 83, endPoint x: 306, endPoint y: 83, distance: 13.8
click at [292, 83] on figure at bounding box center [341, 79] width 620 height 90
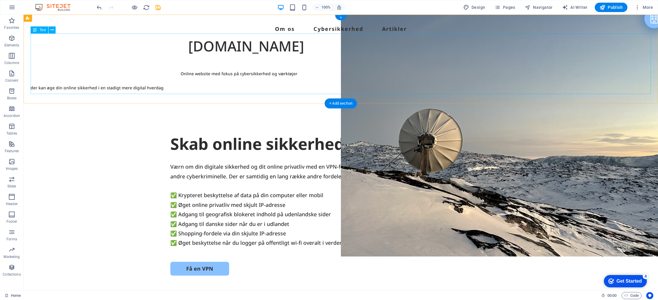
click at [298, 88] on div "Websikker.dk Online website med fokus på cybersikkerhed og værktøjer der kan øg…" at bounding box center [341, 64] width 620 height 60
drag, startPoint x: 298, startPoint y: 88, endPoint x: 195, endPoint y: 88, distance: 103.5
click at [298, 88] on div "Websikker.dk Online website med fokus på cybersikkerhed og værktøjer der kan øg…" at bounding box center [341, 64] width 620 height 60
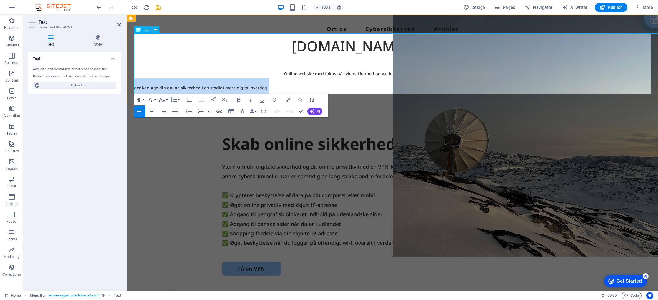
click at [298, 88] on span "Online website med fokus på cybersikkerhed og værktøjer der kan øge din online …" at bounding box center [267, 80] width 267 height 19
click at [342, 87] on span "Online website med fokus på cybersikkerhed og værktøjer der kan øge din online …" at bounding box center [267, 80] width 267 height 19
click at [394, 89] on span "Online website med fokus på cybersikkerhed og værktøjer der kan øge din online …" at bounding box center [267, 80] width 267 height 19
drag, startPoint x: 404, startPoint y: 88, endPoint x: 401, endPoint y: 89, distance: 3.3
click at [269, 88] on span at bounding box center [268, 86] width 2 height 12
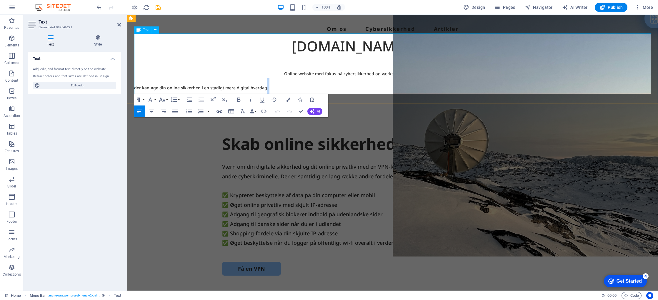
drag, startPoint x: 285, startPoint y: 47, endPoint x: 401, endPoint y: 87, distance: 122.8
click at [403, 87] on p "Websikker.dk Online website med fokus på cybersikkerhed og værktøjer der kan øg…" at bounding box center [392, 64] width 516 height 60
click at [349, 81] on p "Websikker.dk Online website med fokus på cybersikkerhed og værktøjer der kan øg…" at bounding box center [392, 64] width 516 height 60
drag, startPoint x: 270, startPoint y: 71, endPoint x: 404, endPoint y: 91, distance: 135.5
click at [404, 91] on p "Websikker.dk Online website med fokus på cybersikkerhed og værktøjer der kan øg…" at bounding box center [392, 64] width 516 height 60
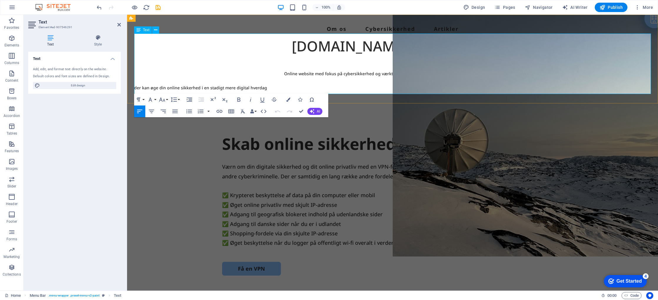
copy p "Online website med fokus på cybersikkerhed og værktøjer der kan øge din online …"
click at [419, 218] on figure at bounding box center [524, 136] width 265 height 242
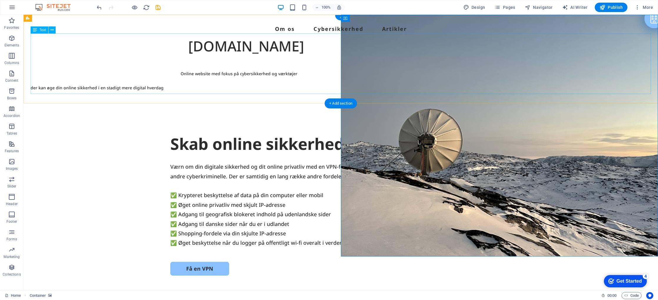
click at [272, 78] on div "Websikker.dk Online website med fokus på cybersikkerhed og værktøjer der kan øg…" at bounding box center [341, 64] width 620 height 60
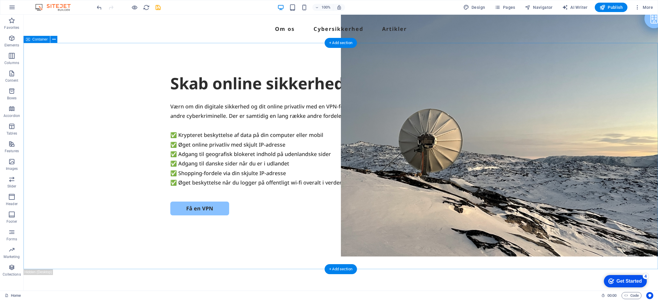
click at [120, 129] on div "Skab online sikkerhed med VPN Værn om din digitale sikkerhed og dit online priv…" at bounding box center [341, 156] width 634 height 226
click at [158, 8] on icon "save" at bounding box center [158, 7] width 7 height 7
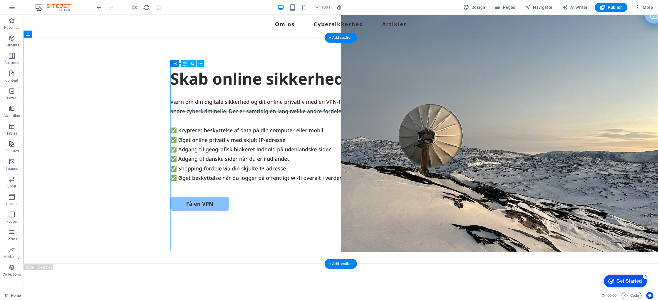
scroll to position [6, 0]
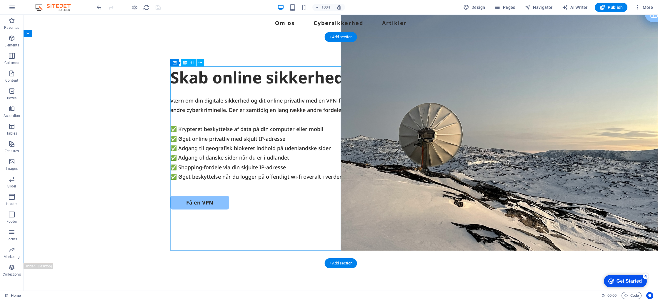
click at [290, 89] on div "Skab online sikkerhed med VPN" at bounding box center [340, 77] width 341 height 22
click at [277, 55] on div "Skab online sikkerhed med VPN Værn om din digitale sikkerhed og dit online priv…" at bounding box center [341, 150] width 634 height 226
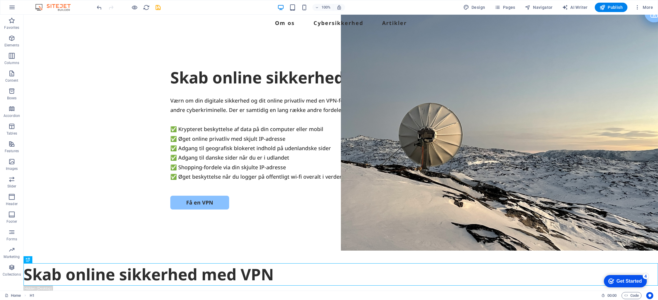
click at [103, 8] on div at bounding box center [129, 7] width 66 height 9
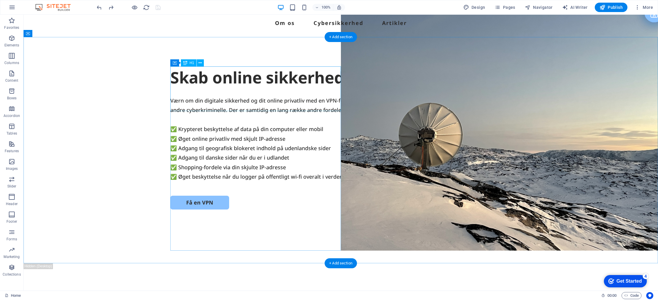
scroll to position [0, 0]
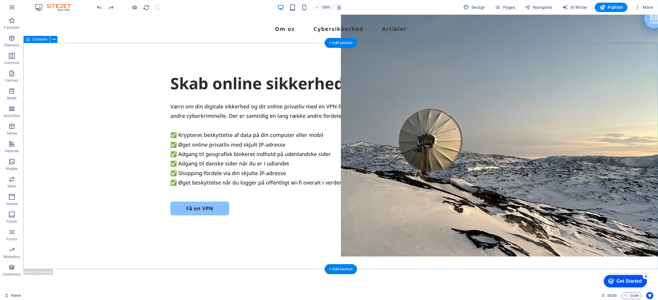
click at [238, 50] on div "Skab online sikkerhed med VPN Værn om din digitale sikkerhed og dit online priv…" at bounding box center [341, 156] width 634 height 226
click at [338, 42] on div "+ Add section" at bounding box center [340, 43] width 33 height 10
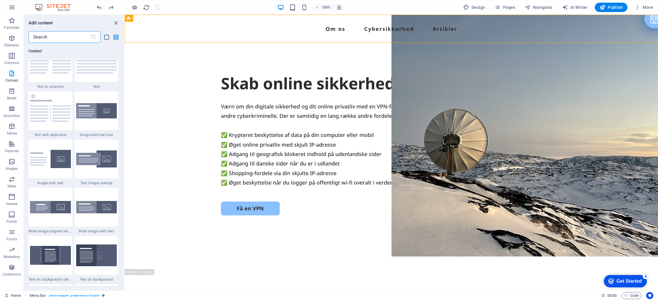
scroll to position [1046, 0]
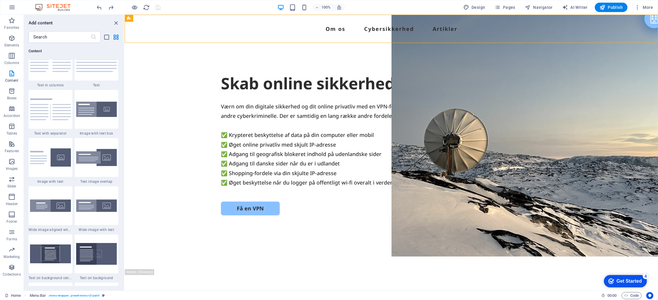
click at [46, 207] on img at bounding box center [50, 206] width 41 height 12
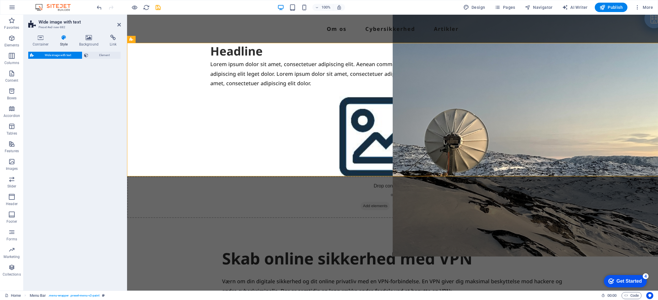
select select "%"
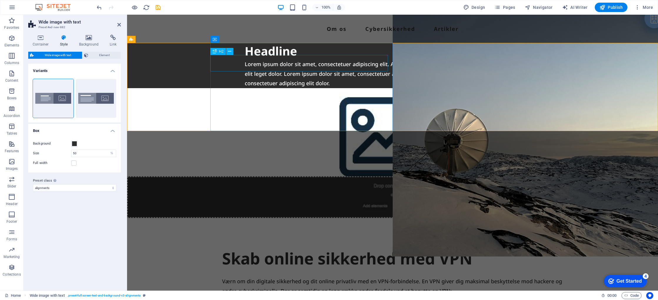
click at [267, 59] on div "Headline" at bounding box center [432, 51] width 374 height 16
click at [266, 59] on div "Headline" at bounding box center [432, 51] width 374 height 16
click at [265, 59] on div "Headline" at bounding box center [432, 51] width 374 height 16
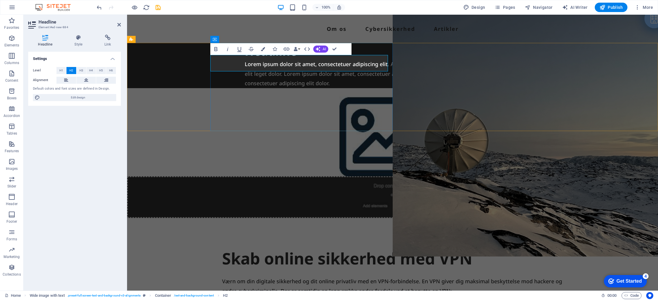
click at [265, 59] on h2 "Headline" at bounding box center [432, 51] width 374 height 16
drag, startPoint x: 321, startPoint y: 111, endPoint x: 424, endPoint y: 111, distance: 103.5
click at [424, 88] on div "Lorem ipsum dolor sit amet, consectetuer adipiscing elit. Aenean commodo ligula…" at bounding box center [432, 73] width 374 height 29
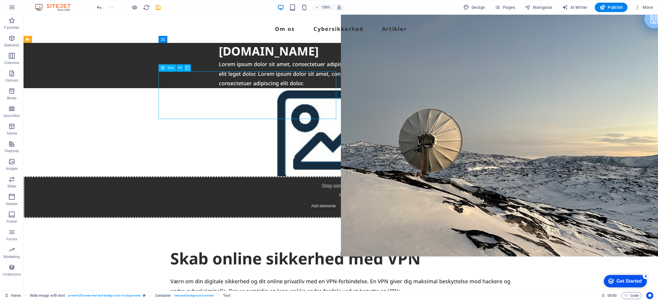
click at [321, 88] on div "Lorem ipsum dolor sit amet, consectetuer adipiscing elit. Aenean commodo ligula…" at bounding box center [406, 73] width 374 height 29
drag, startPoint x: 269, startPoint y: 113, endPoint x: 166, endPoint y: 80, distance: 108.1
click at [219, 80] on div "Lorem ipsum dolor sit amet, consectetuer adipiscing elit. Aenean commodo ligula…" at bounding box center [406, 73] width 374 height 29
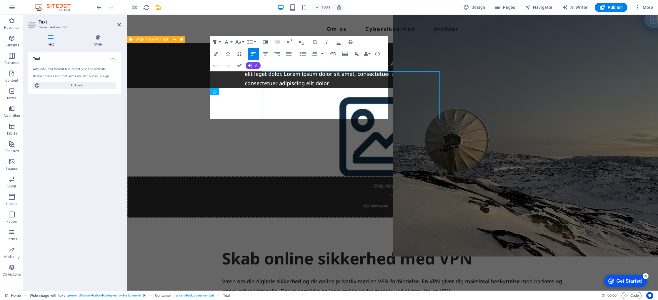
drag, startPoint x: 270, startPoint y: 80, endPoint x: 167, endPoint y: 80, distance: 103.2
click at [167, 80] on div "Websikker.dk Lorem ipsum dolor sit amet, consectetuer adipiscing elit. Aenean c…" at bounding box center [392, 130] width 531 height 175
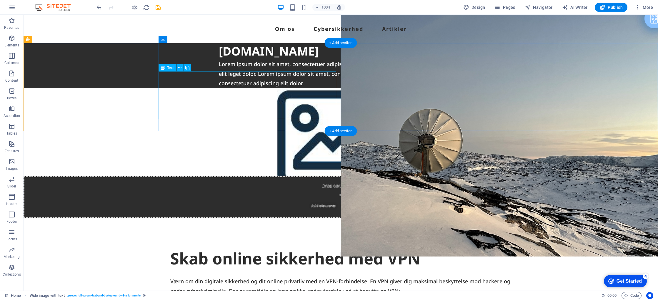
click at [275, 88] on div "Lorem ipsum dolor sit amet, consectetuer adipiscing elit. Aenean commodo ligula…" at bounding box center [406, 73] width 374 height 29
click at [271, 88] on div "Lorem ipsum dolor sit amet, consectetuer adipiscing elit. Aenean commodo ligula…" at bounding box center [406, 73] width 374 height 29
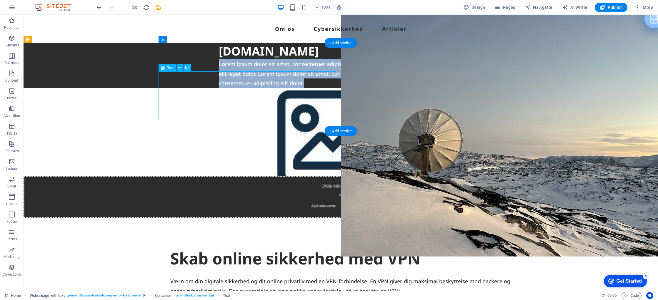
click at [219, 88] on p "Lorem ipsum dolor sit amet, consectetuer adipiscing elit. Aenean commodo ligula…" at bounding box center [406, 73] width 374 height 29
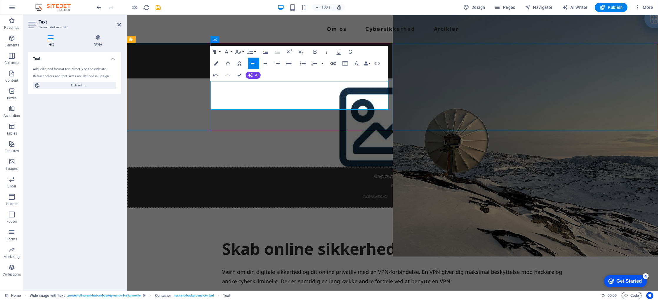
click at [245, 77] on span "Online website med fokus på cybersikkerhed og værktøjer der kan øge din online …" at bounding box center [311, 69] width 133 height 15
drag, startPoint x: 349, startPoint y: 96, endPoint x: 208, endPoint y: 95, distance: 142.0
click at [208, 95] on div "Websikker.dk Online website med fokus på cybersikkerhed og værktøjer der kan øg…" at bounding box center [392, 125] width 531 height 165
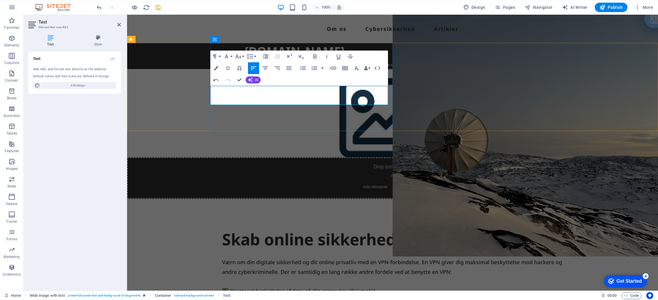
click at [247, 67] on span "Online website med fokus på cybersikkerhed og værktøjer der kan øge din online …" at bounding box center [372, 65] width 251 height 6
click at [461, 209] on figure at bounding box center [524, 136] width 265 height 242
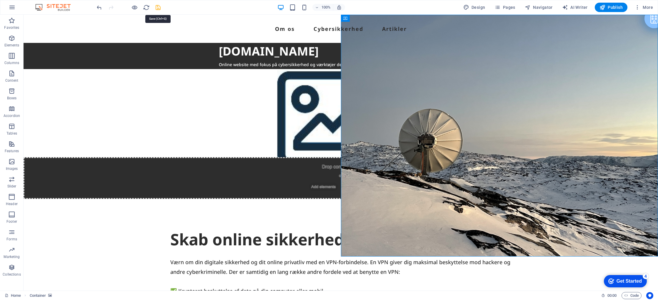
click at [158, 8] on icon "save" at bounding box center [158, 7] width 7 height 7
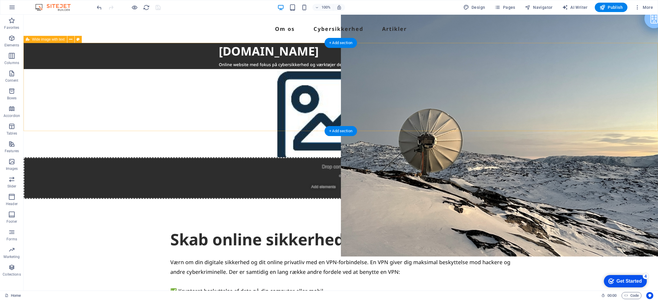
click at [115, 111] on div "Websikker.dk Online website med fokus på cybersikkerhed og værktøjer der kan øg…" at bounding box center [341, 121] width 634 height 156
click at [42, 38] on span "Wide image with text" at bounding box center [48, 40] width 33 height 4
click at [71, 39] on icon at bounding box center [70, 39] width 3 height 6
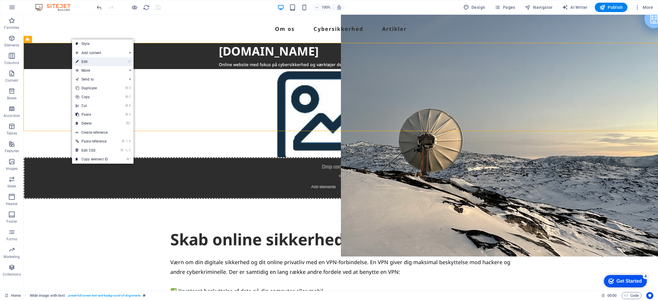
click at [96, 64] on link "⏎ Edit" at bounding box center [91, 61] width 39 height 9
select select "%"
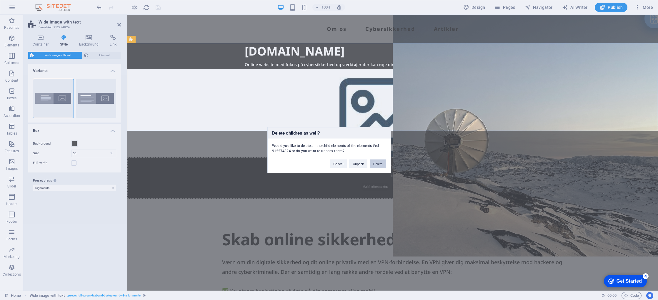
click at [379, 166] on button "Delete" at bounding box center [377, 163] width 16 height 9
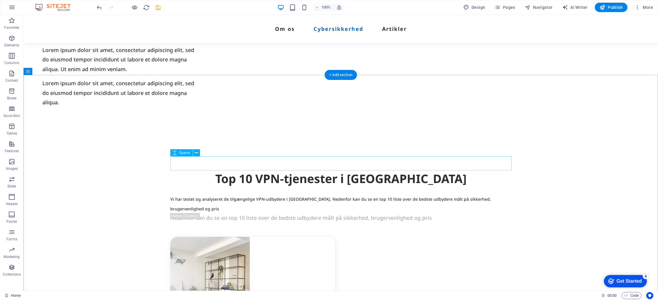
scroll to position [338, 0]
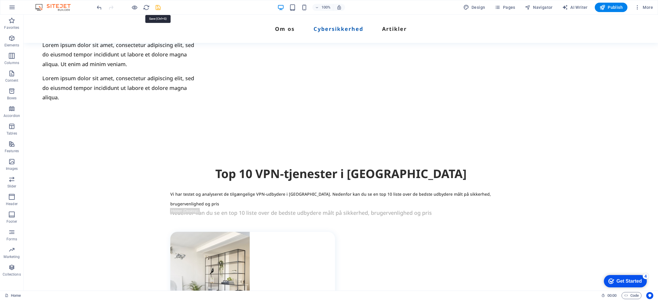
click at [159, 7] on icon "save" at bounding box center [158, 7] width 7 height 7
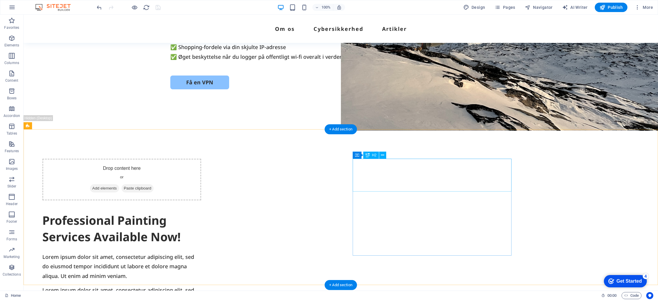
scroll to position [125, 0]
click at [201, 213] on div "Professional Painting Services Available Now!" at bounding box center [121, 229] width 159 height 33
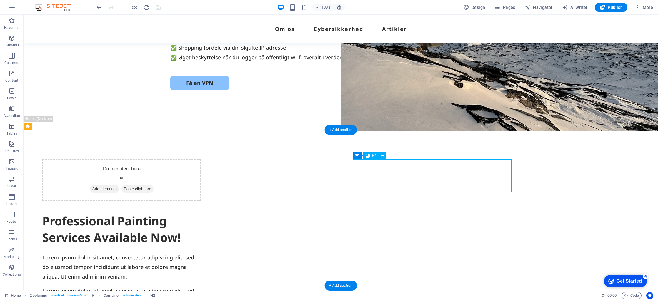
click at [201, 213] on div "Professional Painting Services Available Now!" at bounding box center [121, 229] width 159 height 33
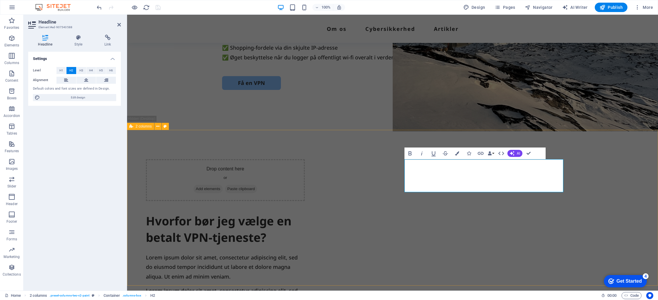
drag, startPoint x: 597, startPoint y: 209, endPoint x: 593, endPoint y: 208, distance: 4.2
click at [597, 209] on div "Drop content here or Add elements Paste clipboard Hvorfor bør jeg vælge en beta…" at bounding box center [392, 239] width 531 height 219
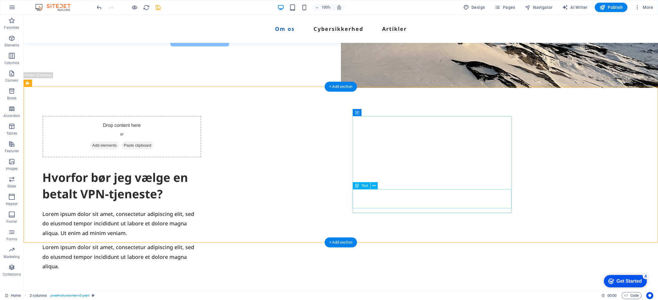
scroll to position [170, 0]
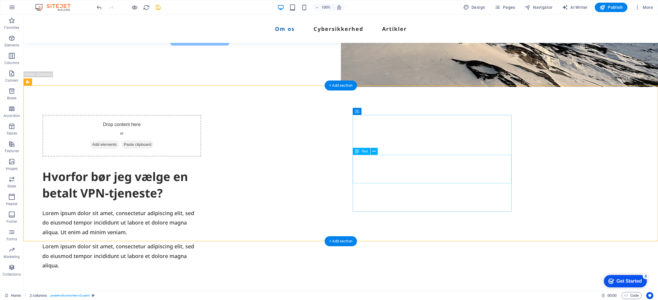
click at [201, 208] on div "Lorem ipsum dolor sit amet, consectetur adipiscing elit, sed do eiusmod tempor …" at bounding box center [121, 222] width 159 height 29
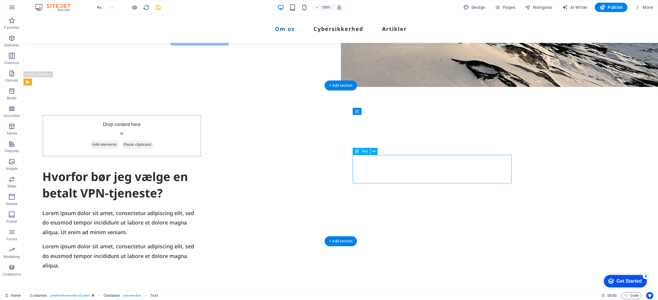
click at [201, 208] on div "Lorem ipsum dolor sit amet, consectetur adipiscing elit, sed do eiusmod tempor …" at bounding box center [121, 222] width 159 height 29
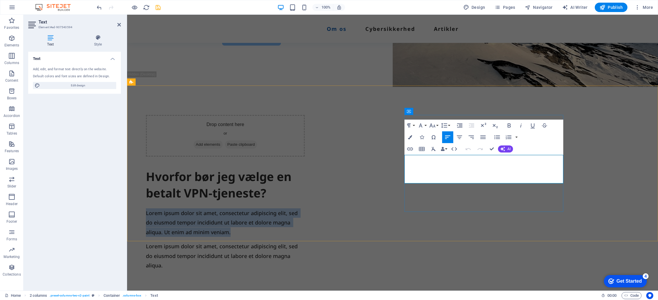
drag, startPoint x: 473, startPoint y: 179, endPoint x: 405, endPoint y: 160, distance: 70.2
click at [305, 208] on p "Lorem ipsum dolor sit amet, consectetur adipiscing elit, sed do eiusmod tempor …" at bounding box center [225, 222] width 159 height 29
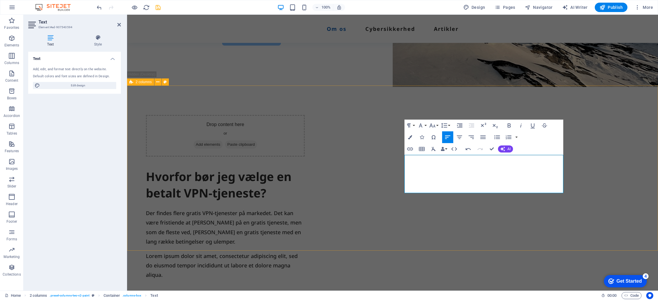
click at [611, 180] on div "Drop content here or Add elements Paste clipboard Hvorfor bør jeg vælge en beta…" at bounding box center [392, 200] width 531 height 228
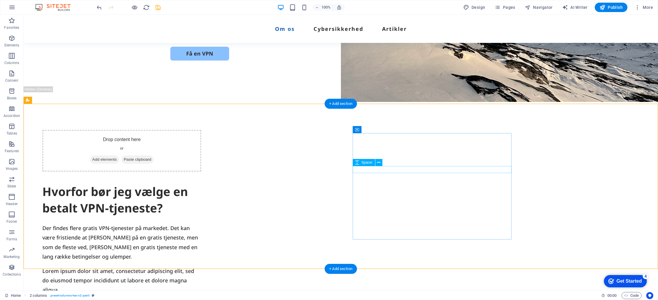
scroll to position [151, 0]
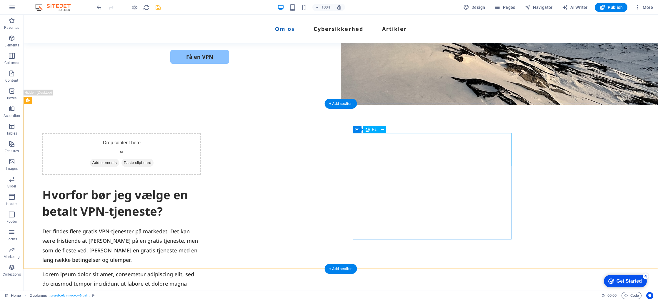
click at [201, 187] on div "Hvorfor bør jeg vælge en betalt VPN-tjeneste?" at bounding box center [121, 203] width 159 height 33
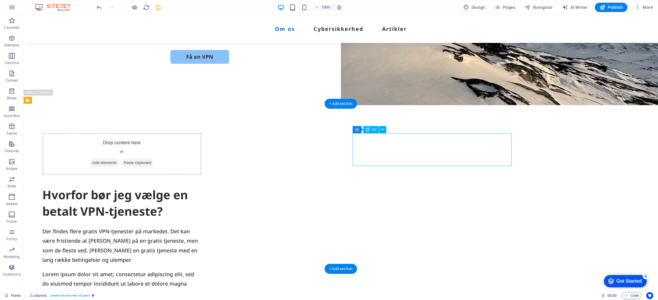
click at [201, 187] on div "Hvorfor bør jeg vælge en betalt VPN-tjeneste?" at bounding box center [121, 203] width 159 height 33
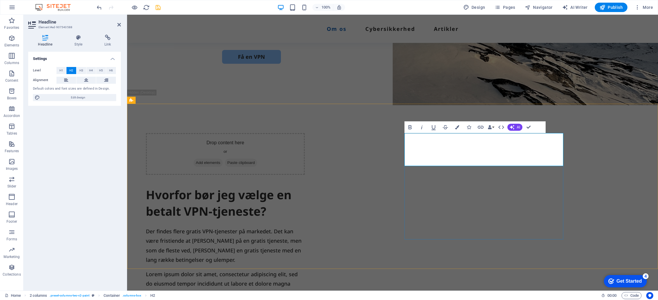
click at [305, 187] on h2 "Hvorfor bør jeg vælge en betalt VPN-tjeneste?" at bounding box center [225, 203] width 159 height 33
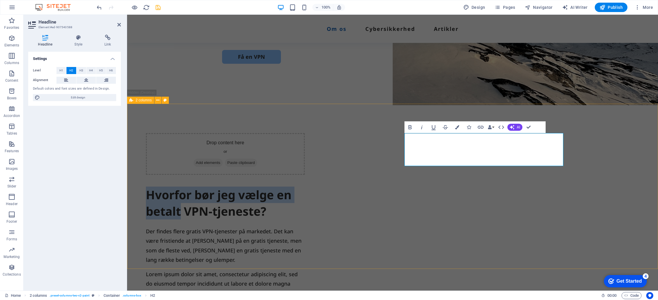
drag, startPoint x: 440, startPoint y: 157, endPoint x: 404, endPoint y: 144, distance: 38.4
click at [401, 143] on div "Drop content here or Add elements Paste clipboard Hvorfor bør jeg vælge en beta…" at bounding box center [392, 218] width 531 height 228
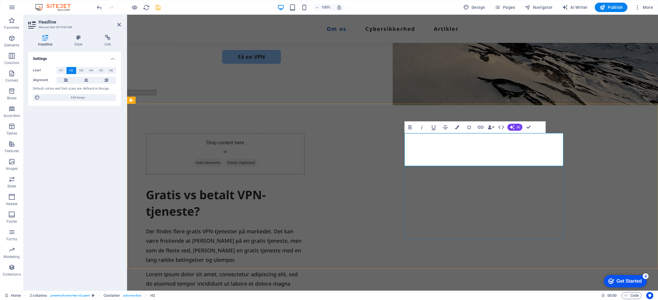
click at [305, 187] on h2 "Gratis vs betalt VPN-tjeneste?" at bounding box center [225, 203] width 159 height 33
click at [657, 199] on div "Drop content here or Add elements Paste clipboard Gratis vs betalt VPN-tjeneste…" at bounding box center [392, 218] width 531 height 228
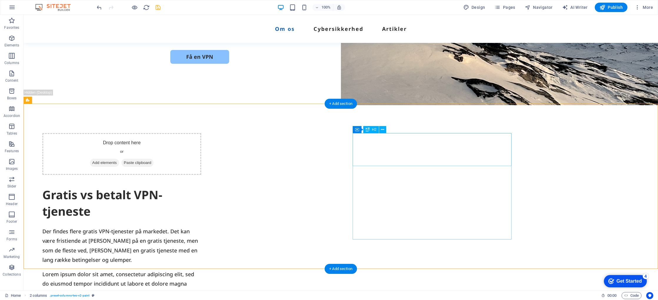
click at [201, 187] on div "Gratis vs betalt VPN-tjeneste" at bounding box center [121, 203] width 159 height 33
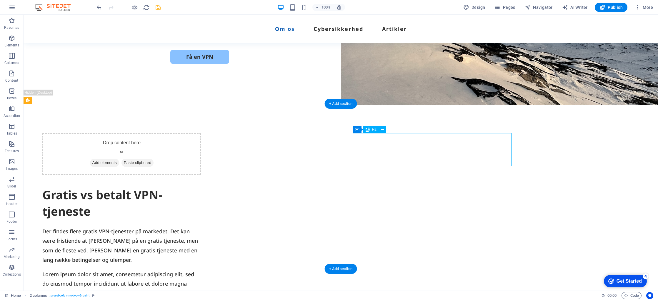
drag, startPoint x: 406, startPoint y: 156, endPoint x: 303, endPoint y: 156, distance: 103.2
click at [201, 187] on div "Gratis vs betalt VPN-tjeneste" at bounding box center [121, 203] width 159 height 33
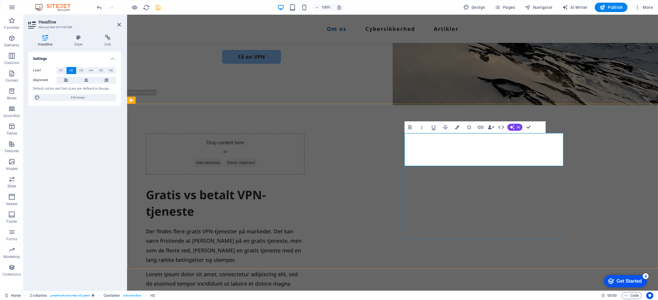
click at [305, 187] on h2 "Gratis vs betalt VPN-tjeneste" at bounding box center [225, 203] width 159 height 33
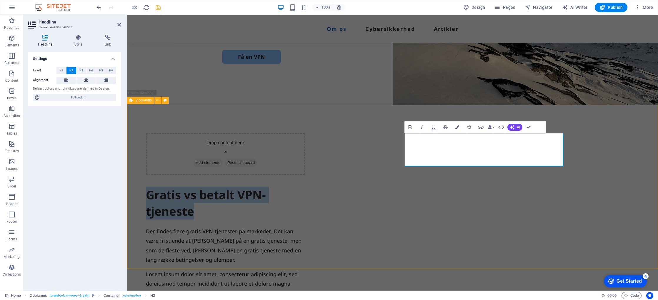
drag, startPoint x: 454, startPoint y: 159, endPoint x: 439, endPoint y: 140, distance: 23.6
click at [401, 145] on div "Drop content here or Add elements Paste clipboard Gratis vs betalt VPN-tjeneste…" at bounding box center [392, 218] width 531 height 228
drag, startPoint x: 623, startPoint y: 159, endPoint x: 621, endPoint y: 162, distance: 3.5
click at [623, 159] on div "Drop content here or Add elements Paste clipboard Gratis vs betalt VPN-tjeneste…" at bounding box center [392, 218] width 531 height 228
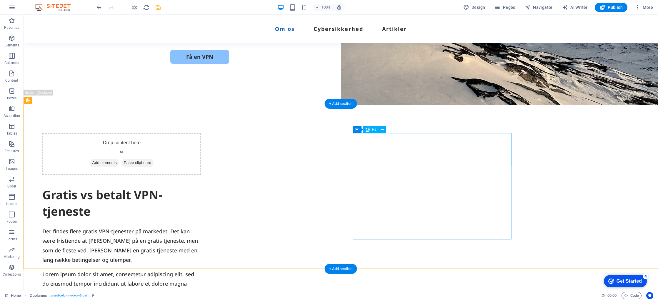
click at [201, 187] on div "Gratis vs betalt VPN-tjeneste" at bounding box center [121, 203] width 159 height 33
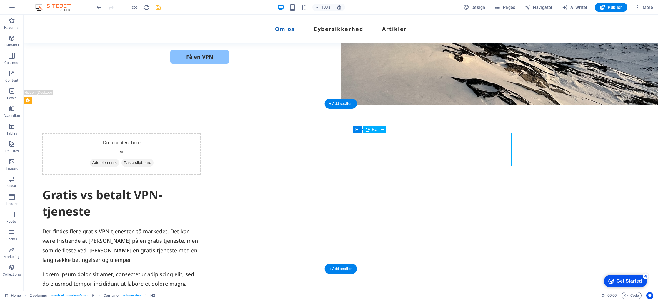
click at [201, 187] on div "Gratis vs betalt VPN-tjeneste" at bounding box center [121, 203] width 159 height 33
drag, startPoint x: 426, startPoint y: 157, endPoint x: 323, endPoint y: 157, distance: 103.5
click at [201, 187] on div "Gratis vs betalt VPN-tjeneste" at bounding box center [121, 203] width 159 height 33
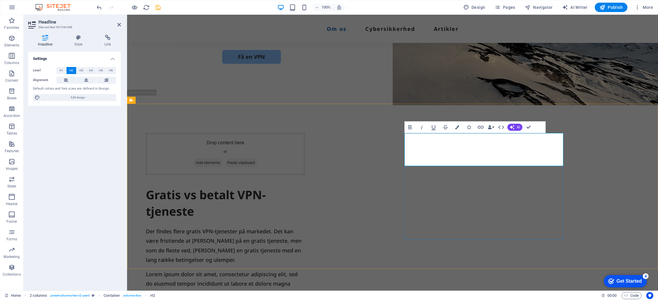
drag, startPoint x: 440, startPoint y: 158, endPoint x: 443, endPoint y: 159, distance: 3.1
click at [305, 187] on h2 "Gratis vs betalt VPN-tjeneste" at bounding box center [225, 203] width 159 height 33
click at [639, 191] on div "Drop content here or Add elements Paste clipboard Gratis vs betalt VPN-tjeneste…" at bounding box center [392, 218] width 531 height 228
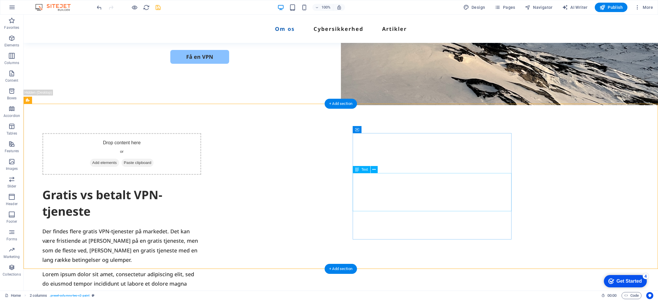
click at [201, 227] on div "Der findes flere gratis VPN-tjenester på markedet. Det kan være fristiende at h…" at bounding box center [121, 246] width 159 height 38
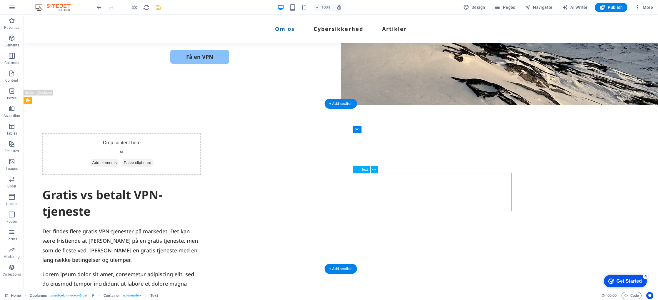
drag, startPoint x: 407, startPoint y: 187, endPoint x: 304, endPoint y: 187, distance: 103.5
click at [201, 227] on div "Der findes flere gratis VPN-tjenester på markedet. Det kan være fristiende at h…" at bounding box center [121, 246] width 159 height 38
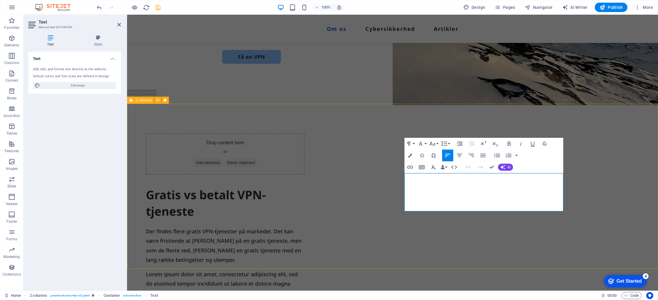
drag, startPoint x: 640, startPoint y: 207, endPoint x: 630, endPoint y: 207, distance: 9.7
click at [640, 207] on div "Drop content here or Add elements Paste clipboard Gratis vs betalt VPN-tjeneste…" at bounding box center [392, 218] width 531 height 228
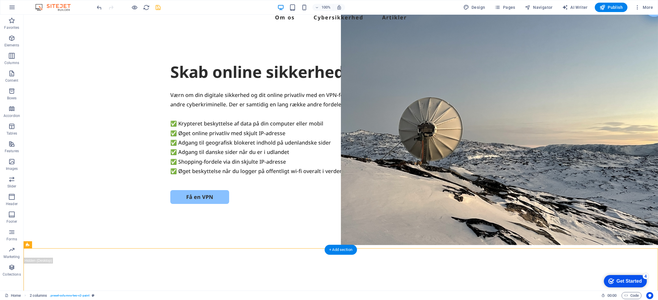
scroll to position [0, 0]
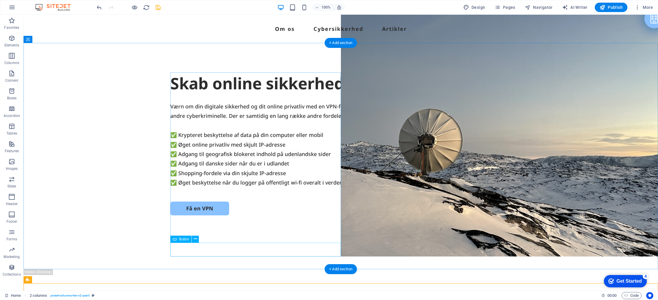
click at [207, 215] on div "Få en VPN" at bounding box center [340, 209] width 341 height 14
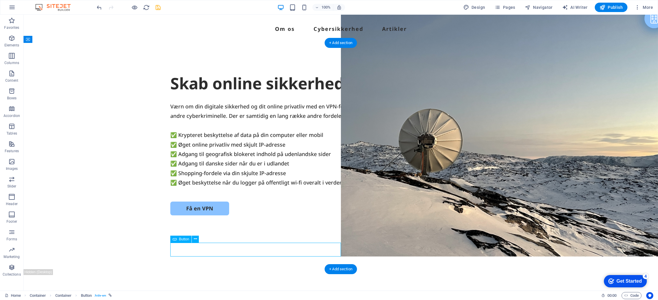
click at [210, 215] on div "Få en VPN" at bounding box center [340, 209] width 341 height 14
click at [274, 188] on div "Værn om din digitale sikkerhed og dit online privatliv med en VPN-forbindelse. …" at bounding box center [340, 145] width 341 height 86
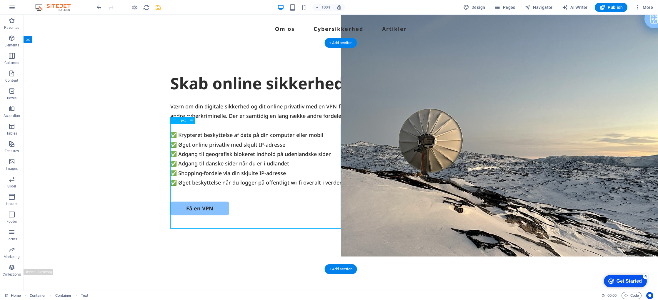
drag, startPoint x: 274, startPoint y: 217, endPoint x: 170, endPoint y: 217, distance: 103.8
click at [274, 188] on div "Værn om din digitale sikkerhed og dit online privatliv med en VPN-forbindelse. …" at bounding box center [340, 145] width 341 height 86
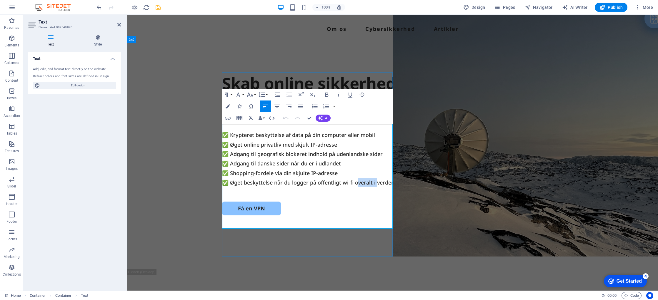
drag, startPoint x: 374, startPoint y: 222, endPoint x: 354, endPoint y: 223, distance: 19.4
click at [354, 188] on p "✅ Adgang til geografisk blokeret indhold på udenlandske sider ✅ Adgang til dans…" at bounding box center [392, 168] width 341 height 38
drag, startPoint x: 378, startPoint y: 225, endPoint x: 358, endPoint y: 224, distance: 20.0
click at [357, 188] on p "✅ Adgang til geografisk blokeret indhold på udenlandske sider ✅ Adgang til dans…" at bounding box center [392, 168] width 341 height 38
click at [337, 258] on div "Skab online sikkerhed med VPN Værn om din digitale sikkerhed og dit online priv…" at bounding box center [392, 156] width 531 height 226
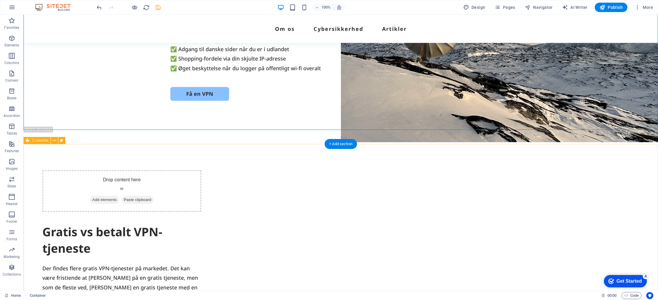
scroll to position [117, 0]
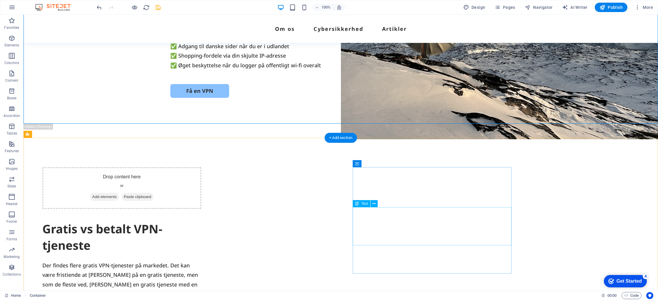
click at [201, 261] on div "Der findes flere gratis VPN-tjenester på markedet. Det kan være fristiende at h…" at bounding box center [121, 280] width 159 height 38
drag, startPoint x: 449, startPoint y: 240, endPoint x: 346, endPoint y: 240, distance: 103.5
click at [201, 261] on div "Der findes flere gratis VPN-tjenester på markedet. Det kan være fristiende at h…" at bounding box center [121, 280] width 159 height 38
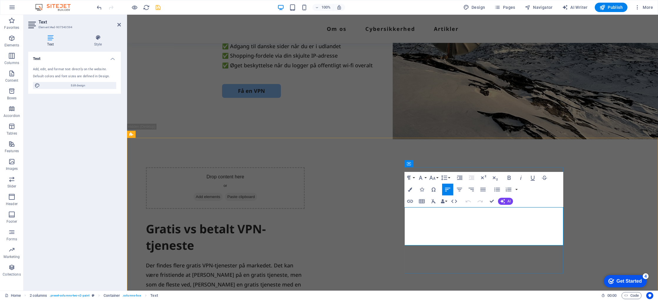
click at [305, 261] on p "Der findes flere gratis VPN-tjenester på markedet. Det kan være fristiende at h…" at bounding box center [225, 280] width 159 height 38
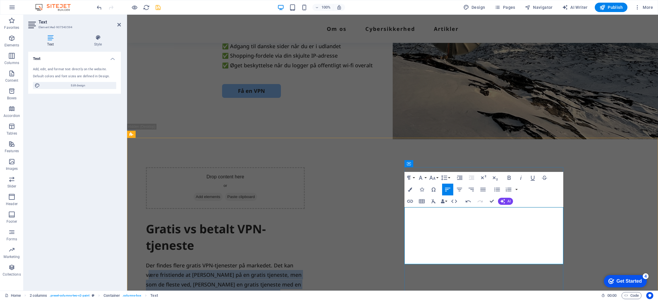
drag, startPoint x: 461, startPoint y: 259, endPoint x: 408, endPoint y: 218, distance: 67.7
click at [305, 261] on p "Der findes flere gratis VPN-tjenester på markedet. Det kan være fristiende at h…" at bounding box center [225, 289] width 159 height 57
click at [589, 244] on div "Drop content here or Add elements Paste clipboard Gratis vs betalt VPN-tjeneste…" at bounding box center [392, 261] width 531 height 247
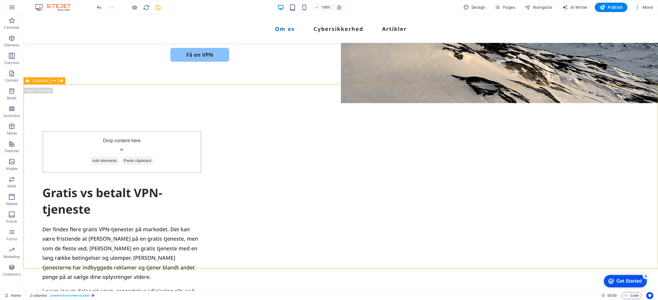
scroll to position [203, 0]
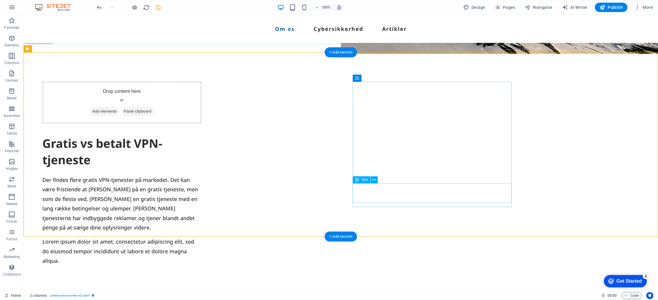
click at [201, 237] on div "Lorem ipsum dolor sit amet, consectetur adipiscing elit, sed do eiusmod tempor …" at bounding box center [121, 251] width 159 height 29
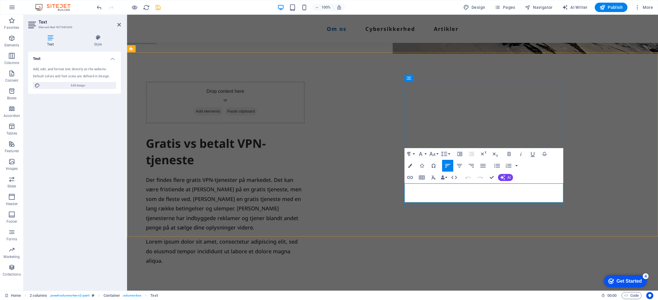
click at [299, 238] on span "Lorem ipsum dolor sit amet, consectetur adipiscing elit, sed do eiusmod tempor …" at bounding box center [222, 251] width 153 height 26
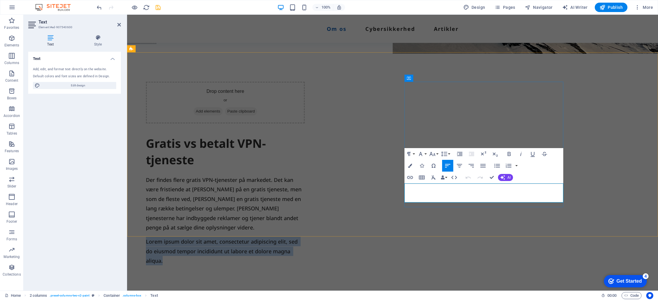
click at [299, 238] on span "Lorem ipsum dolor sit amet, consectetur adipiscing elit, sed do eiusmod tempor …" at bounding box center [222, 251] width 153 height 26
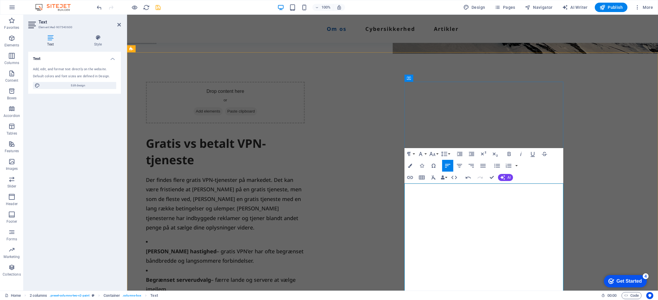
click at [216, 248] on strong "Lavere hastighed" at bounding box center [181, 251] width 71 height 7
drag, startPoint x: 409, startPoint y: 189, endPoint x: 401, endPoint y: 189, distance: 8.5
click at [401, 189] on div "Drop content here or Add elements Paste clipboard Gratis vs betalt VPN-tjeneste…" at bounding box center [392, 233] width 531 height 362
drag, startPoint x: 437, startPoint y: 198, endPoint x: 426, endPoint y: 200, distance: 11.1
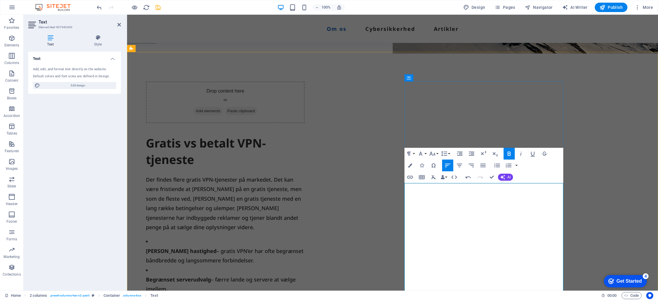
click at [216, 247] on strong "​ Lavere hastighed" at bounding box center [181, 250] width 71 height 7
drag, startPoint x: 405, startPoint y: 198, endPoint x: 405, endPoint y: 202, distance: 3.9
click at [216, 247] on strong "​ Lavere hastighed" at bounding box center [181, 250] width 71 height 7
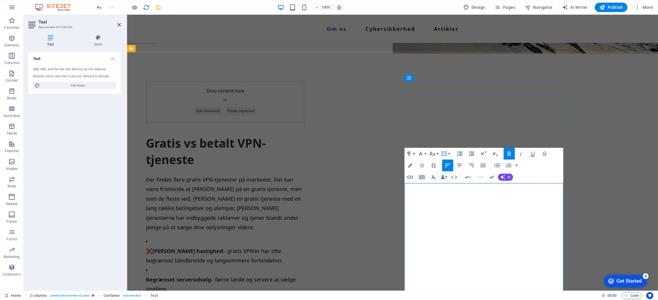
scroll to position [0, 5]
click at [211, 276] on strong "Begrænset serverudvalg" at bounding box center [178, 279] width 65 height 7
drag, startPoint x: 405, startPoint y: 283, endPoint x: 409, endPoint y: 285, distance: 4.4
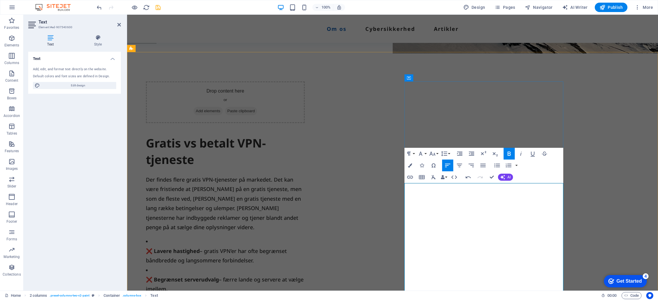
drag, startPoint x: 407, startPoint y: 268, endPoint x: 407, endPoint y: 272, distance: 3.9
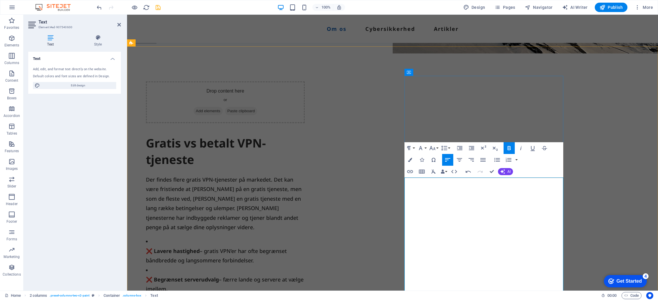
scroll to position [209, 0]
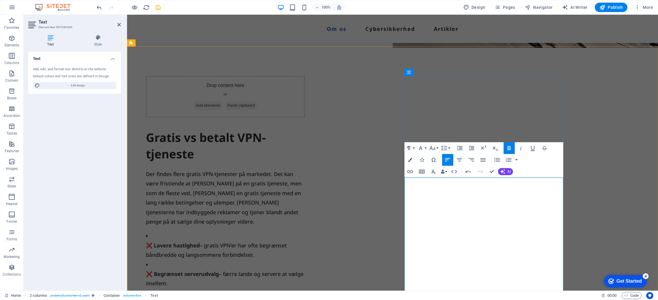
click at [305, 260] on li "❌ Begrænset serverudvalg – færre lande og servere at vælge imellem. ❌ Svækket s…" at bounding box center [225, 298] width 159 height 76
click at [305, 231] on li "❌ Lavere hastighed – gratis VPN’er har ofte begrænset båndbredde og langsommere…" at bounding box center [225, 283] width 159 height 105
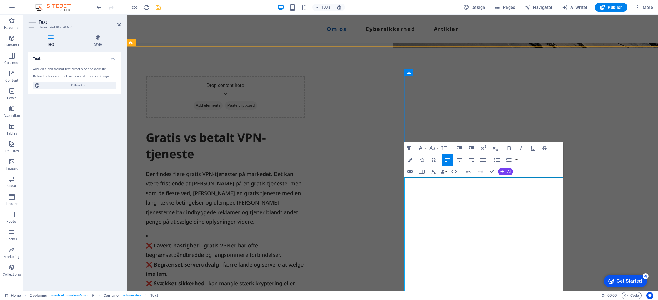
click at [200, 242] on strong "​ ​ ❌ Lavere hastighed" at bounding box center [173, 245] width 54 height 7
click at [305, 272] on p "​ ​ ​ ​ ​ ​ ​ ​ ❌ Lavere hastighed – gratis VPN’er har ofte begrænset båndbredd…" at bounding box center [225, 288] width 159 height 95
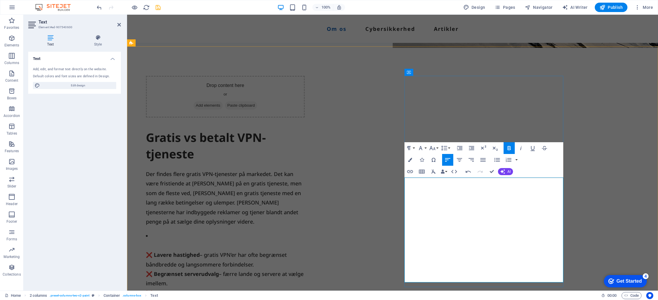
drag, startPoint x: 437, startPoint y: 269, endPoint x: 439, endPoint y: 270, distance: 3.0
click at [305, 269] on p "❌ Lavere hastighed – gratis VPN’er har ofte begrænset båndbredde og langsommere…" at bounding box center [225, 288] width 159 height 95
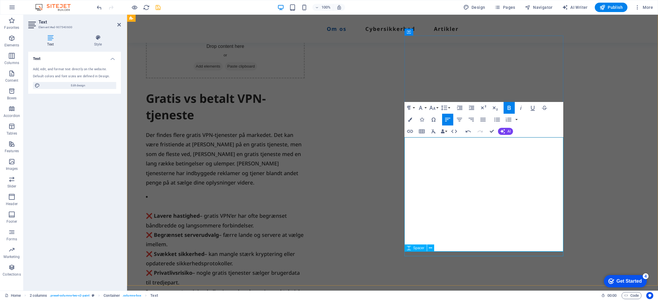
scroll to position [249, 0]
drag, startPoint x: 405, startPoint y: 238, endPoint x: 407, endPoint y: 243, distance: 5.3
click at [183, 287] on strong "Ingen support" at bounding box center [165, 290] width 38 height 7
click at [599, 209] on div "Drop content here or Add elements Paste clipboard Gratis vs betalt VPN-tjeneste…" at bounding box center [392, 172] width 531 height 333
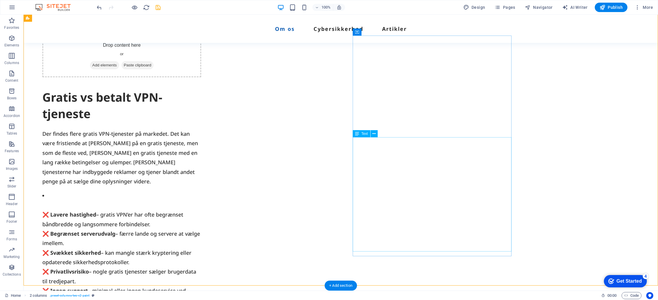
click at [201, 191] on div "❌ Lavere hastighed – gratis VPN’er har ofte begrænset båndbredde og langsommere…" at bounding box center [121, 248] width 159 height 114
drag, startPoint x: 364, startPoint y: 144, endPoint x: 260, endPoint y: 144, distance: 103.5
click at [201, 191] on div "❌ Lavere hastighed – gratis VPN’er har ofte begrænset båndbredde og langsommere…" at bounding box center [121, 248] width 159 height 114
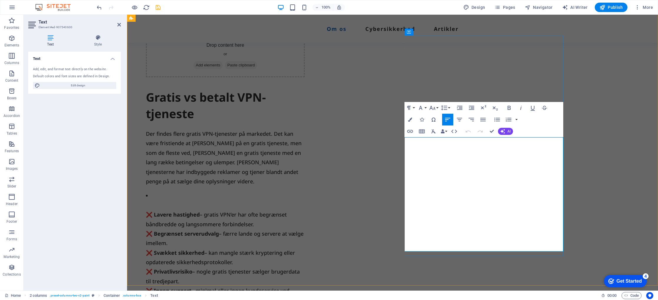
click at [305, 200] on p "❌ Lavere hastighed – gratis VPN’er har ofte begrænset båndbredde og langsommere…" at bounding box center [225, 252] width 159 height 105
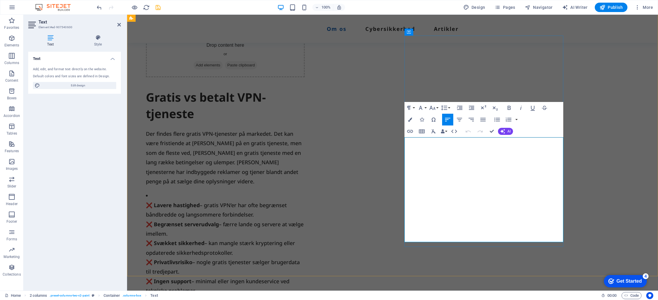
click at [305, 191] on li "​ ​ ❌ Lavere hastighed – gratis VPN’er har ofte begrænset båndbredde og langsom…" at bounding box center [225, 243] width 159 height 105
click at [200, 202] on strong "❌ Lavere hastighed" at bounding box center [173, 205] width 54 height 7
drag, startPoint x: 451, startPoint y: 236, endPoint x: 399, endPoint y: 153, distance: 97.9
click at [399, 153] on div "Drop content here or Add elements Paste clipboard Gratis vs betalt VPN-tjeneste…" at bounding box center [392, 168] width 531 height 324
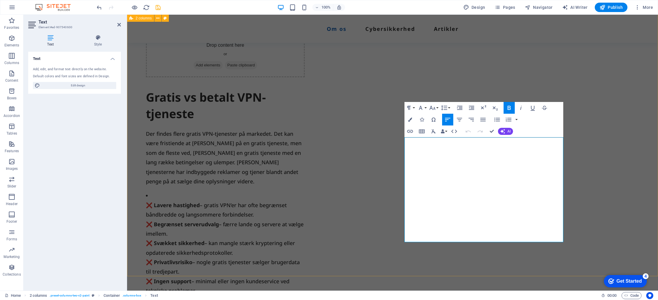
copy p "❌ Lavere hastighed – gratis VPN’er har ofte begrænset båndbredde og langsommere…"
drag, startPoint x: 412, startPoint y: 146, endPoint x: 405, endPoint y: 143, distance: 7.6
click at [305, 191] on li "​ ​ ​ ​ ​ ❌ Lavere hastighed – gratis VPN’er har ofte begrænset båndbredde og l…" at bounding box center [225, 243] width 159 height 105
drag, startPoint x: 406, startPoint y: 142, endPoint x: 469, endPoint y: 235, distance: 112.4
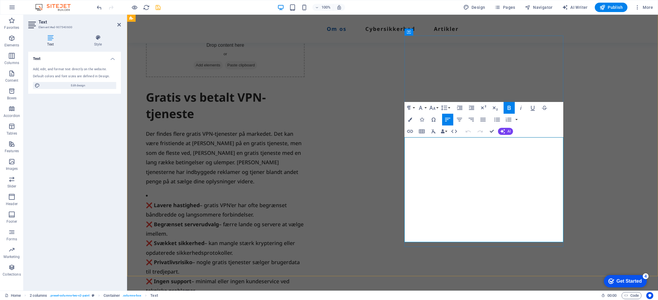
click at [305, 235] on li "​ ​ ​ ​ ​ ❌ Lavere hastighed – gratis VPN’er har ofte begrænset båndbredde og l…" at bounding box center [225, 243] width 159 height 105
click at [305, 233] on p "​ ​ ​ ​ ​ ❌ Lavere hastighed – gratis VPN’er har ofte begrænset båndbredde og l…" at bounding box center [225, 247] width 159 height 95
click at [603, 215] on div "Drop content here or Add elements Paste clipboard Gratis vs betalt VPN-tjeneste…" at bounding box center [392, 168] width 531 height 324
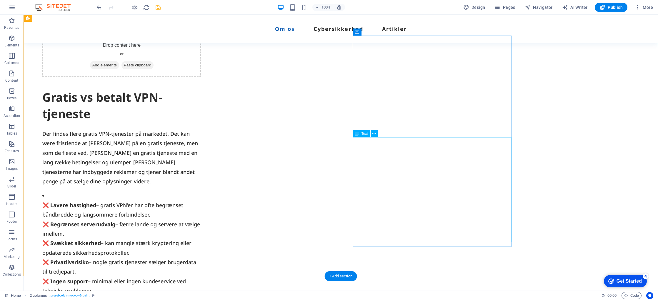
click at [201, 191] on div "❌ Lavere hastighed – gratis VPN’er har ofte begrænset båndbredde og langsommere…" at bounding box center [121, 243] width 159 height 105
drag, startPoint x: 356, startPoint y: 140, endPoint x: 252, endPoint y: 140, distance: 103.2
click at [201, 191] on div "❌ Lavere hastighed – gratis VPN’er har ofte begrænset båndbredde og langsommere…" at bounding box center [121, 243] width 159 height 105
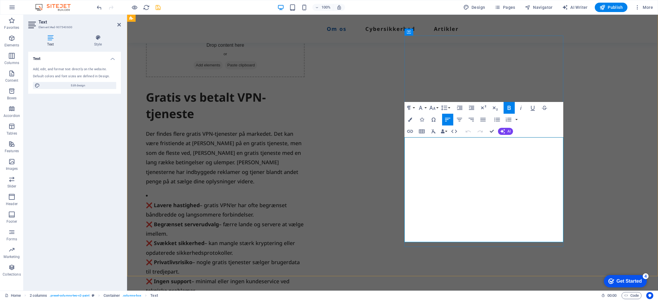
click at [305, 191] on li "❌ Lavere hastighed – gratis VPN’er har ofte begrænset båndbredde og langsommere…" at bounding box center [225, 243] width 159 height 105
drag, startPoint x: 410, startPoint y: 145, endPoint x: 398, endPoint y: 140, distance: 12.8
click at [398, 140] on div "Drop content here or Add elements Paste clipboard Gratis vs betalt VPN-tjeneste…" at bounding box center [392, 168] width 531 height 324
drag, startPoint x: 457, startPoint y: 238, endPoint x: 400, endPoint y: 155, distance: 100.3
click at [400, 155] on div "Drop content here or Add elements Paste clipboard Gratis vs betalt VPN-tjeneste…" at bounding box center [392, 168] width 531 height 324
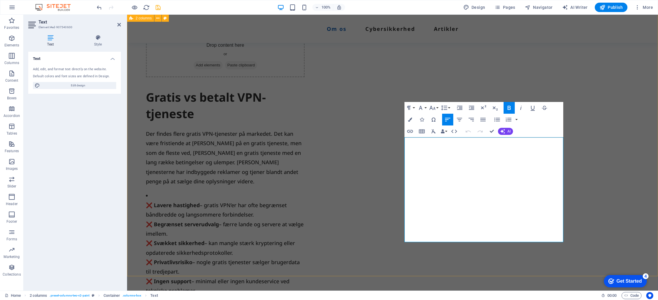
copy p "❌ Lavere hastighed – gratis VPN’er har ofte begrænset båndbredde og langsommere…"
click at [305, 191] on li "​ ​ ​ ​ ​ ❌ Lavere hastighed – gratis VPN’er har ofte begrænset båndbredde og l…" at bounding box center [225, 243] width 159 height 105
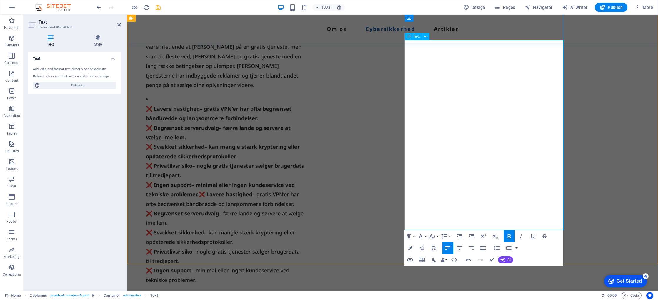
click at [305, 227] on p "❌ Lavere hastighed – gratis VPN’er har ofte begrænset båndbredde og langsommere…" at bounding box center [225, 194] width 159 height 181
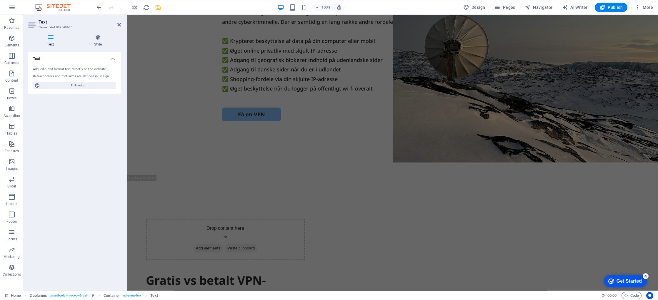
scroll to position [0, 0]
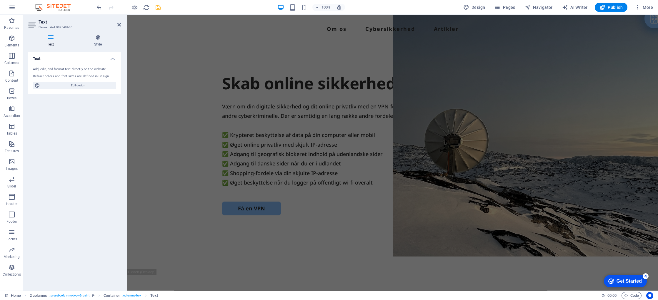
drag, startPoint x: 463, startPoint y: 226, endPoint x: 385, endPoint y: -43, distance: 280.3
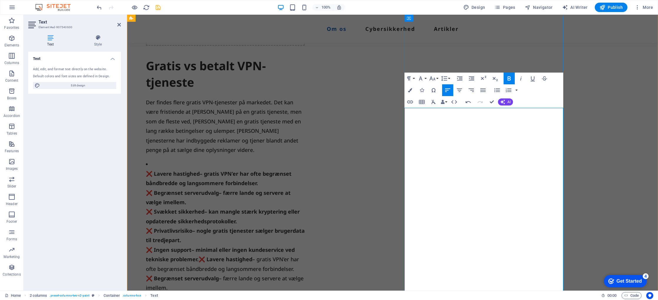
scroll to position [278, 0]
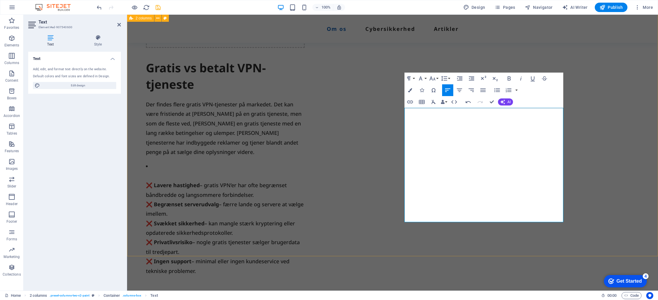
drag, startPoint x: 412, startPoint y: 122, endPoint x: 407, endPoint y: 115, distance: 8.6
click at [403, 111] on div "Drop content here or Add elements Paste clipboard Gratis vs betalt VPN-tjeneste…" at bounding box center [392, 143] width 531 height 333
drag, startPoint x: 407, startPoint y: 125, endPoint x: 391, endPoint y: 113, distance: 20.3
click at [391, 113] on div "Drop content here or Add elements Paste clipboard Gratis vs betalt VPN-tjeneste…" at bounding box center [392, 143] width 531 height 333
click at [200, 182] on strong "❌ Lavere hastighed" at bounding box center [173, 185] width 54 height 7
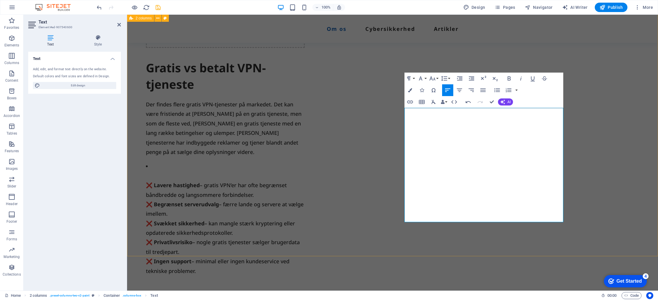
drag, startPoint x: 460, startPoint y: 217, endPoint x: 403, endPoint y: 106, distance: 125.4
click at [403, 106] on div "Drop content here or Add elements Paste clipboard Gratis vs betalt VPN-tjeneste…" at bounding box center [392, 143] width 531 height 333
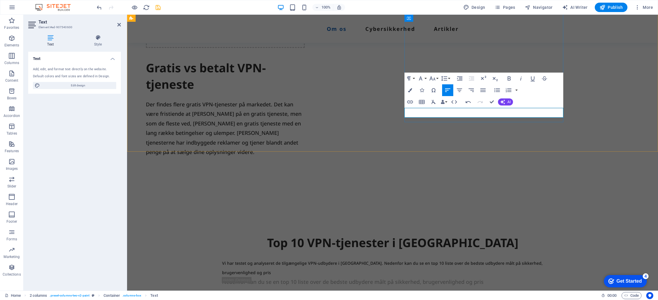
click at [305, 161] on p at bounding box center [225, 165] width 159 height 9
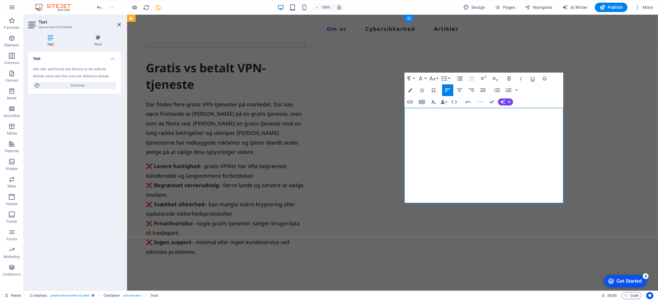
scroll to position [272, 0]
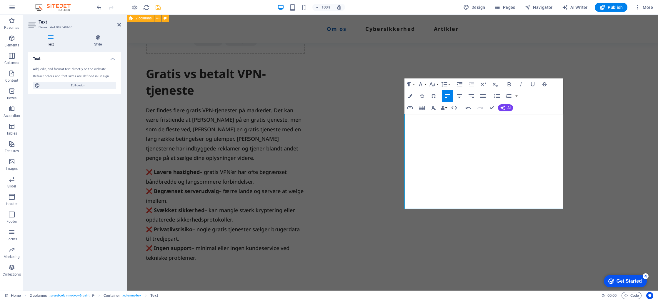
click at [633, 156] on div "Drop content here or Add elements Paste clipboard Gratis vs betalt VPN-tjeneste…" at bounding box center [392, 140] width 531 height 314
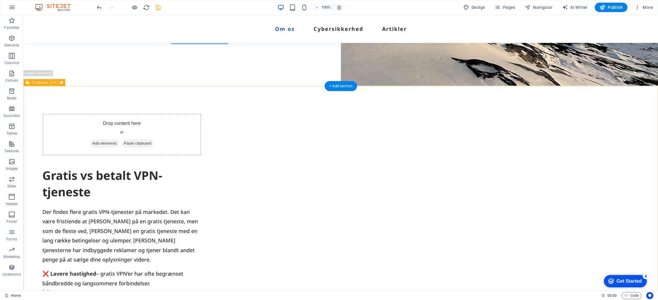
scroll to position [166, 0]
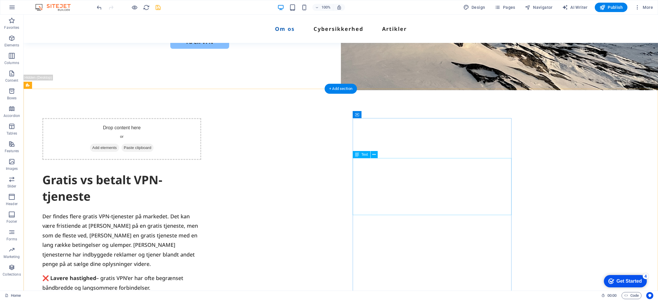
click at [201, 212] on div "Der findes flere gratis VPN-tjenester på markedet. Det kan være fristiende at h…" at bounding box center [121, 240] width 159 height 57
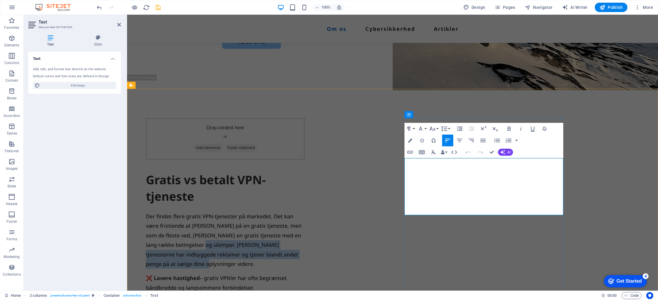
drag, startPoint x: 461, startPoint y: 209, endPoint x: 466, endPoint y: 192, distance: 18.3
click at [305, 212] on p "Der findes flere gratis VPN-tjenester på markedet. Det kan være fristiende at h…" at bounding box center [225, 240] width 159 height 57
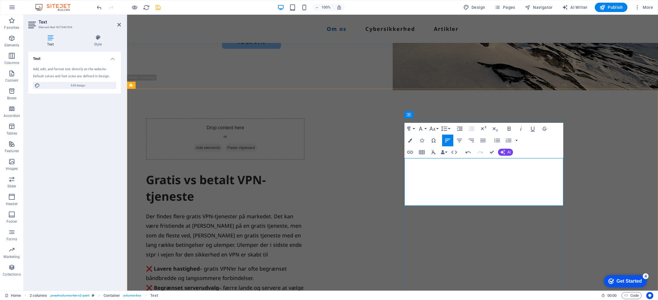
click at [305, 212] on p "Der findes flere gratis VPN-tjenester på markedet. Det kan være fristiende at h…" at bounding box center [225, 236] width 159 height 48
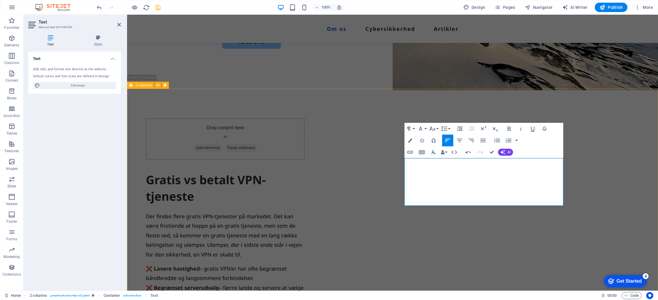
click at [596, 203] on div "Drop content here or Add elements Paste clipboard Gratis vs betalt VPN-tjeneste…" at bounding box center [392, 241] width 531 height 305
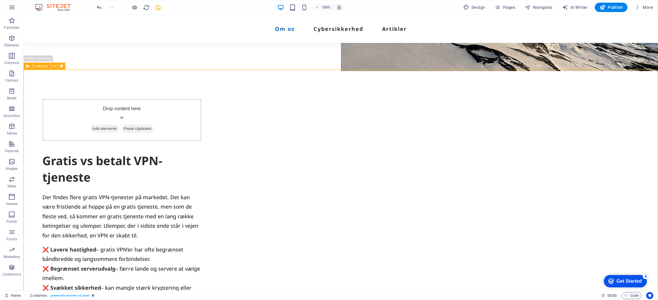
scroll to position [186, 0]
click at [201, 152] on div "Gratis vs betalt VPN-tjeneste" at bounding box center [121, 168] width 159 height 33
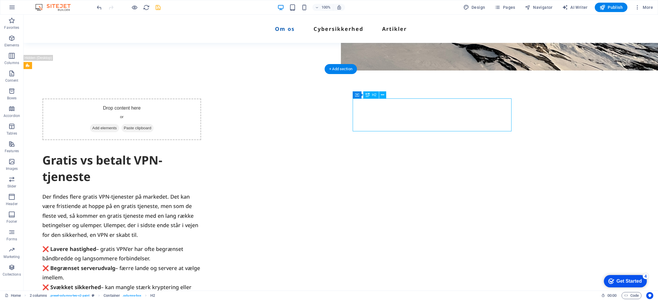
drag, startPoint x: 403, startPoint y: 123, endPoint x: 300, endPoint y: 123, distance: 102.9
click at [201, 152] on div "Gratis vs betalt VPN-tjeneste" at bounding box center [121, 168] width 159 height 33
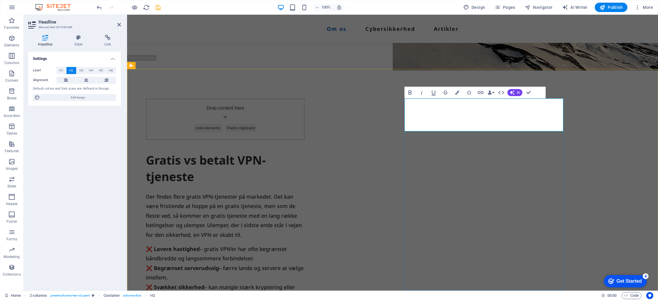
click at [305, 152] on h2 "Gratis vs betalt VPN-tjeneste" at bounding box center [225, 168] width 159 height 33
drag, startPoint x: 460, startPoint y: 123, endPoint x: 550, endPoint y: 109, distance: 91.3
click at [305, 152] on h2 "Gratis VPN vs betalt VPN-tjeneste" at bounding box center [225, 168] width 159 height 33
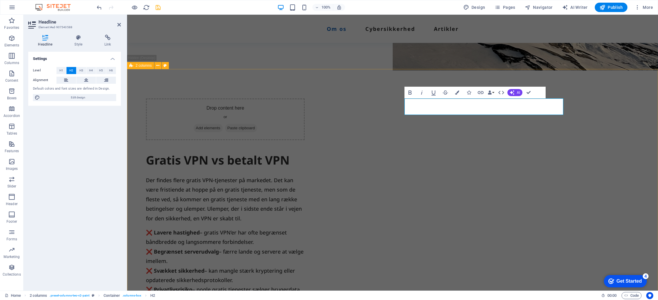
drag, startPoint x: 649, startPoint y: 133, endPoint x: 645, endPoint y: 133, distance: 3.8
click at [649, 133] on div "Drop content here or Add elements Paste clipboard Gratis VPN vs betalt VPN Der …" at bounding box center [392, 213] width 531 height 288
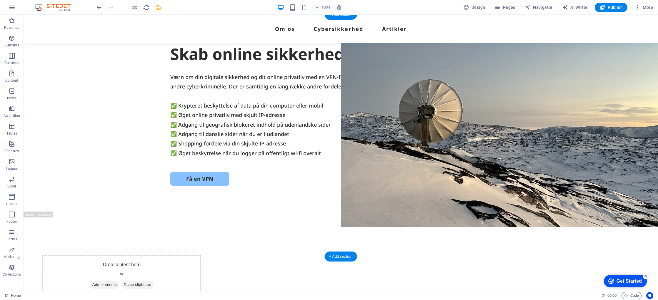
scroll to position [0, 0]
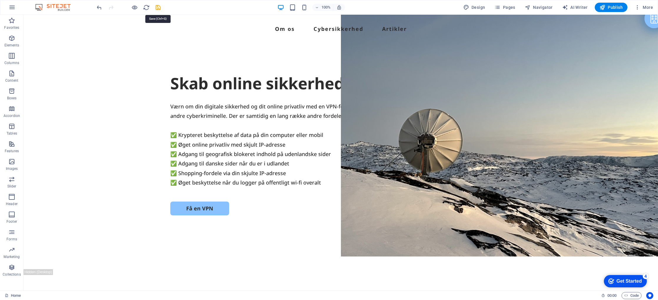
click at [158, 8] on icon "save" at bounding box center [158, 7] width 7 height 7
click at [337, 29] on nav "Om os Cybersikkerhed Artikler" at bounding box center [341, 28] width 620 height 9
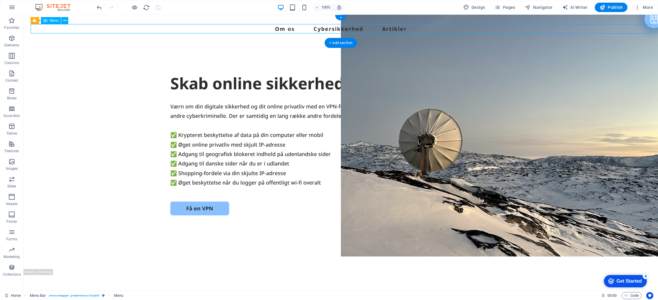
drag, startPoint x: 337, startPoint y: 29, endPoint x: 234, endPoint y: 29, distance: 103.5
click at [337, 29] on nav "Om os Cybersikkerhed Artikler" at bounding box center [341, 28] width 620 height 9
select select
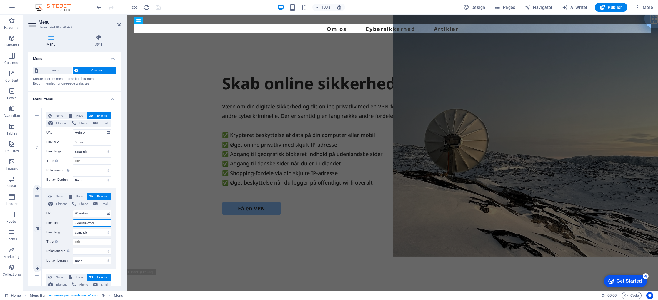
drag, startPoint x: 84, startPoint y: 222, endPoint x: 72, endPoint y: 221, distance: 12.4
click at [72, 222] on div "Link text Cybersikkerhed" at bounding box center [78, 223] width 65 height 7
type input "VPN-udbydere"
select select
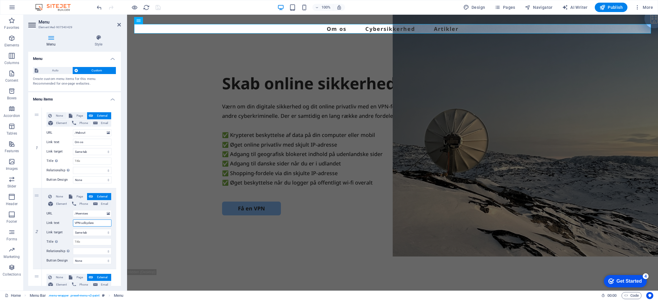
select select
type input "VPN-udbydere"
click at [115, 271] on div "1 None Page External Element Phone Email Page Home Legal Notice Privacy Subpage…" at bounding box center [74, 229] width 93 height 252
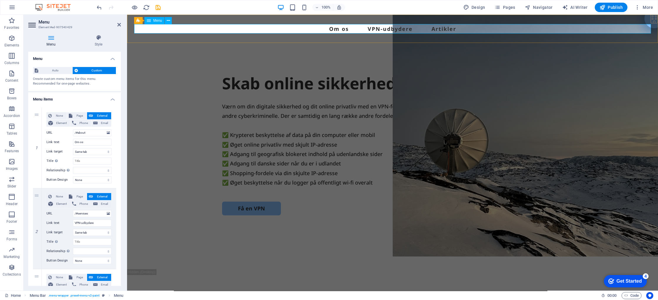
click at [332, 29] on nav "Om os VPN-udbydere Artikler" at bounding box center [392, 28] width 516 height 9
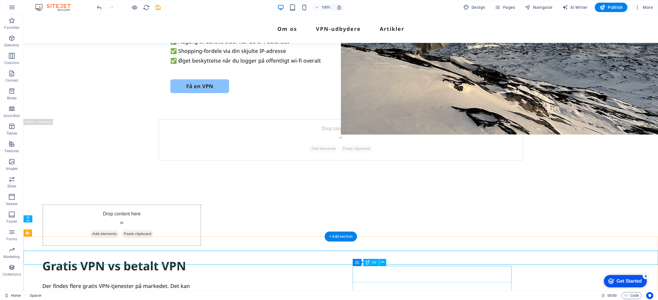
scroll to position [137, 0]
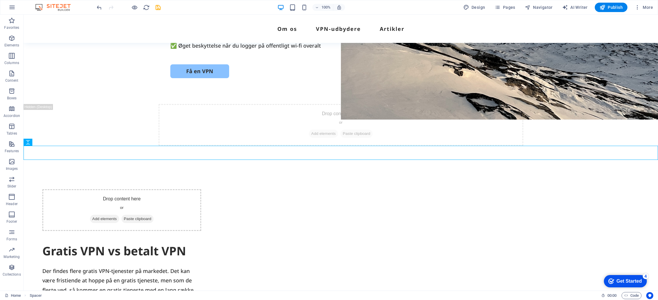
click at [158, 8] on icon "save" at bounding box center [158, 7] width 7 height 7
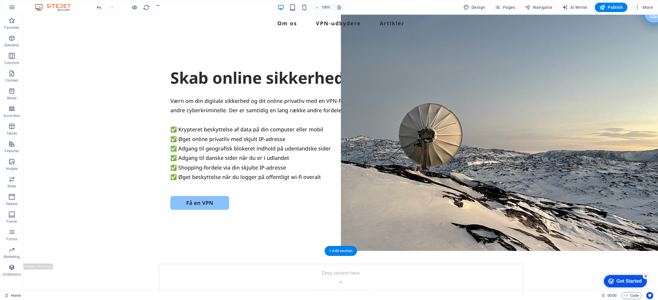
scroll to position [0, 0]
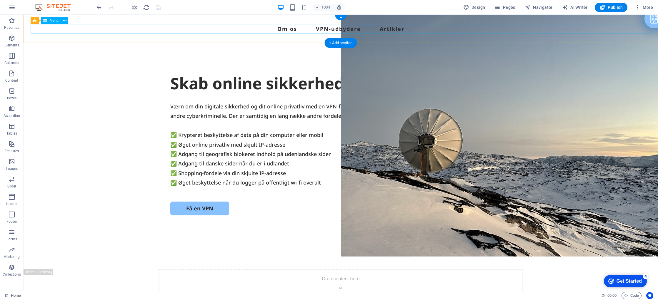
click at [286, 28] on nav "Om os VPN-udbydere Artikler" at bounding box center [341, 28] width 620 height 9
click at [286, 30] on nav "Om os VPN-udbydere Artikler" at bounding box center [341, 28] width 620 height 9
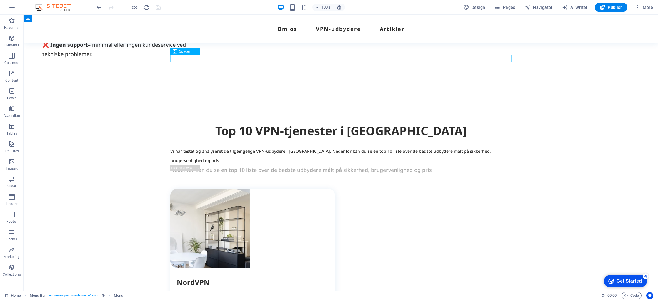
scroll to position [539, 0]
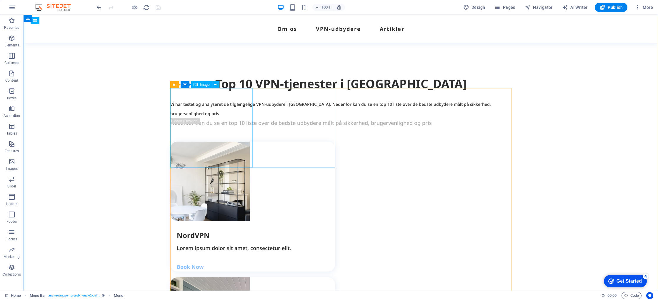
click at [222, 142] on figure at bounding box center [252, 181] width 165 height 79
click at [225, 142] on figure at bounding box center [252, 181] width 165 height 79
drag, startPoint x: 225, startPoint y: 115, endPoint x: 121, endPoint y: 114, distance: 103.5
click at [225, 142] on figure at bounding box center [252, 181] width 165 height 79
select select "px"
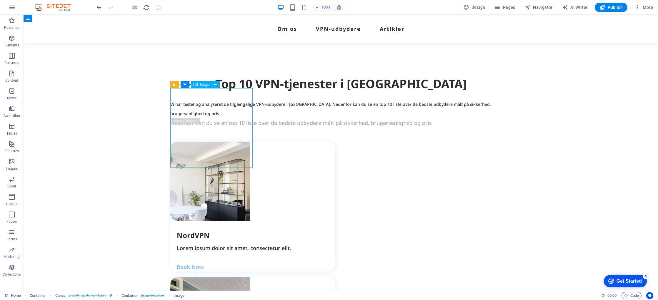
select select "px"
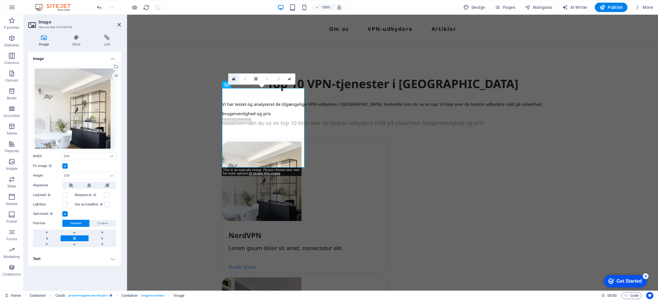
click at [233, 80] on icon at bounding box center [233, 79] width 3 height 4
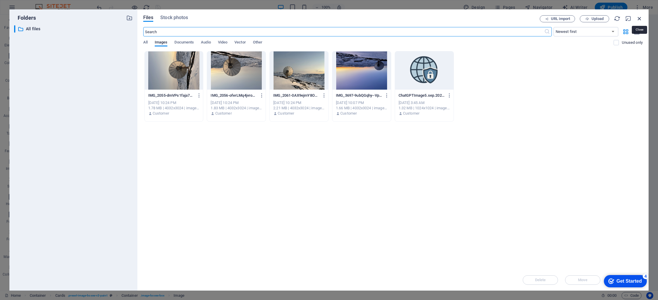
click at [640, 19] on icon "button" at bounding box center [639, 18] width 6 height 6
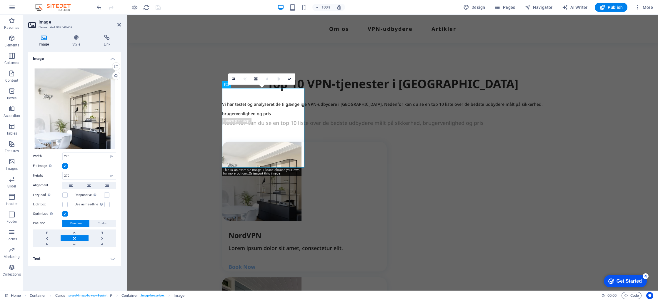
click at [256, 85] on div "0" at bounding box center [261, 78] width 67 height 11
click at [288, 78] on icon at bounding box center [289, 79] width 4 height 4
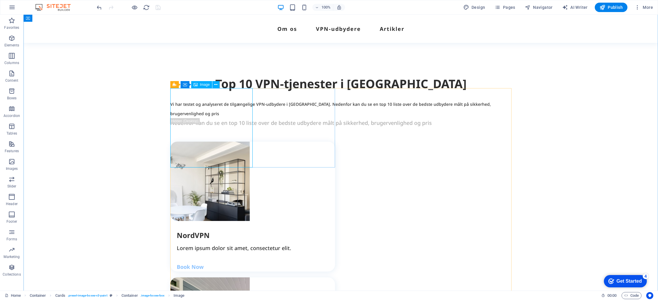
click at [229, 142] on figure at bounding box center [252, 181] width 165 height 79
click at [222, 142] on figure at bounding box center [252, 181] width 165 height 79
drag, startPoint x: 222, startPoint y: 116, endPoint x: 119, endPoint y: 116, distance: 103.2
click at [223, 142] on figure at bounding box center [252, 181] width 165 height 79
select select "px"
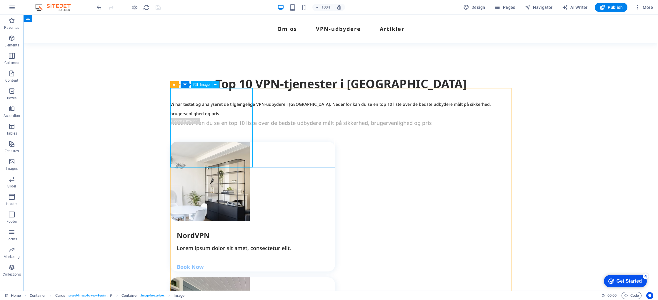
select select "px"
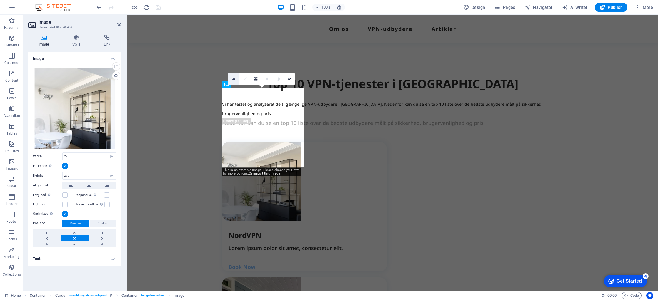
drag, startPoint x: 233, startPoint y: 79, endPoint x: 106, endPoint y: 64, distance: 127.8
click at [233, 79] on icon at bounding box center [233, 79] width 3 height 4
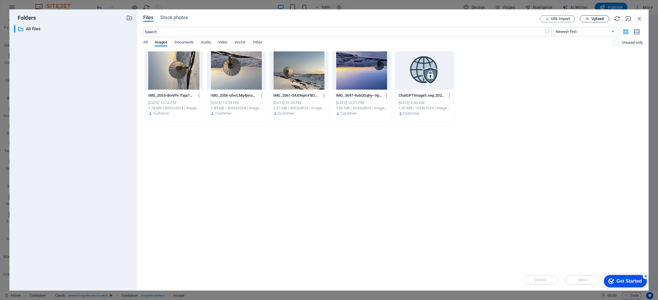
click at [590, 20] on span "Upload" at bounding box center [594, 19] width 24 height 4
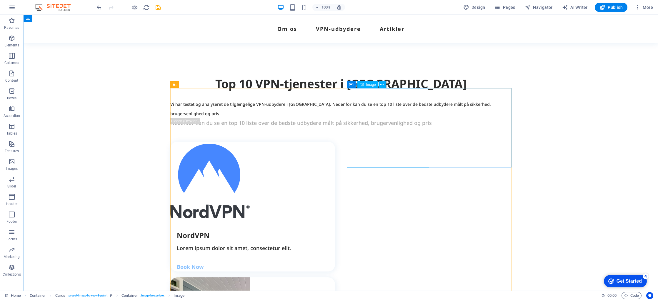
click at [371, 84] on span "Image" at bounding box center [371, 85] width 10 height 4
click at [370, 86] on span "Image" at bounding box center [371, 85] width 10 height 4
select select "px"
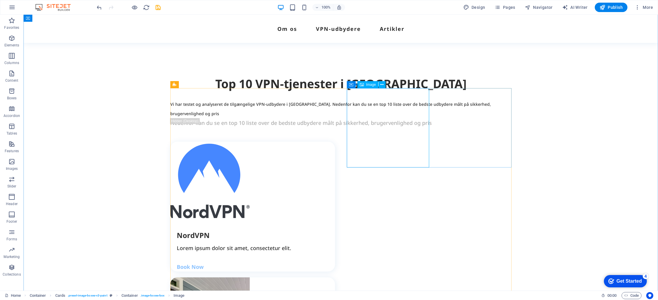
select select "px"
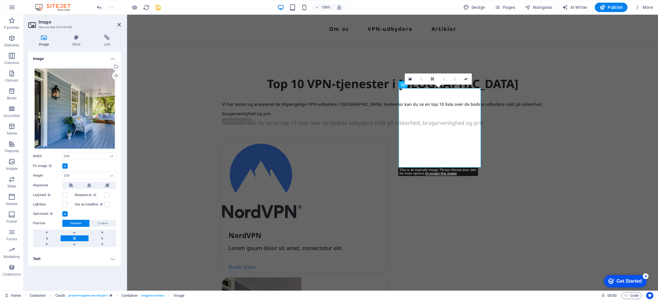
click at [422, 85] on div "0" at bounding box center [437, 78] width 67 height 11
click at [409, 79] on icon at bounding box center [409, 79] width 3 height 4
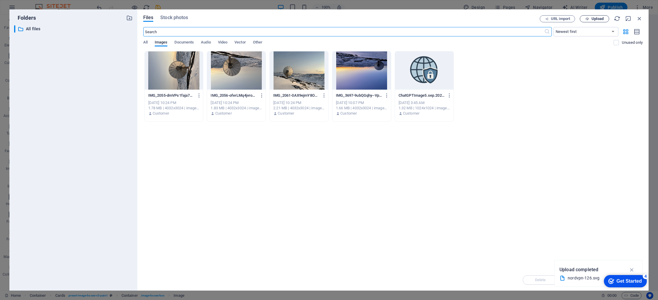
click at [594, 20] on span "Upload" at bounding box center [597, 19] width 12 height 4
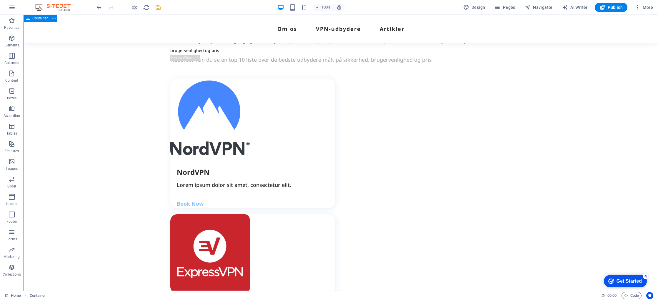
scroll to position [603, 0]
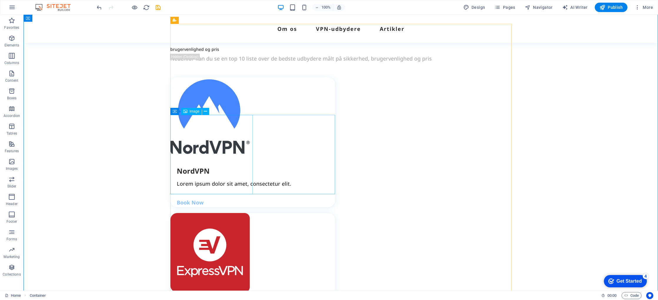
drag, startPoint x: 233, startPoint y: 159, endPoint x: 225, endPoint y: 157, distance: 8.0
click at [195, 112] on span "Image" at bounding box center [195, 112] width 10 height 4
click at [205, 112] on icon at bounding box center [205, 111] width 3 height 6
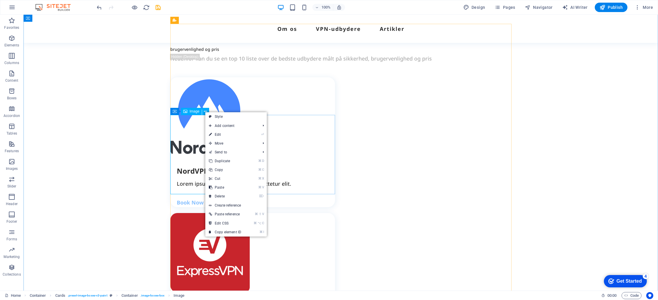
drag, startPoint x: 205, startPoint y: 112, endPoint x: 193, endPoint y: 110, distance: 12.2
click at [204, 112] on icon at bounding box center [205, 111] width 3 height 6
click at [189, 112] on div "Image" at bounding box center [191, 111] width 21 height 7
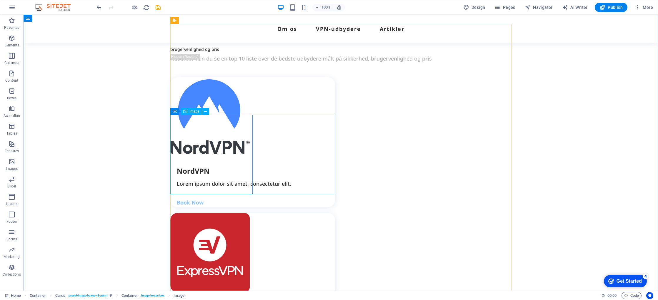
drag, startPoint x: 197, startPoint y: 131, endPoint x: 93, endPoint y: 131, distance: 103.8
select select "px"
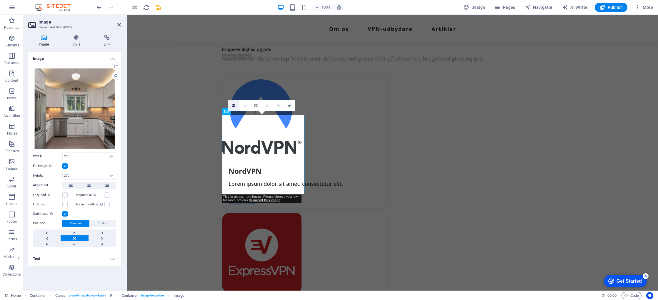
click at [234, 105] on icon at bounding box center [233, 106] width 3 height 4
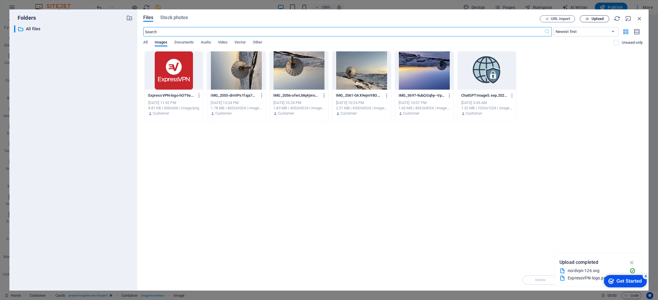
click at [591, 19] on span "Upload" at bounding box center [597, 19] width 12 height 4
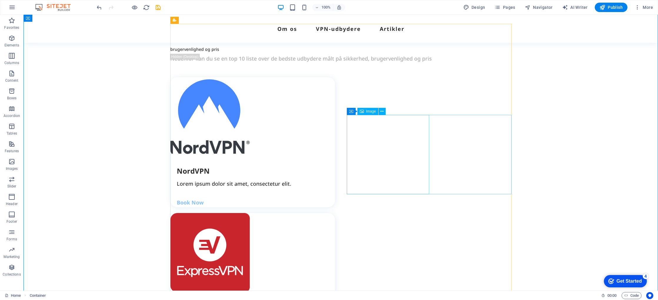
click at [373, 113] on span "Image" at bounding box center [371, 112] width 10 height 4
click at [368, 111] on span "Image" at bounding box center [371, 112] width 10 height 4
click at [360, 111] on icon at bounding box center [361, 111] width 4 height 7
click at [364, 111] on div "Image" at bounding box center [367, 111] width 21 height 7
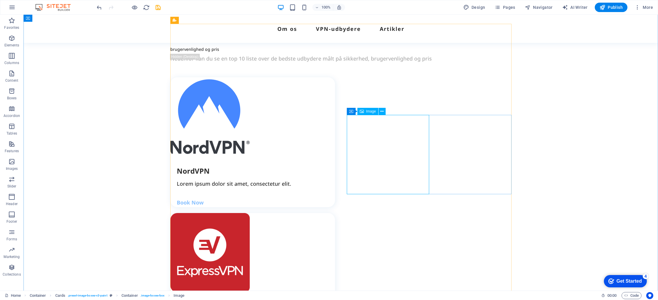
click at [364, 111] on div "Image" at bounding box center [367, 111] width 21 height 7
select select "px"
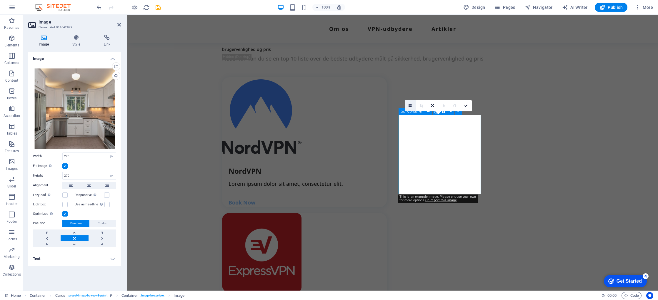
click at [410, 104] on icon at bounding box center [409, 106] width 3 height 4
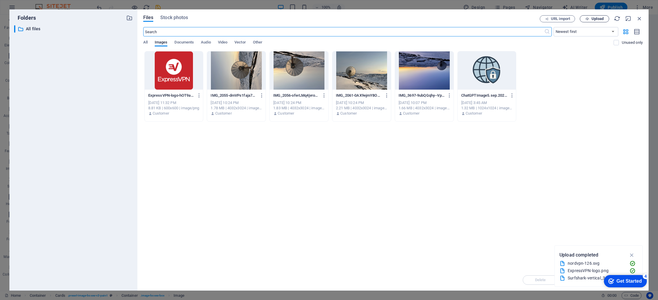
click at [588, 18] on span "Upload" at bounding box center [594, 19] width 24 height 4
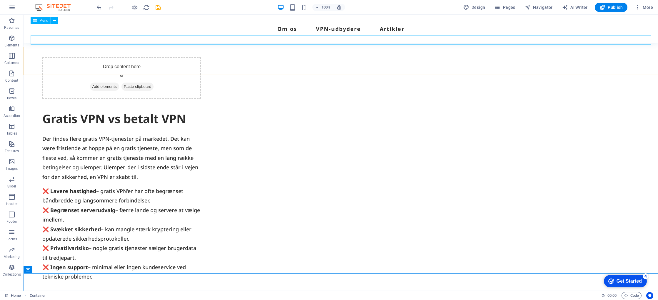
scroll to position [258, 0]
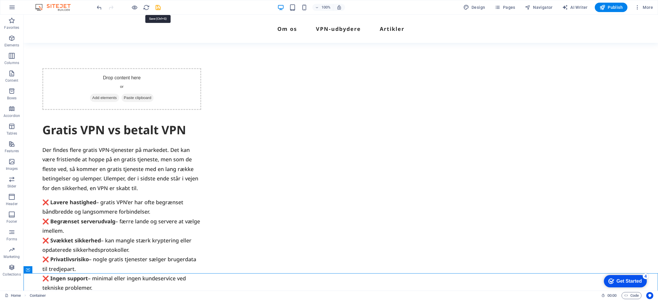
click at [159, 7] on icon "save" at bounding box center [158, 7] width 7 height 7
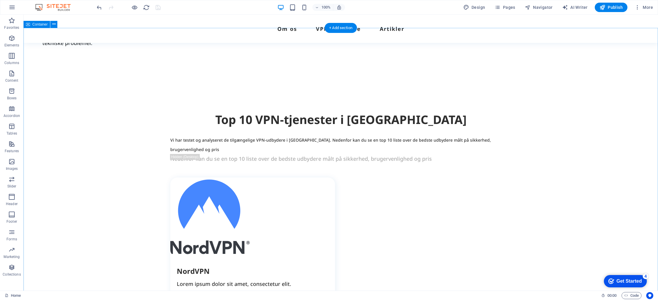
scroll to position [503, 0]
click at [304, 279] on div "Lorem ipsum dolor sit amet, consectetur elit." at bounding box center [256, 283] width 158 height 9
click at [305, 279] on div "Lorem ipsum dolor sit amet, consectetur elit." at bounding box center [256, 283] width 158 height 9
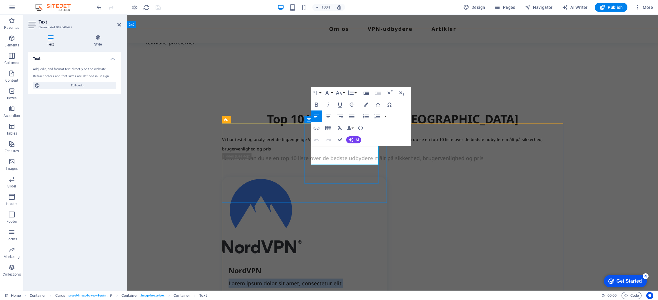
drag, startPoint x: 361, startPoint y: 160, endPoint x: 310, endPoint y: 151, distance: 51.0
click at [310, 279] on p "Lorem ipsum dolor sit amet, consectetur elit." at bounding box center [307, 283] width 158 height 9
drag, startPoint x: 348, startPoint y: 159, endPoint x: 332, endPoint y: 153, distance: 17.7
click at [332, 279] on p "Markedsførende, brugervenlig og" at bounding box center [307, 283] width 158 height 9
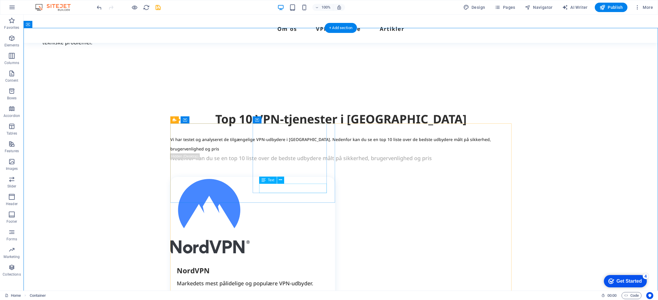
click at [272, 297] on div "Book Now" at bounding box center [256, 301] width 158 height 9
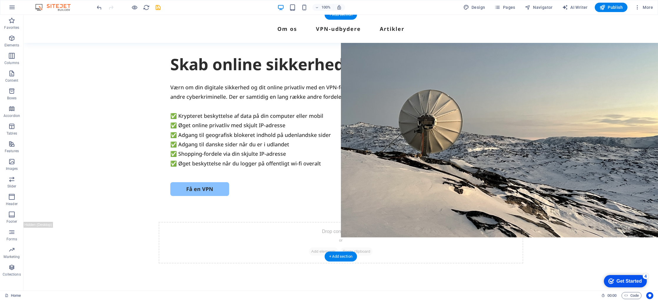
scroll to position [0, 0]
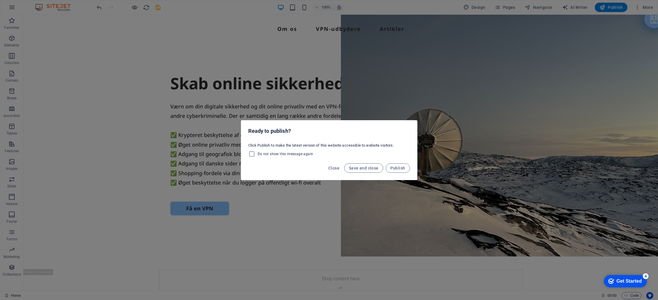
drag, startPoint x: 338, startPoint y: 168, endPoint x: 391, endPoint y: 160, distance: 53.8
click at [391, 158] on div "Ready to publish? Click Publish to make the latest version of this website acce…" at bounding box center [329, 150] width 176 height 60
click at [392, 166] on span "Publish" at bounding box center [397, 168] width 15 height 5
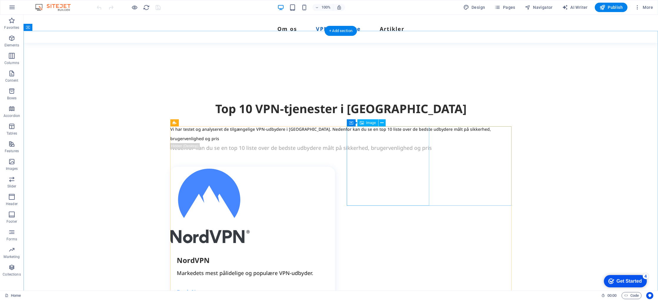
scroll to position [515, 0]
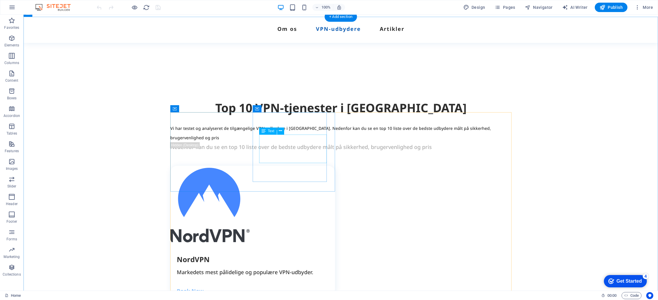
click at [285, 267] on div "Markedets mest pålidelige og populære VPN-udbyder." at bounding box center [256, 271] width 158 height 9
drag, startPoint x: 285, startPoint y: 151, endPoint x: 182, endPoint y: 151, distance: 103.5
click at [285, 267] on div "Markedets mest pålidelige og populære VPN-udbyder." at bounding box center [256, 271] width 158 height 9
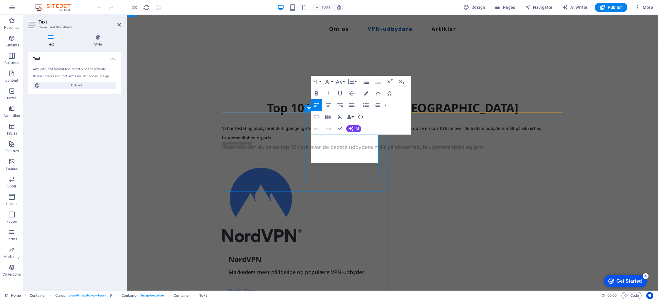
click at [349, 267] on p "Markedets mest pålidelige og populære VPN-udbyder." at bounding box center [307, 271] width 158 height 9
click at [367, 106] on icon "button" at bounding box center [365, 105] width 7 height 7
click at [365, 106] on icon "button" at bounding box center [365, 105] width 7 height 7
click at [334, 267] on p "Markedets mest pålidelige og populære VPN-udbyder." at bounding box center [307, 276] width 158 height 19
click at [332, 267] on p "Markedets mest pålidelige og populære VPN-udbyder." at bounding box center [307, 276] width 158 height 19
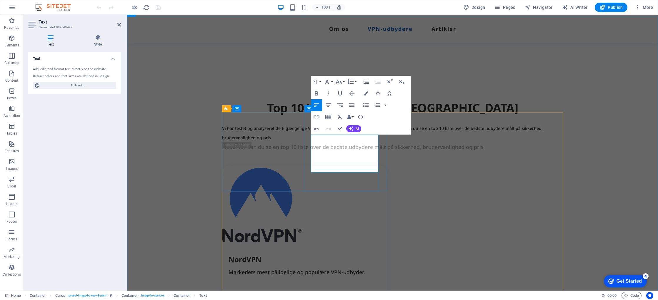
click at [332, 267] on p "Markedets mest pålidelige og populære VPN-udbyder." at bounding box center [307, 276] width 158 height 19
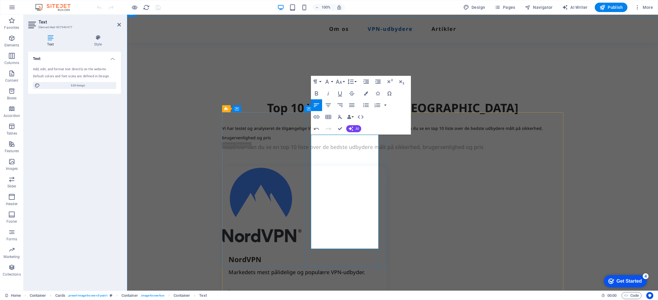
click at [312, 296] on p "Strikt no-logs-politik" at bounding box center [307, 300] width 158 height 9
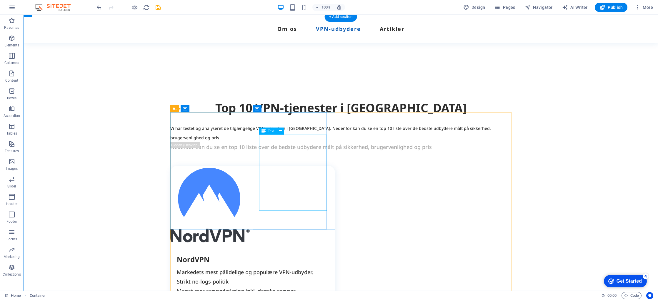
click at [264, 267] on div "Markedets mest pålidelige og populære VPN-udbyder. Strikt no-logs-politik Meget…" at bounding box center [256, 286] width 158 height 38
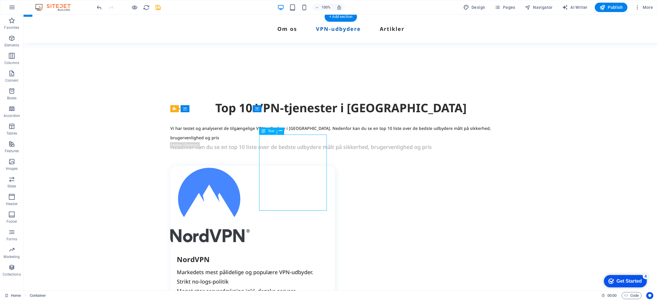
drag, startPoint x: 264, startPoint y: 169, endPoint x: 160, endPoint y: 169, distance: 103.5
click at [264, 267] on div "Markedets mest pålidelige og populære VPN-udbyder. Strikt no-logs-politik Meget…" at bounding box center [256, 286] width 158 height 38
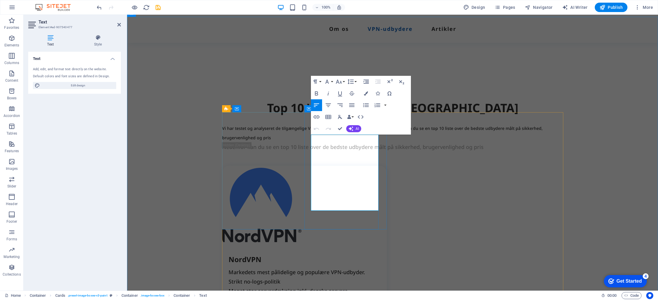
drag, startPoint x: 311, startPoint y: 168, endPoint x: 313, endPoint y: 171, distance: 3.0
click at [312, 267] on p "Markedets mest pålidelige og populære VPN-udbyder. Strikt no-logs-politik Meget…" at bounding box center [307, 286] width 158 height 38
click at [319, 267] on p "Markedets mest pålidelige og populære VPN-udbyder. Strikt no-logs-politik Meget…" at bounding box center [307, 286] width 158 height 38
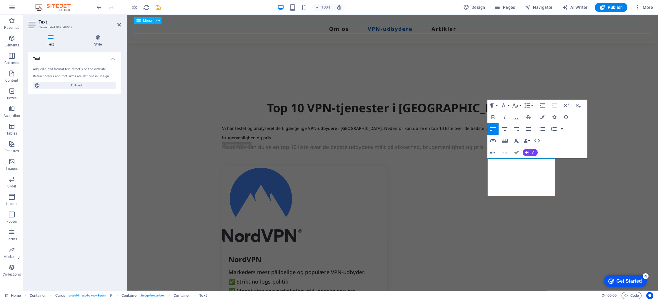
scroll to position [491, 0]
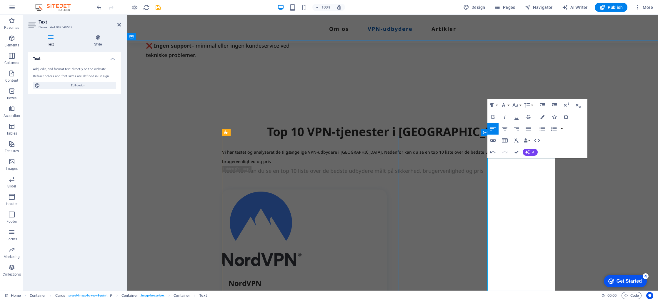
drag, startPoint x: 489, startPoint y: 190, endPoint x: 487, endPoint y: 195, distance: 6.1
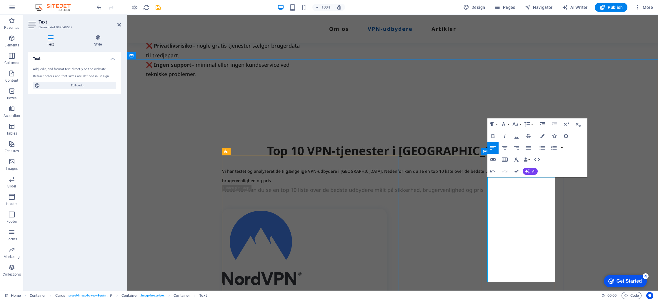
scroll to position [471, 0]
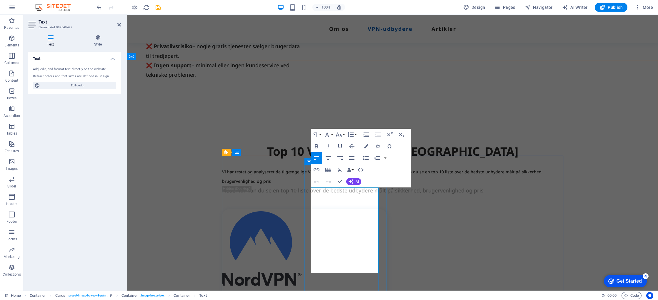
drag, startPoint x: 316, startPoint y: 220, endPoint x: 313, endPoint y: 220, distance: 3.2
copy p "✅"
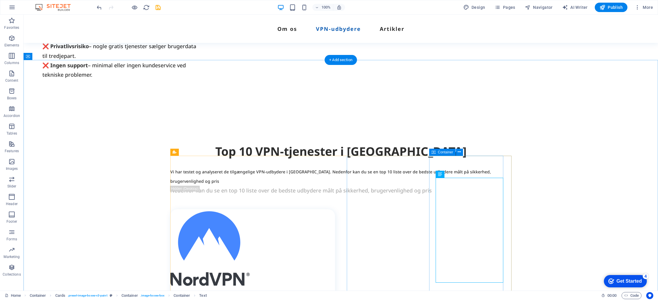
drag, startPoint x: 436, startPoint y: 219, endPoint x: 332, endPoint y: 220, distance: 104.3
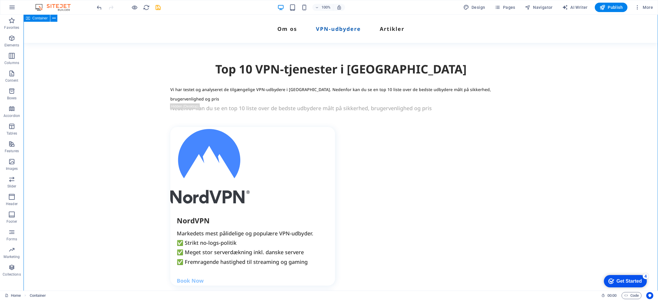
scroll to position [554, 0]
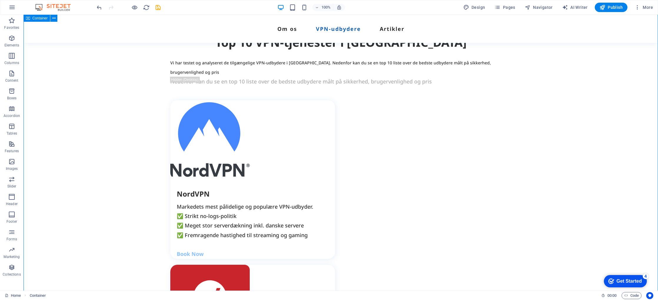
scroll to position [583, 0]
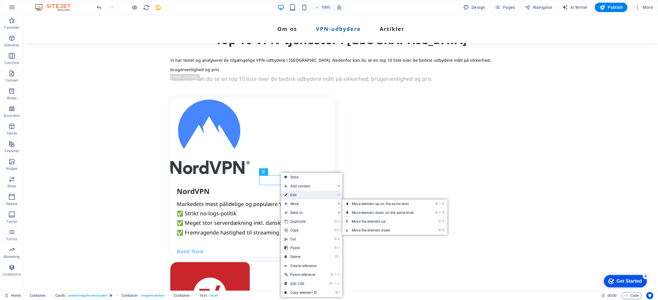
click at [300, 195] on link "⏎ Edit" at bounding box center [300, 195] width 39 height 9
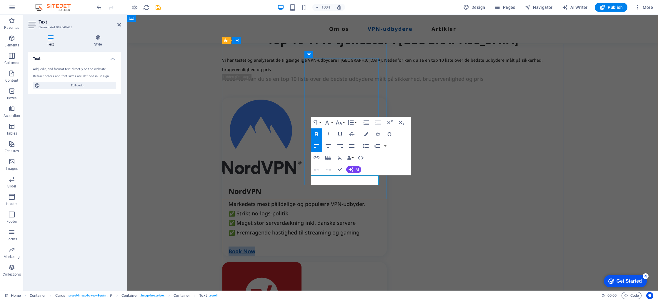
drag, startPoint x: 336, startPoint y: 181, endPoint x: 311, endPoint y: 181, distance: 25.6
click at [311, 247] on p "Book Now" at bounding box center [307, 251] width 158 height 9
drag, startPoint x: 327, startPoint y: 181, endPoint x: 310, endPoint y: 180, distance: 16.8
click at [310, 247] on p "Få NordVPN" at bounding box center [307, 251] width 158 height 9
click at [365, 133] on icon "button" at bounding box center [366, 134] width 4 height 4
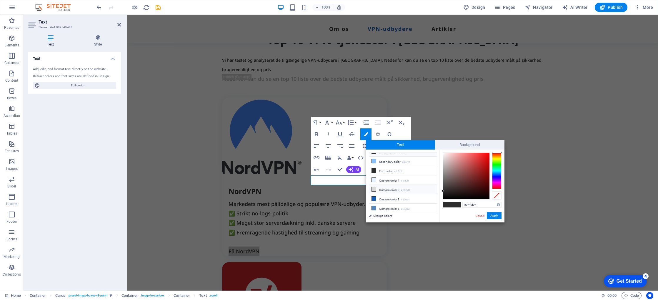
scroll to position [0, 0]
click at [396, 145] on span "Text" at bounding box center [400, 144] width 69 height 9
click at [496, 172] on div at bounding box center [496, 171] width 9 height 36
click at [496, 175] on div at bounding box center [496, 171] width 9 height 36
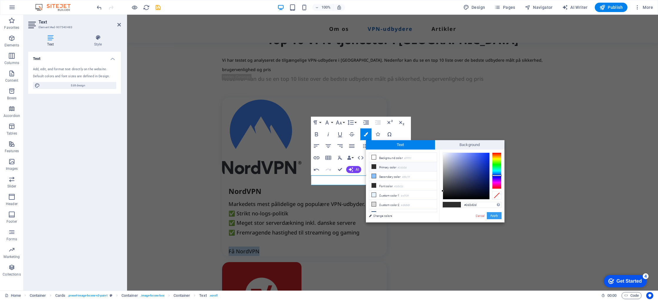
click at [496, 215] on button "Apply" at bounding box center [493, 215] width 15 height 7
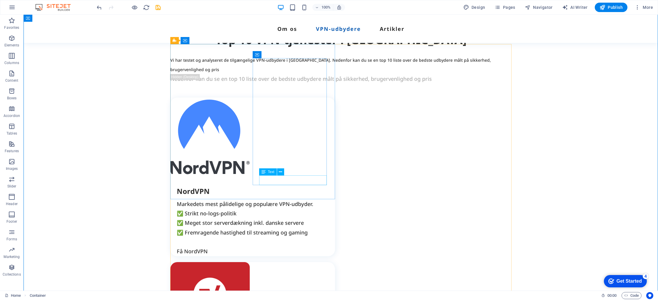
click at [277, 247] on div "Få NordVPN" at bounding box center [256, 251] width 158 height 9
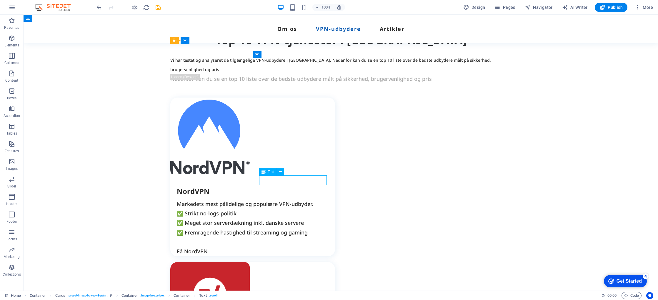
click at [277, 247] on div "Få NordVPN" at bounding box center [256, 251] width 158 height 9
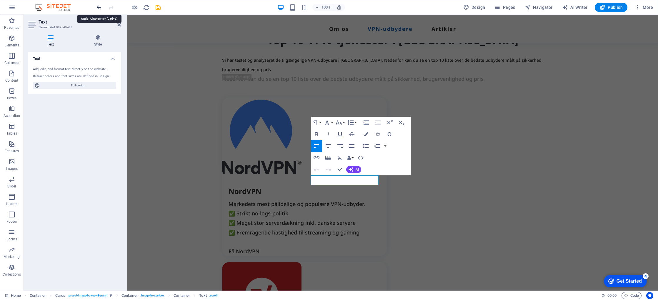
click at [329, 247] on div "Book Now" at bounding box center [307, 251] width 158 height 9
click at [323, 247] on div "Book Now" at bounding box center [307, 251] width 158 height 9
click at [324, 247] on div "Book Now" at bounding box center [307, 251] width 158 height 9
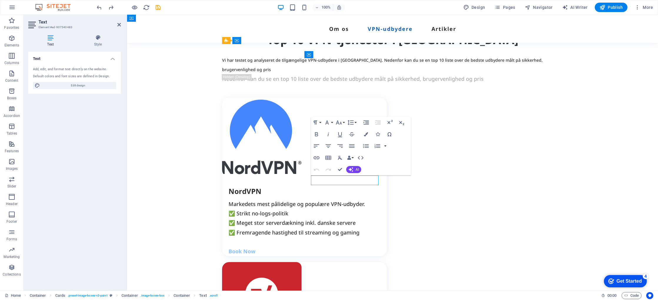
click at [325, 247] on div "Book Now" at bounding box center [307, 251] width 158 height 9
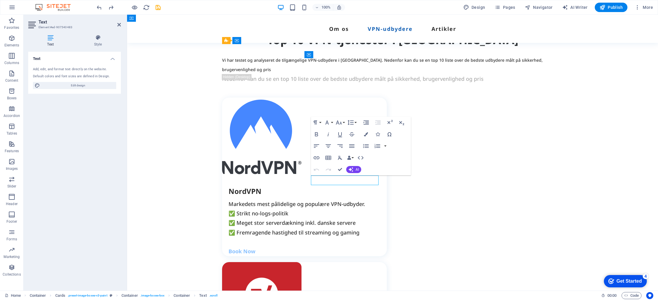
click at [324, 247] on div "Book Now" at bounding box center [307, 251] width 158 height 9
click at [331, 247] on div "Book Now" at bounding box center [307, 251] width 158 height 9
click at [330, 247] on div "Book Now" at bounding box center [307, 251] width 158 height 9
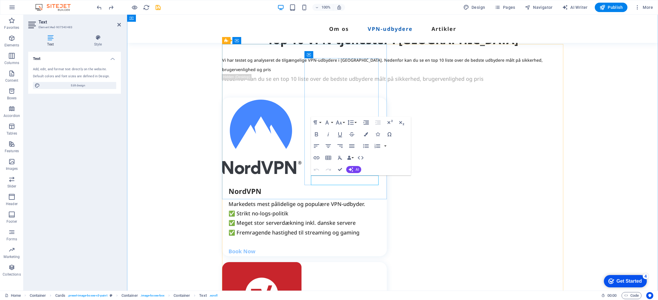
click at [330, 247] on div "Book Now" at bounding box center [307, 251] width 158 height 9
click at [335, 247] on div "Book Now" at bounding box center [307, 251] width 158 height 9
click at [342, 247] on div "Book Now" at bounding box center [307, 251] width 158 height 9
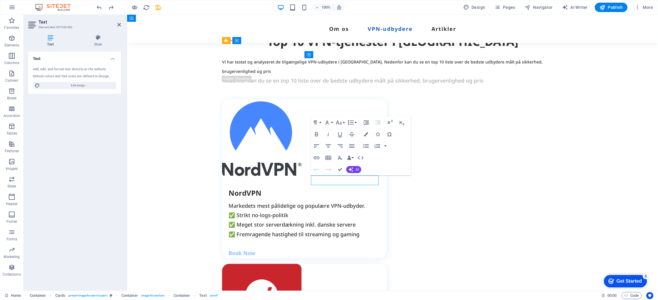
click at [342, 248] on div "Book Now" at bounding box center [307, 252] width 158 height 9
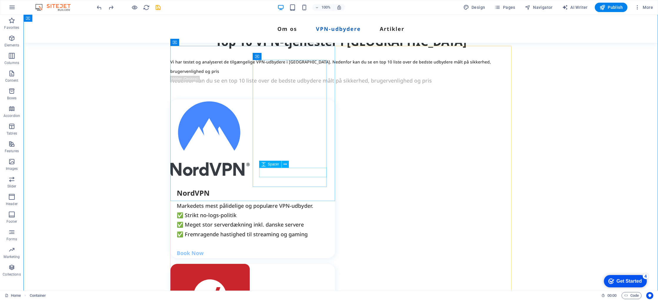
scroll to position [582, 0]
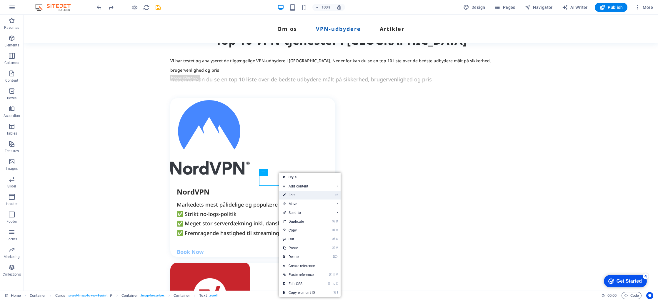
click at [296, 195] on link "⏎ Edit" at bounding box center [298, 195] width 39 height 9
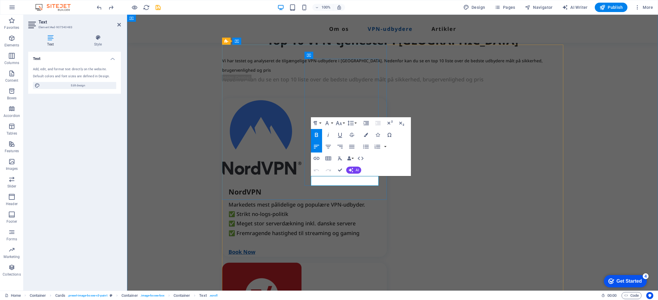
click at [255, 248] on strong "Book Now" at bounding box center [241, 251] width 27 height 7
drag, startPoint x: 324, startPoint y: 181, endPoint x: 312, endPoint y: 181, distance: 11.8
click at [286, 248] on strong "BookFå NordVPN Now" at bounding box center [256, 251] width 57 height 7
drag, startPoint x: 360, startPoint y: 180, endPoint x: 340, endPoint y: 182, distance: 20.4
click at [340, 247] on p "Få NordVPN Now" at bounding box center [307, 251] width 158 height 9
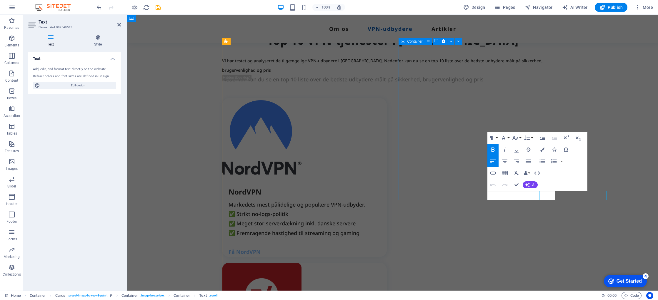
scroll to position [582, 0]
drag, startPoint x: 654, startPoint y: 179, endPoint x: 757, endPoint y: 179, distance: 103.5
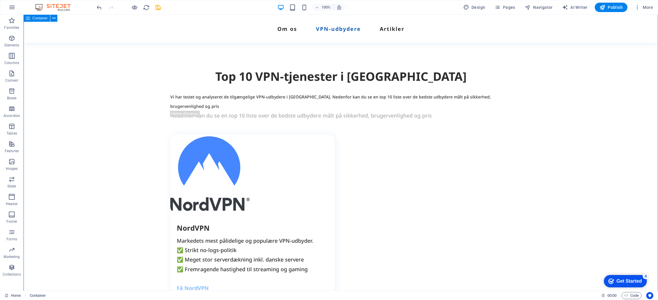
scroll to position [544, 0]
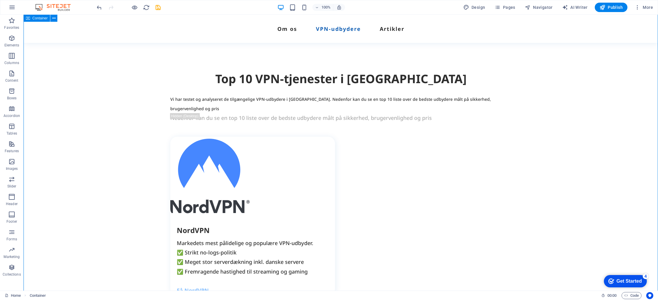
drag, startPoint x: 571, startPoint y: 153, endPoint x: 566, endPoint y: 156, distance: 5.3
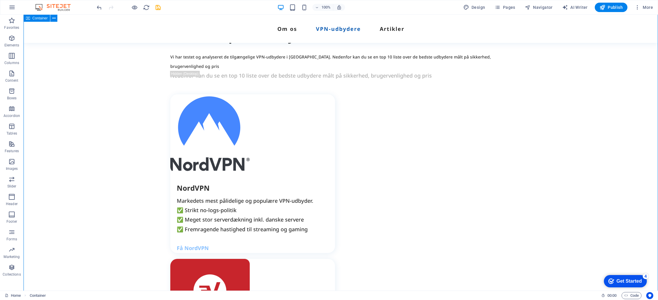
scroll to position [587, 0]
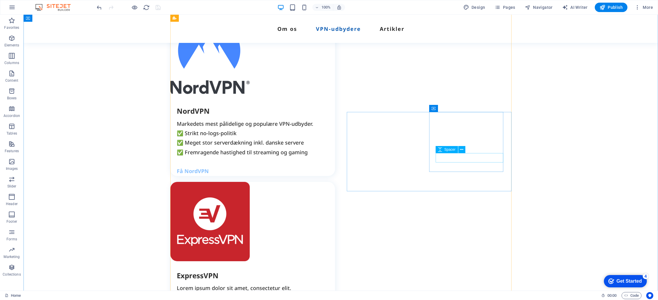
scroll to position [667, 0]
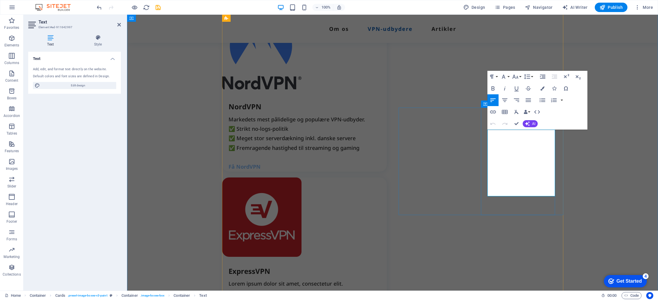
drag, startPoint x: 488, startPoint y: 154, endPoint x: 486, endPoint y: 158, distance: 4.5
drag, startPoint x: 487, startPoint y: 172, endPoint x: 488, endPoint y: 176, distance: 4.3
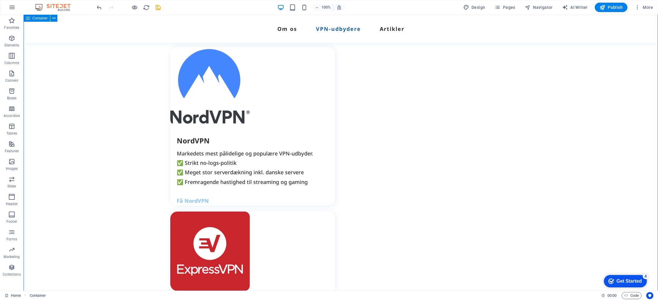
scroll to position [632, 0]
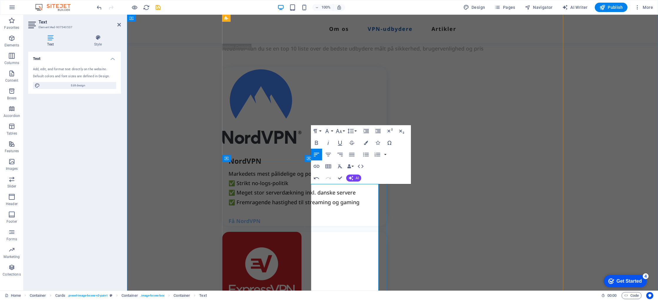
drag, startPoint x: 312, startPoint y: 226, endPoint x: 312, endPoint y: 229, distance: 3.0
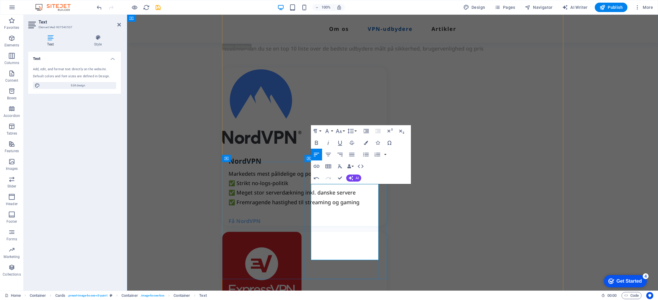
drag, startPoint x: 311, startPoint y: 208, endPoint x: 313, endPoint y: 216, distance: 8.2
drag, startPoint x: 312, startPoint y: 225, endPoint x: 311, endPoint y: 229, distance: 3.9
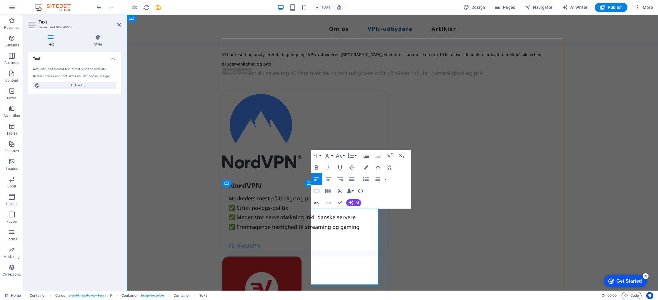
scroll to position [588, 0]
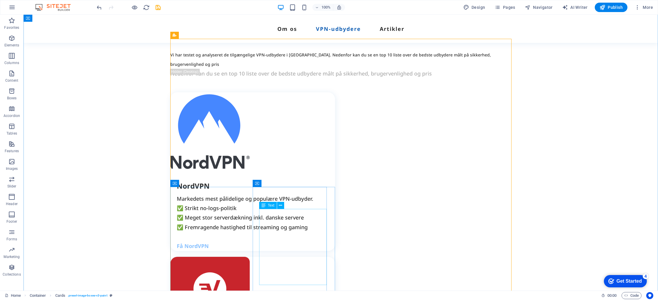
drag, startPoint x: 292, startPoint y: 222, endPoint x: 190, endPoint y: 222, distance: 101.1
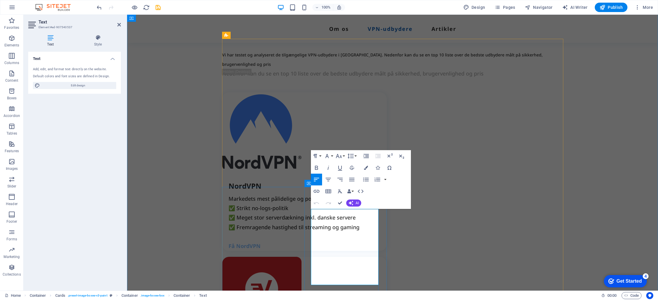
drag, startPoint x: 362, startPoint y: 224, endPoint x: 313, endPoint y: 216, distance: 49.5
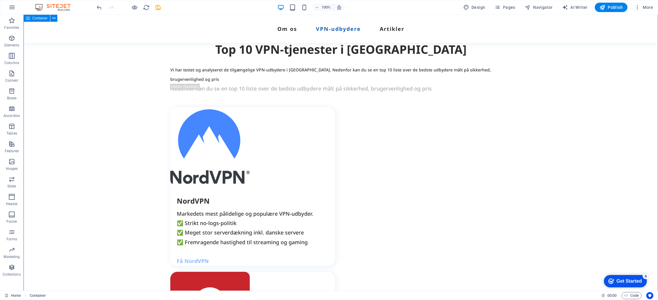
scroll to position [575, 0]
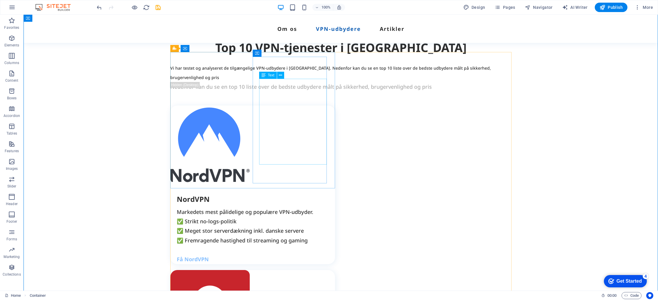
click at [281, 207] on div "Markedets mest pålidelige og populære VPN-udbyder. ✅ Strikt no-logs-politik ✅ M…" at bounding box center [256, 226] width 158 height 38
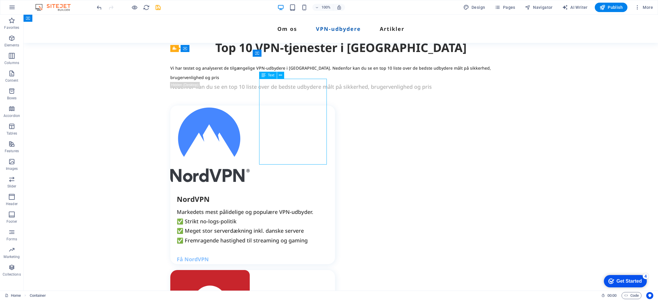
drag, startPoint x: 281, startPoint y: 102, endPoint x: 179, endPoint y: 102, distance: 102.6
click at [281, 207] on div "Markedets mest pålidelige og populære VPN-udbyder. ✅ Strikt no-logs-politik ✅ M…" at bounding box center [256, 226] width 158 height 38
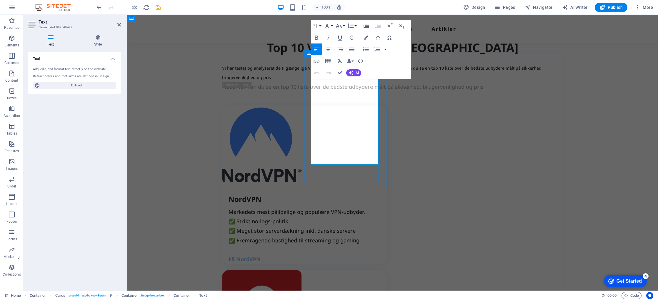
click at [336, 207] on p "Markedets mest pålidelige og populære VPN-udbyder. ✅ Strikt no-logs-politik ✅ M…" at bounding box center [307, 226] width 158 height 38
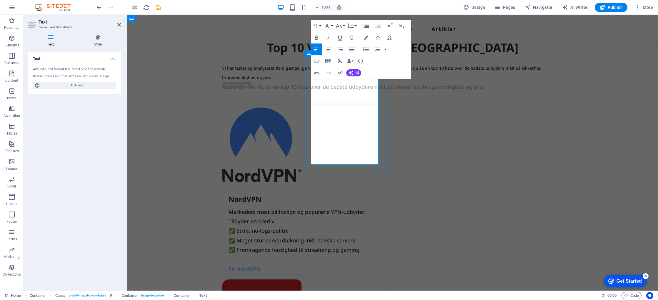
scroll to position [570, 0]
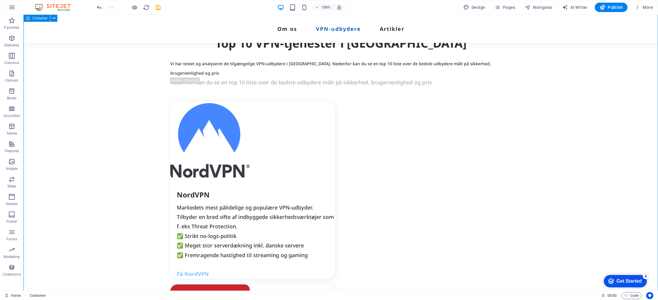
scroll to position [581, 0]
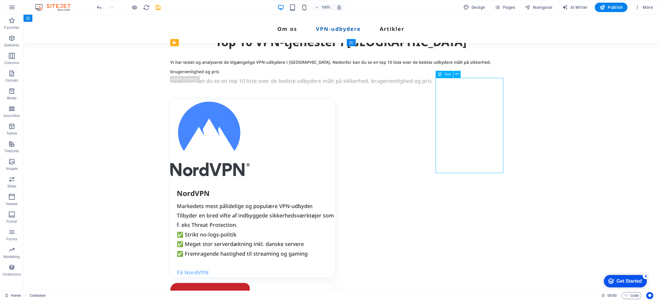
drag, startPoint x: 468, startPoint y: 88, endPoint x: 364, endPoint y: 88, distance: 103.5
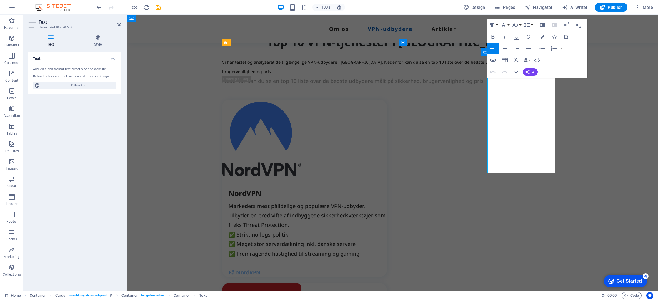
drag, startPoint x: 542, startPoint y: 93, endPoint x: 488, endPoint y: 87, distance: 54.4
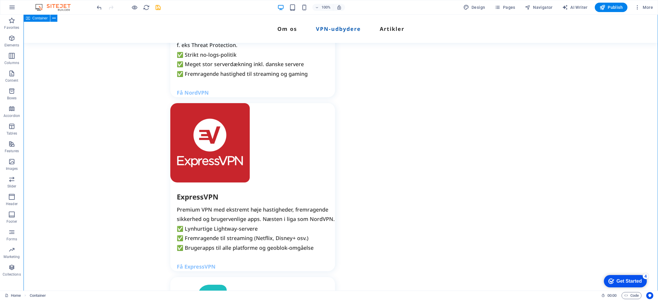
scroll to position [762, 0]
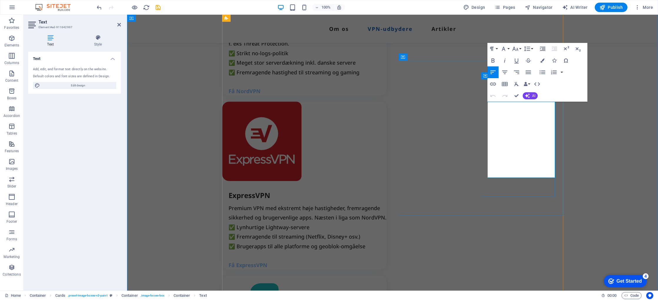
drag, startPoint x: 541, startPoint y: 116, endPoint x: 488, endPoint y: 108, distance: 54.0
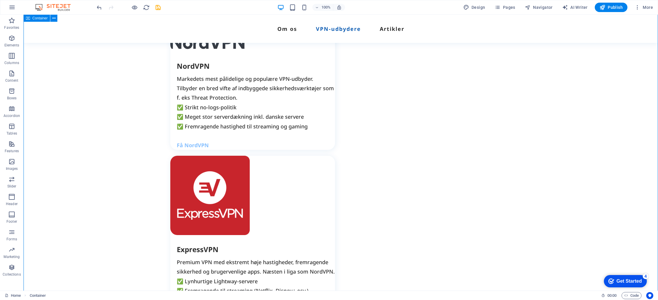
scroll to position [708, 0]
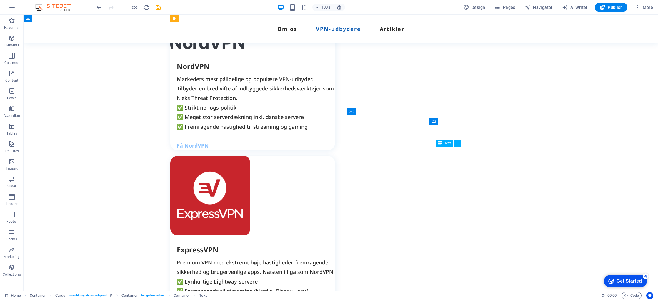
drag, startPoint x: 482, startPoint y: 151, endPoint x: 379, endPoint y: 152, distance: 103.2
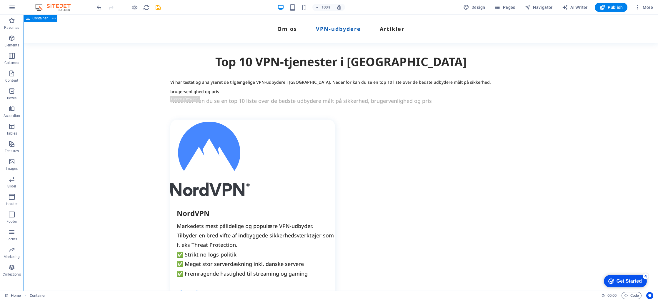
scroll to position [557, 0]
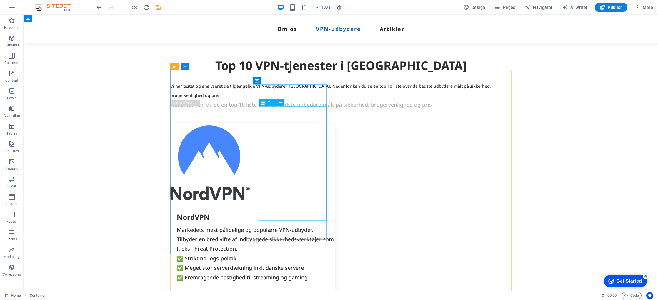
click at [304, 225] on div "Markedets mest pålidelige og populære VPN-udbyder. Tilbyder en bred vifte af in…" at bounding box center [256, 253] width 158 height 57
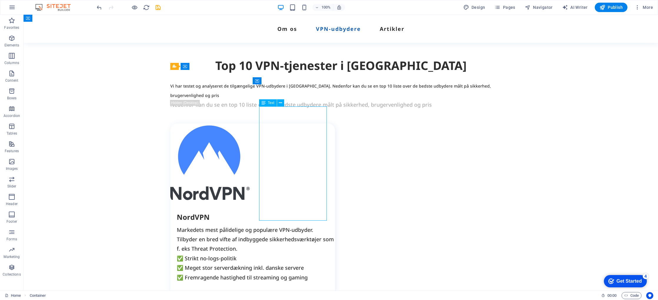
drag, startPoint x: 304, startPoint y: 153, endPoint x: 201, endPoint y: 153, distance: 103.5
click at [304, 225] on div "Markedets mest pålidelige og populære VPN-udbyder. Tilbyder en bred vifte af in…" at bounding box center [256, 253] width 158 height 57
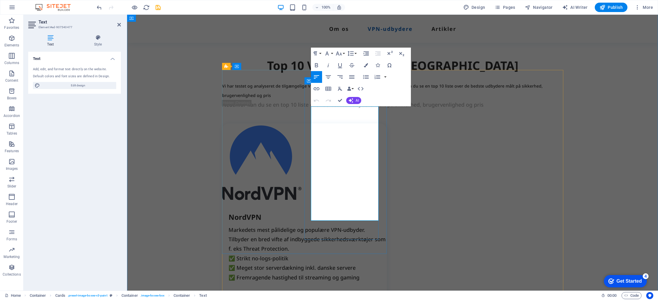
click at [372, 225] on p "Markedets mest pålidelige og populære VPN-udbyder. Tilbyder en bred vifte af in…" at bounding box center [307, 253] width 158 height 57
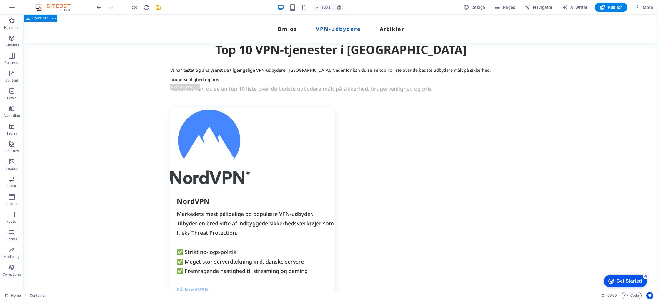
scroll to position [577, 0]
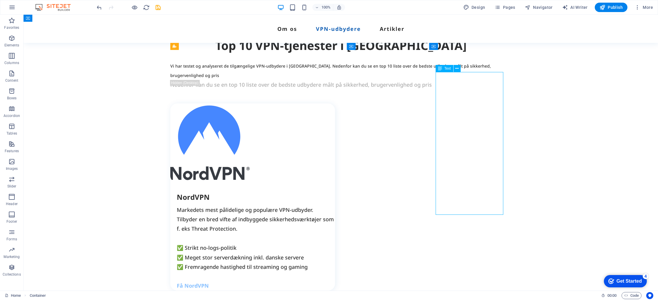
drag, startPoint x: 480, startPoint y: 134, endPoint x: 376, endPoint y: 134, distance: 103.5
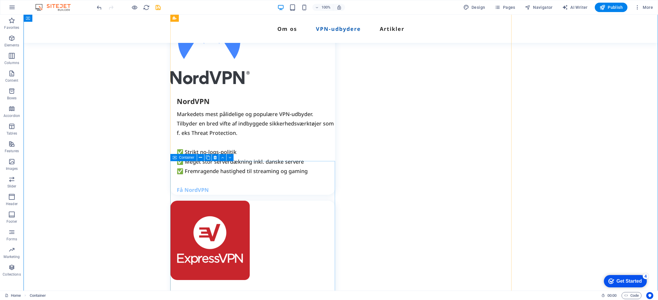
scroll to position [676, 0]
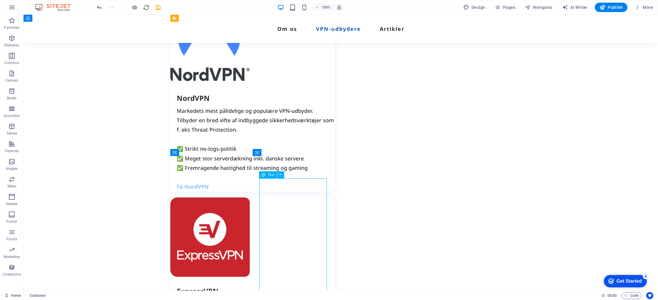
drag, startPoint x: 302, startPoint y: 230, endPoint x: 199, endPoint y: 230, distance: 102.9
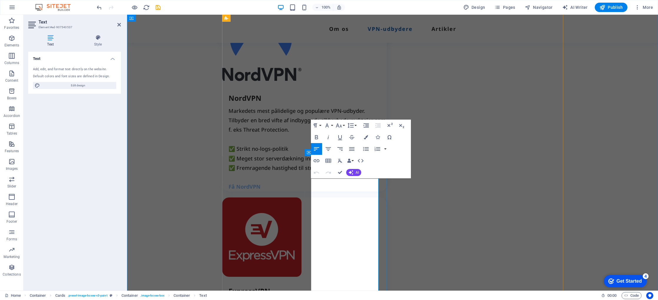
drag, startPoint x: 621, startPoint y: 209, endPoint x: 615, endPoint y: 209, distance: 5.9
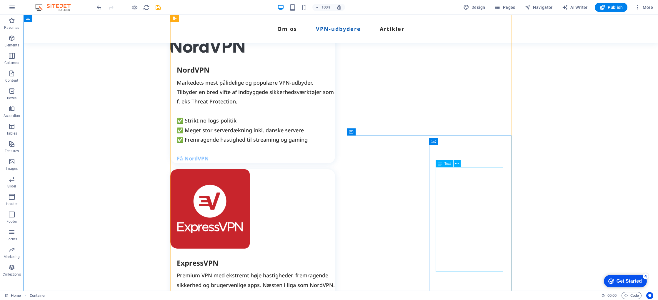
scroll to position [711, 0]
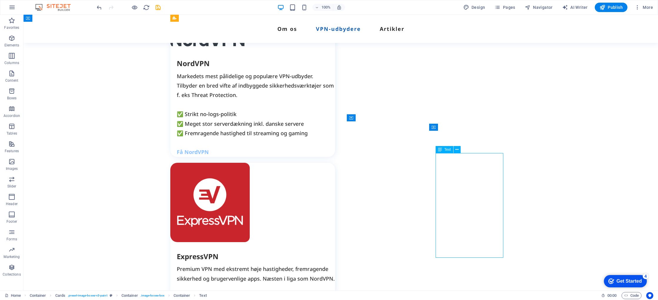
drag, startPoint x: 477, startPoint y: 195, endPoint x: 374, endPoint y: 195, distance: 103.5
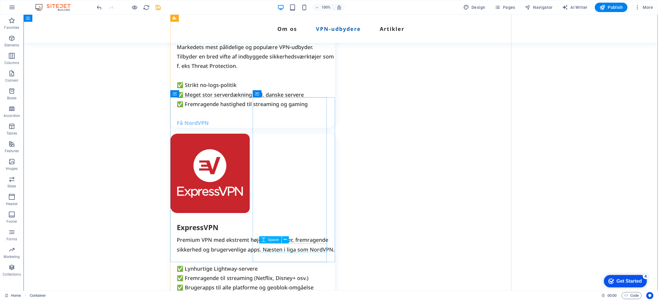
scroll to position [745, 0]
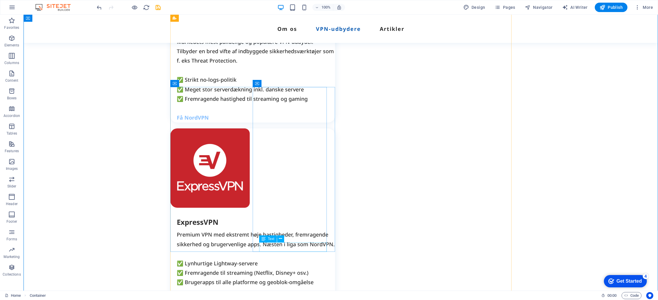
click at [281, 240] on icon at bounding box center [280, 239] width 3 height 6
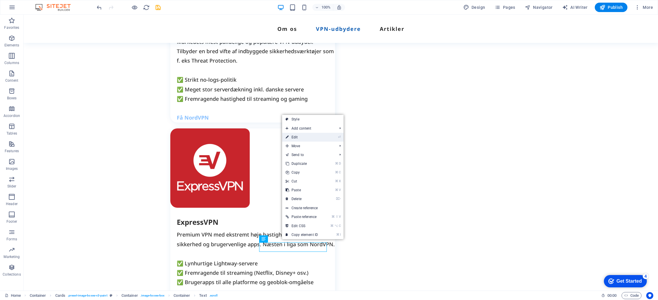
click at [303, 136] on link "⏎ Edit" at bounding box center [301, 137] width 39 height 9
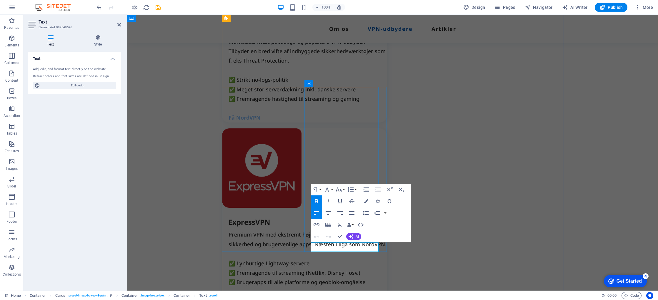
drag, startPoint x: 337, startPoint y: 248, endPoint x: 340, endPoint y: 250, distance: 3.8
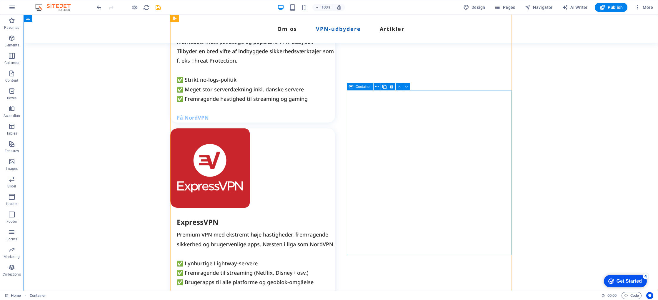
scroll to position [747, 0]
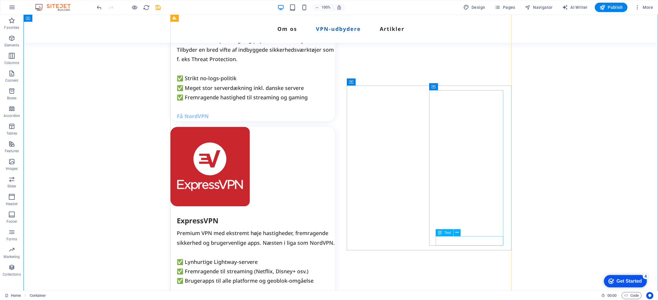
click at [457, 233] on icon at bounding box center [456, 233] width 3 height 6
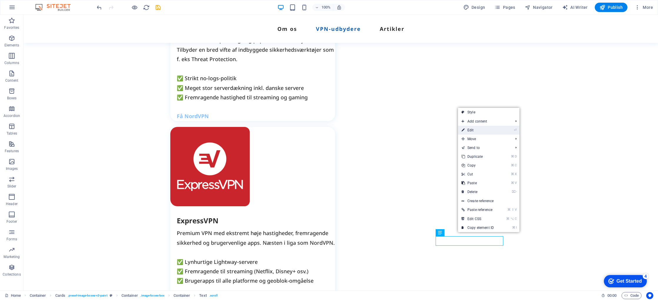
click at [475, 129] on link "⏎ Edit" at bounding box center [477, 130] width 39 height 9
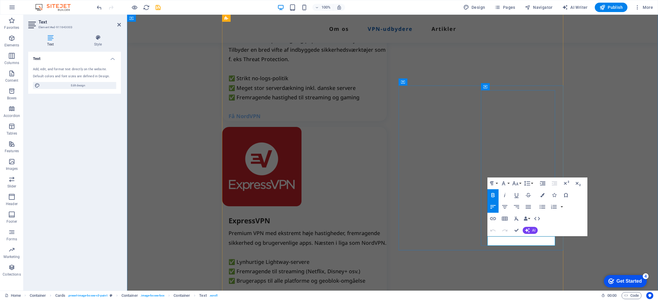
drag, startPoint x: 500, startPoint y: 240, endPoint x: 491, endPoint y: 241, distance: 9.1
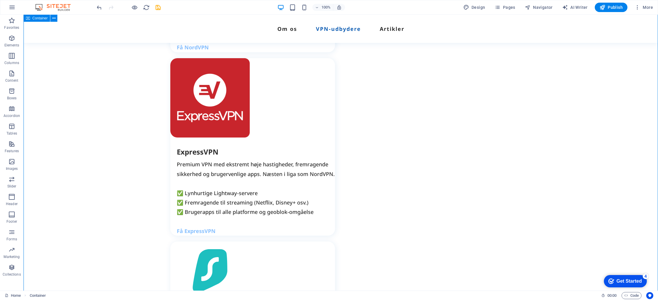
scroll to position [904, 0]
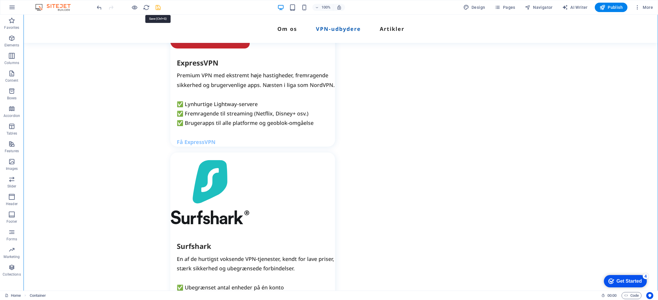
click at [158, 7] on icon "save" at bounding box center [158, 7] width 7 height 7
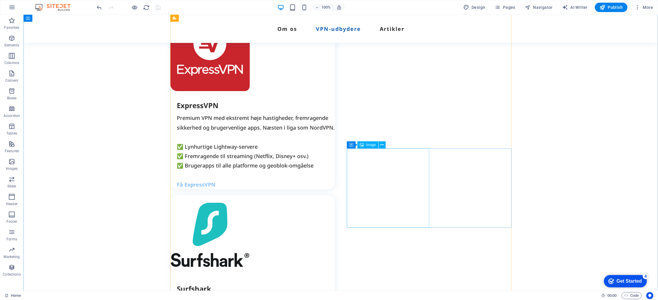
scroll to position [863, 0]
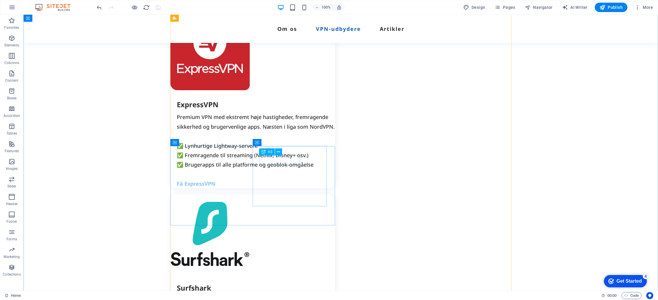
drag, startPoint x: 289, startPoint y: 159, endPoint x: 185, endPoint y: 159, distance: 103.8
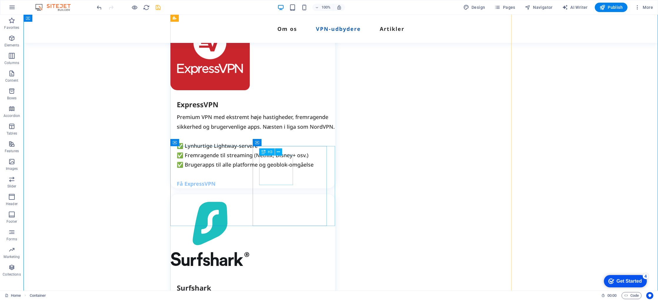
drag, startPoint x: 275, startPoint y: 172, endPoint x: 172, endPoint y: 172, distance: 103.5
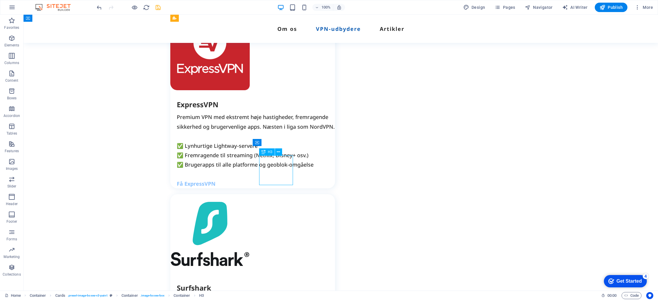
drag, startPoint x: 273, startPoint y: 170, endPoint x: 170, endPoint y: 170, distance: 103.5
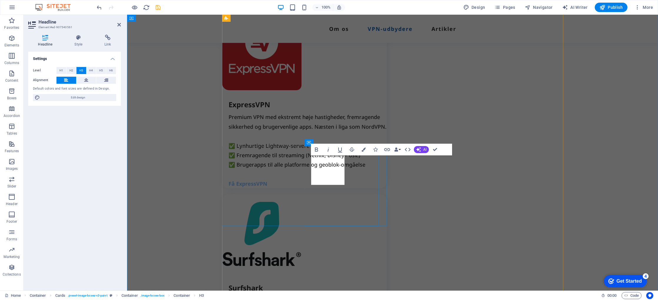
drag, startPoint x: 337, startPoint y: 172, endPoint x: 310, endPoint y: 171, distance: 26.8
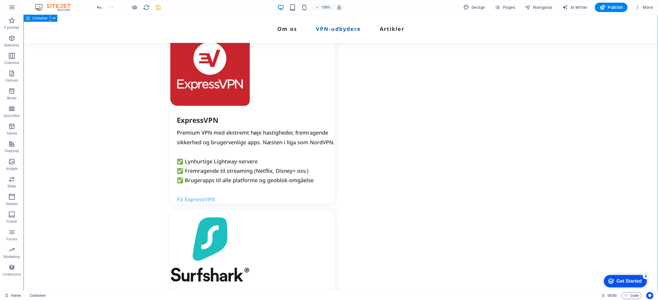
scroll to position [851, 0]
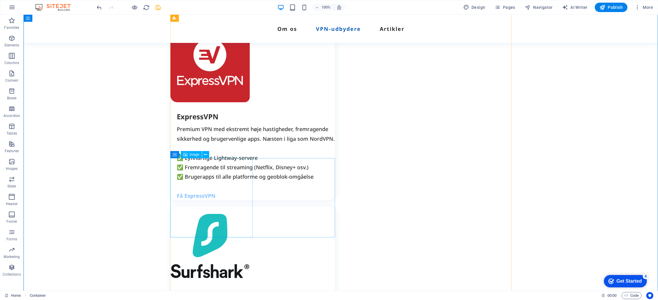
click at [205, 155] on icon at bounding box center [205, 155] width 3 height 6
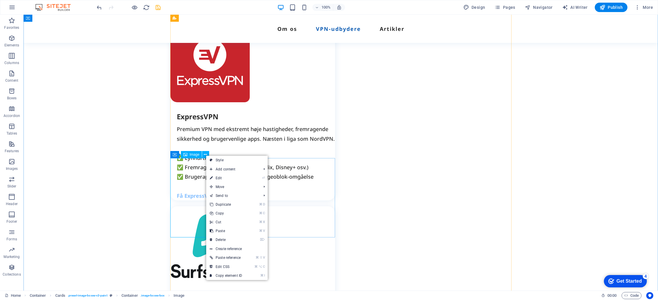
click at [186, 154] on icon at bounding box center [185, 154] width 4 height 7
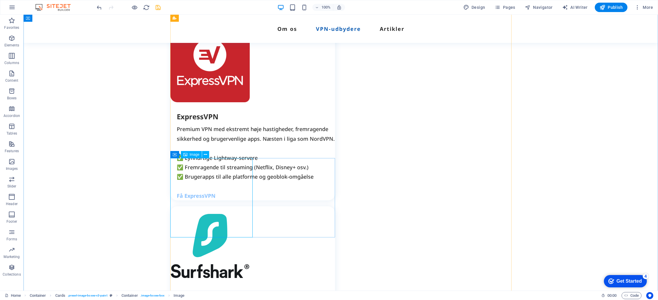
click at [195, 155] on span "Image" at bounding box center [195, 155] width 10 height 4
click at [205, 154] on icon at bounding box center [205, 155] width 3 height 6
click at [193, 154] on span "Image" at bounding box center [195, 155] width 10 height 4
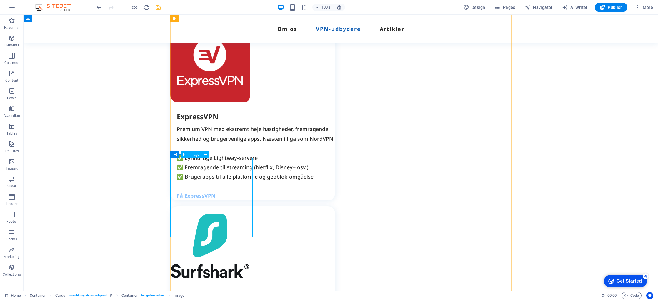
select select "px"
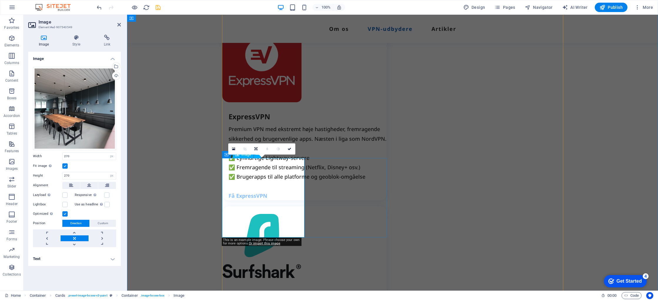
click at [233, 148] on icon at bounding box center [233, 149] width 3 height 4
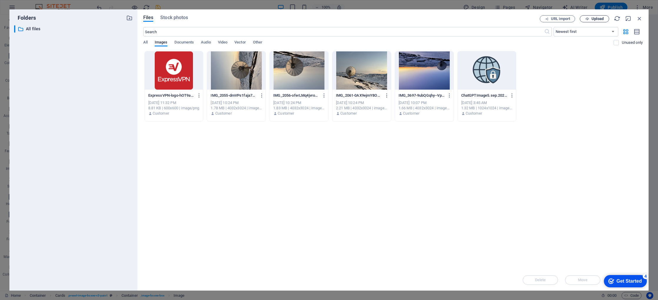
click at [592, 19] on span "Upload" at bounding box center [597, 19] width 12 height 4
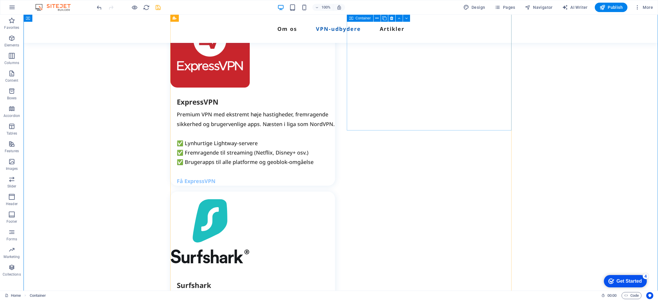
scroll to position [867, 0]
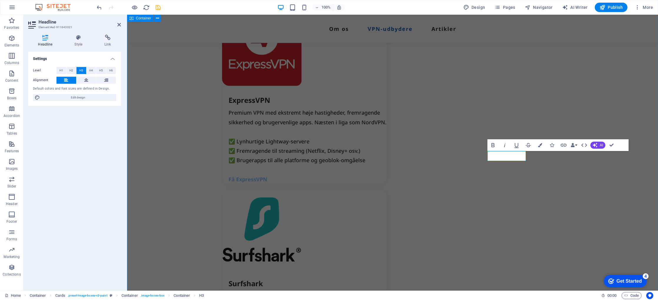
drag, startPoint x: 604, startPoint y: 181, endPoint x: 707, endPoint y: 181, distance: 102.9
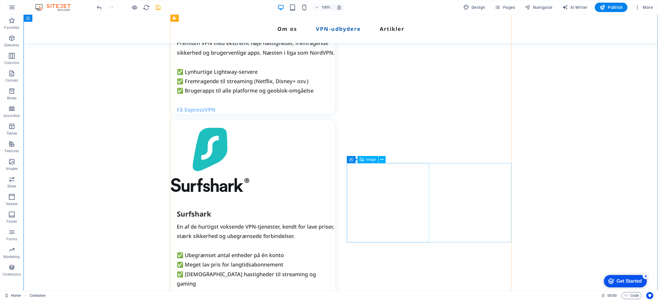
scroll to position [989, 0]
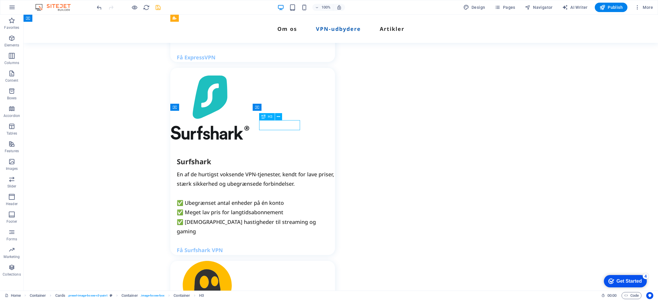
drag, startPoint x: 289, startPoint y: 126, endPoint x: 185, endPoint y: 126, distance: 103.5
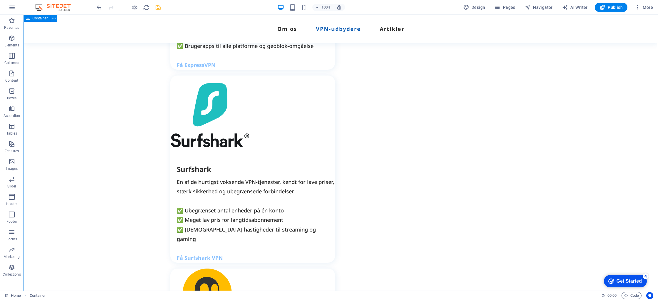
scroll to position [982, 0]
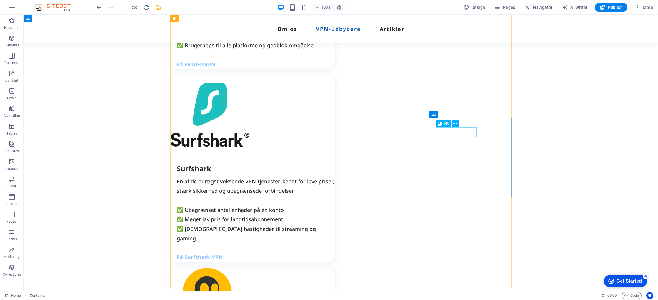
drag, startPoint x: 463, startPoint y: 133, endPoint x: 360, endPoint y: 133, distance: 103.2
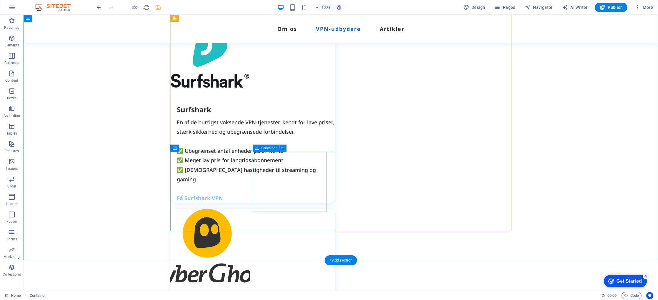
scroll to position [1042, 0]
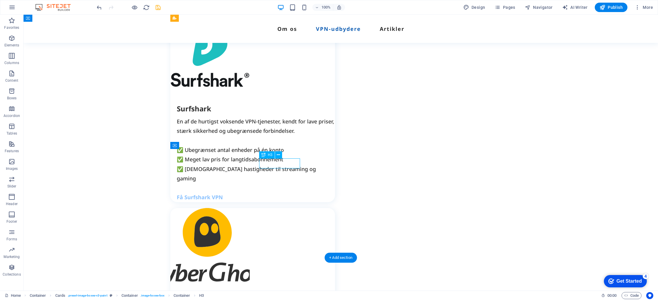
drag, startPoint x: 290, startPoint y: 163, endPoint x: 187, endPoint y: 163, distance: 103.5
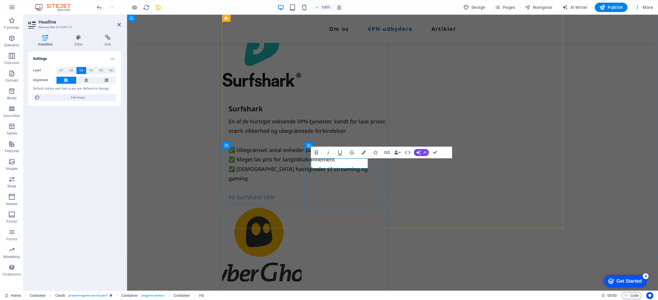
drag, startPoint x: 353, startPoint y: 163, endPoint x: 363, endPoint y: 172, distance: 13.1
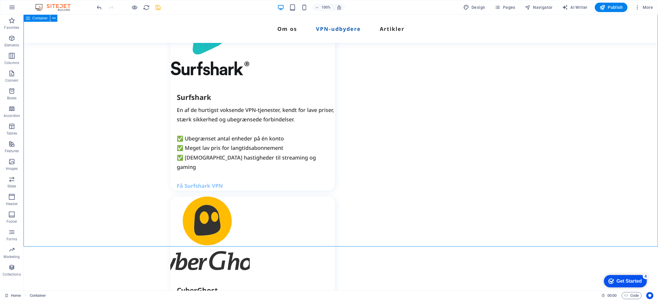
scroll to position [1054, 0]
